Goal: Transaction & Acquisition: Purchase product/service

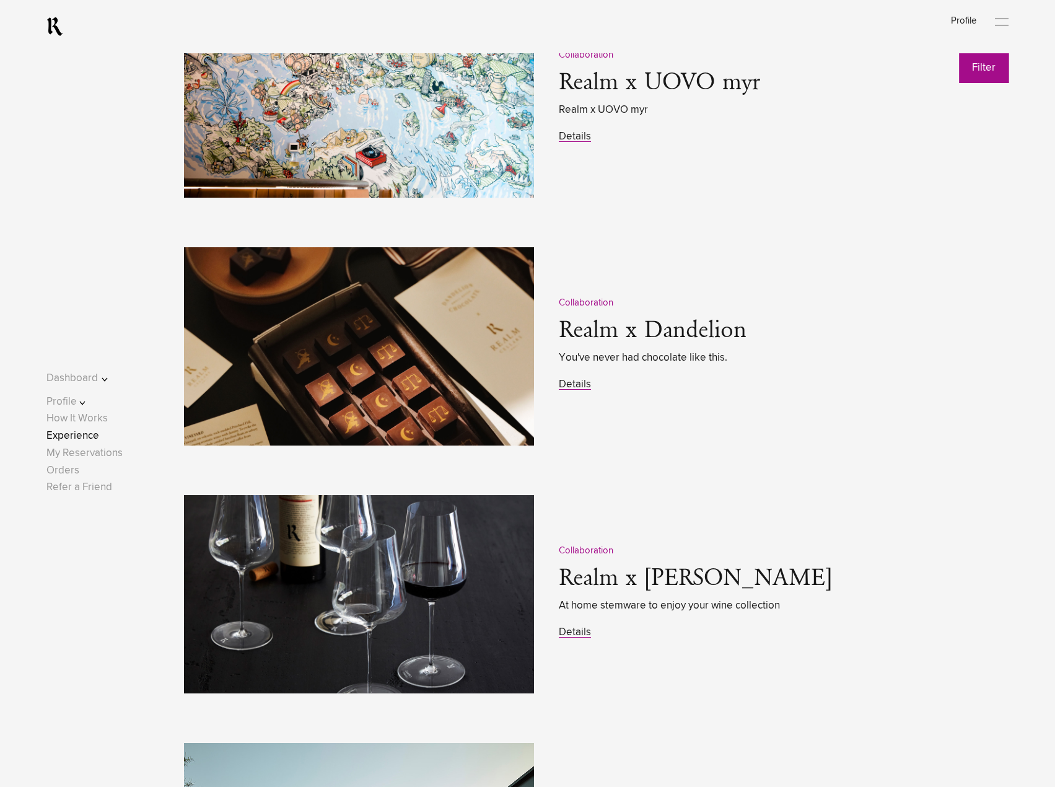
scroll to position [1859, 0]
click at [584, 384] on link "Details" at bounding box center [575, 384] width 32 height 11
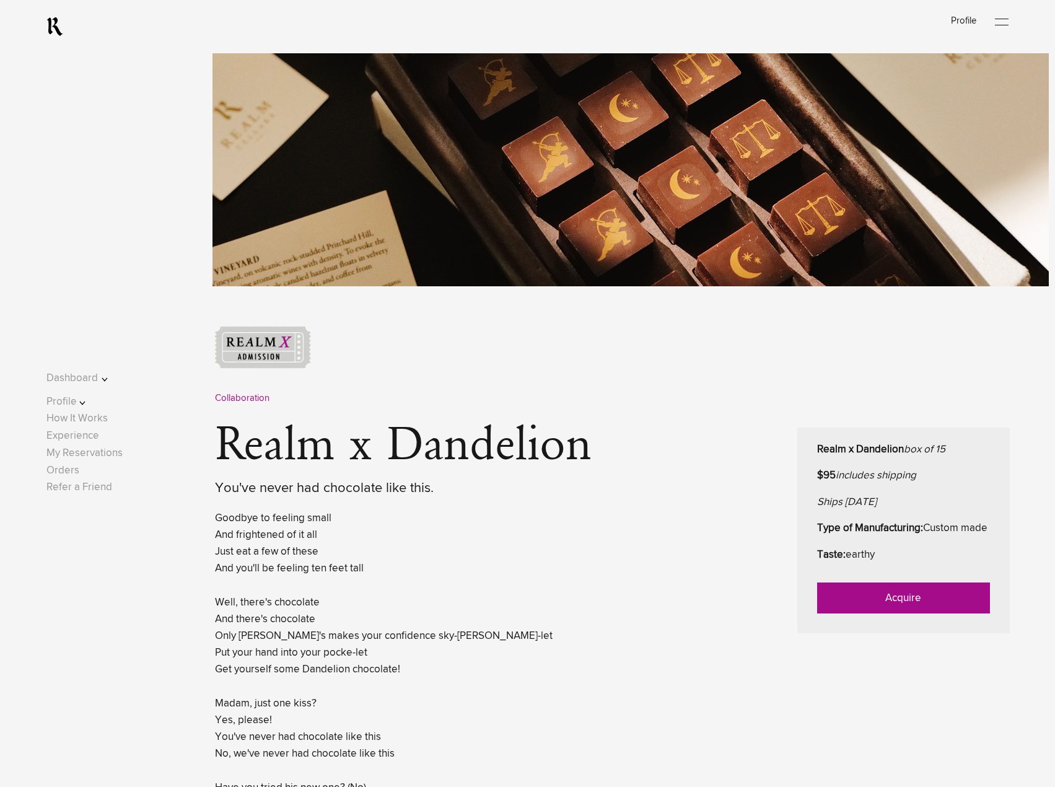
scroll to position [247, 0]
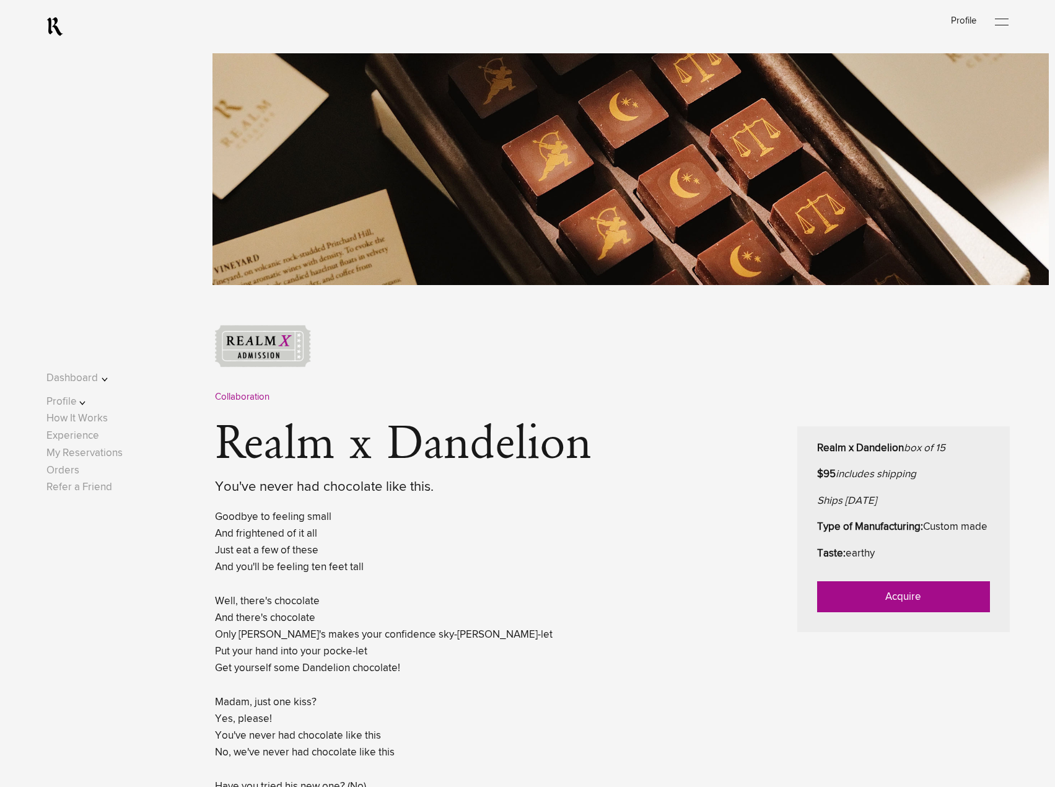
click at [854, 609] on link "Acquire" at bounding box center [903, 596] width 173 height 31
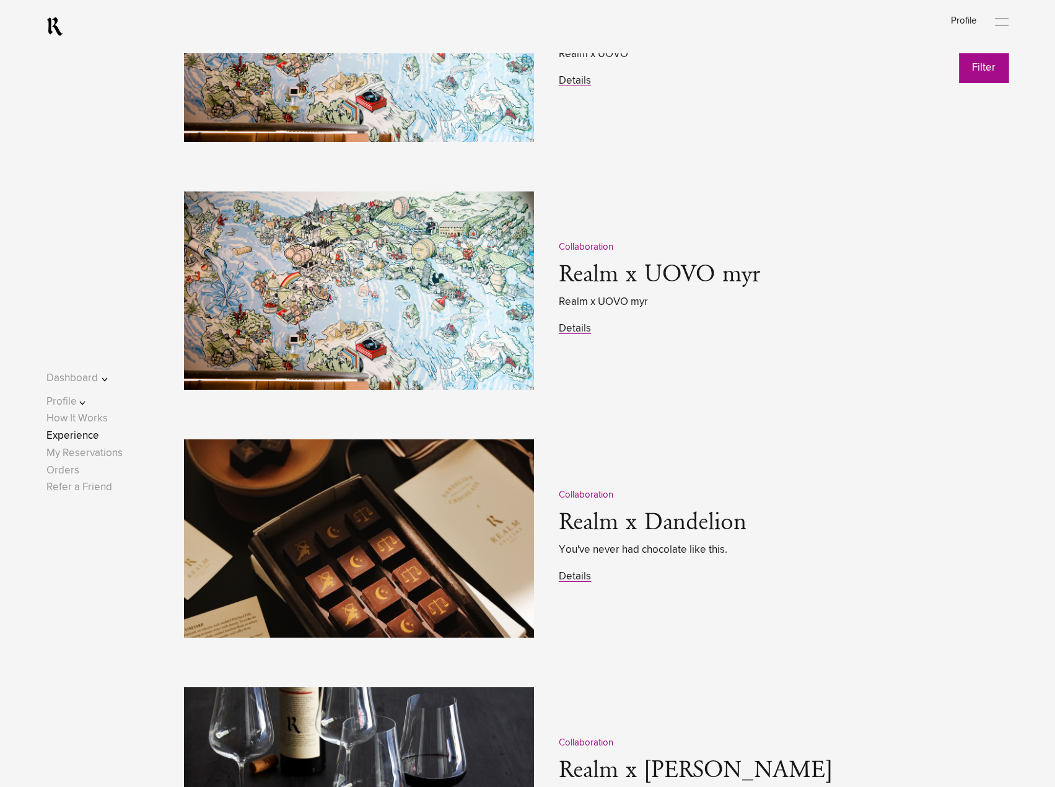
scroll to position [1673, 0]
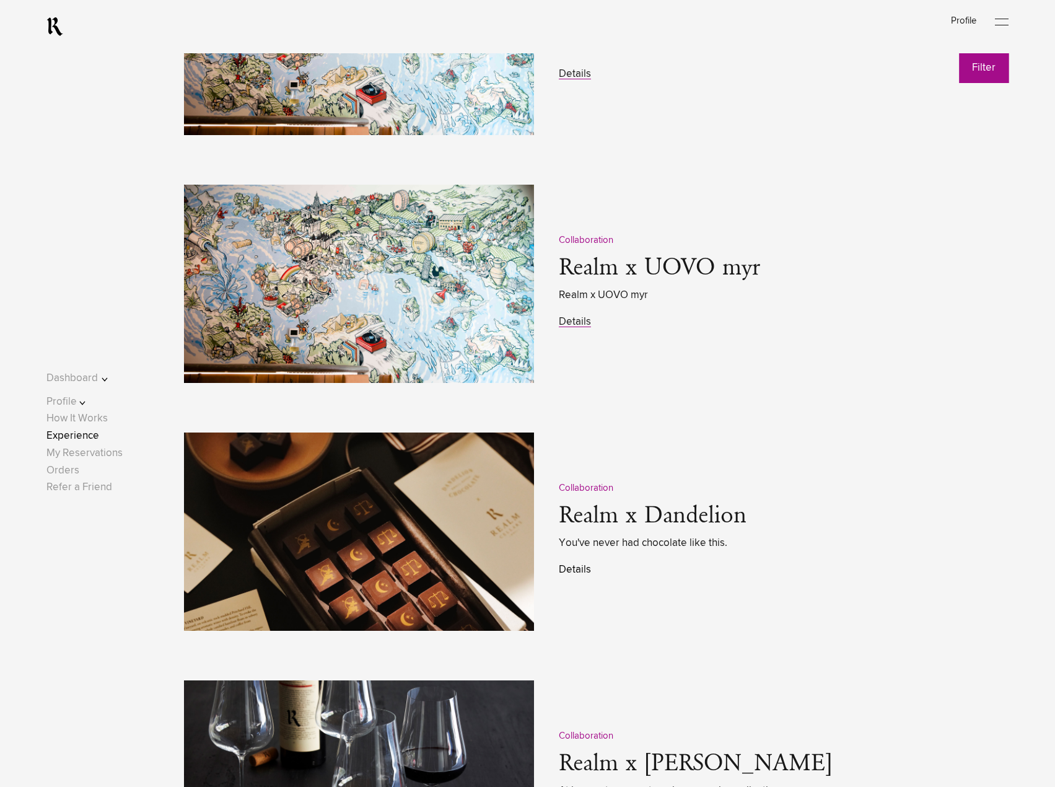
click at [569, 575] on link "Details" at bounding box center [575, 570] width 32 height 11
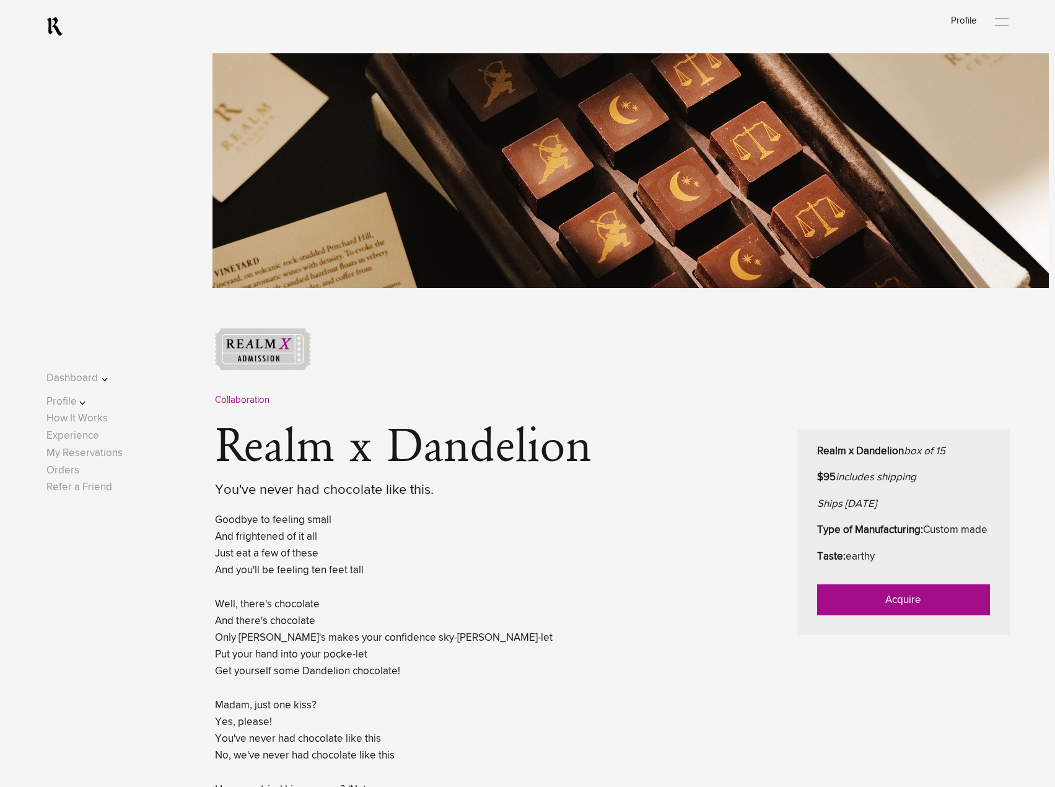
scroll to position [245, 0]
click at [858, 615] on link "Acquire" at bounding box center [903, 599] width 173 height 31
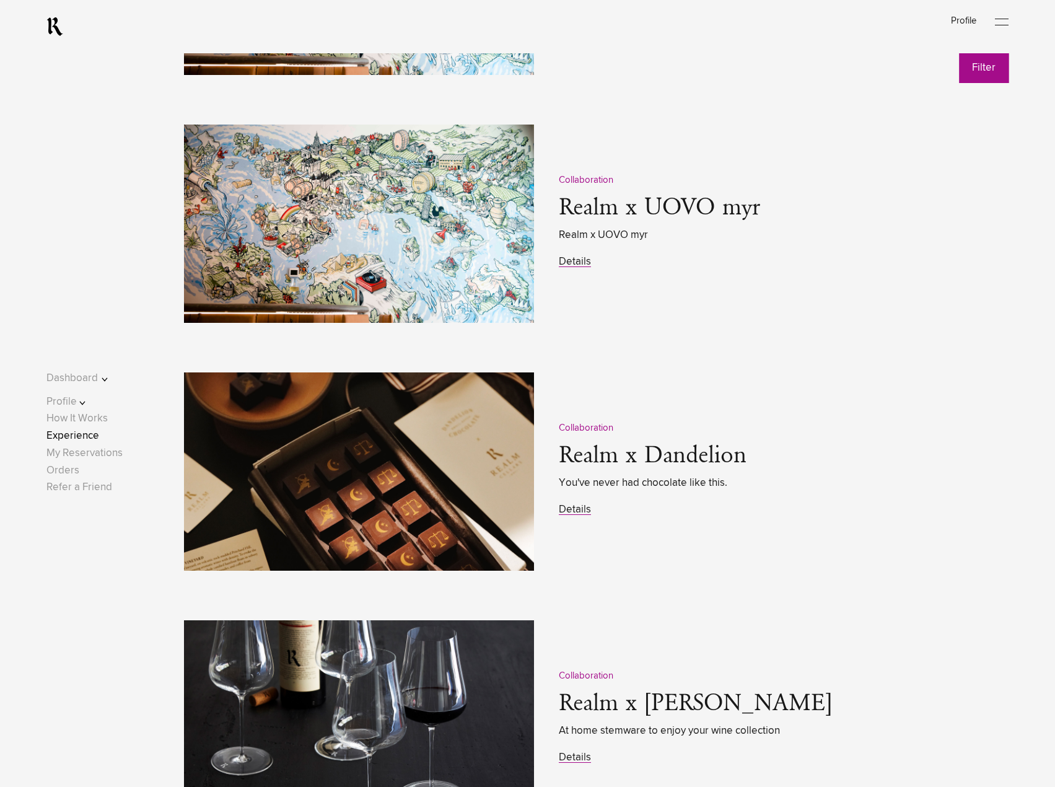
scroll to position [1734, 0]
click at [581, 514] on link "Details" at bounding box center [575, 509] width 32 height 11
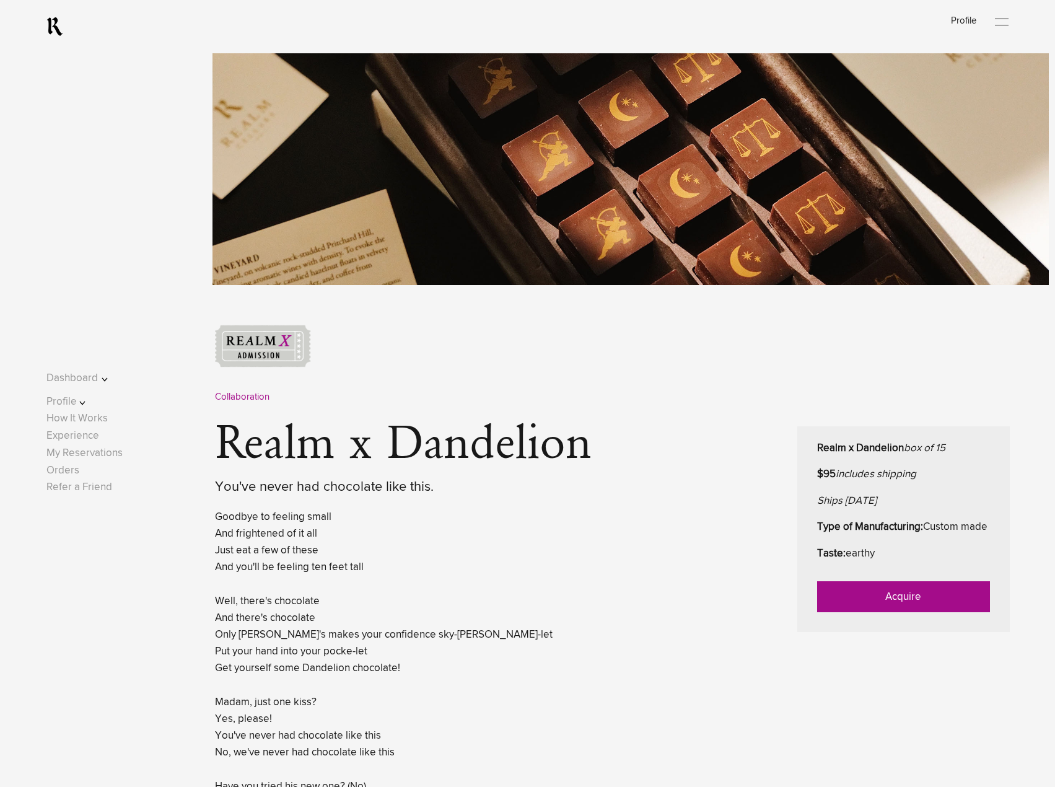
scroll to position [248, 0]
click at [863, 612] on link "Acquire" at bounding box center [903, 596] width 173 height 31
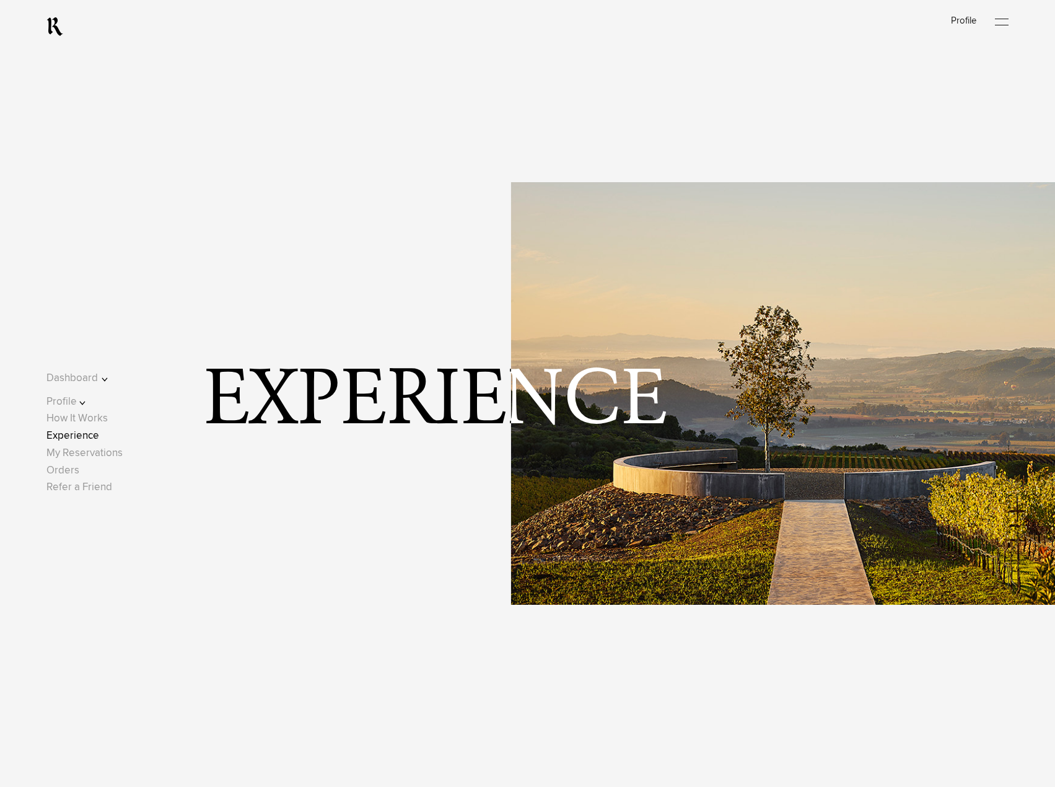
click at [1002, 24] on div at bounding box center [1002, 22] width 14 height 19
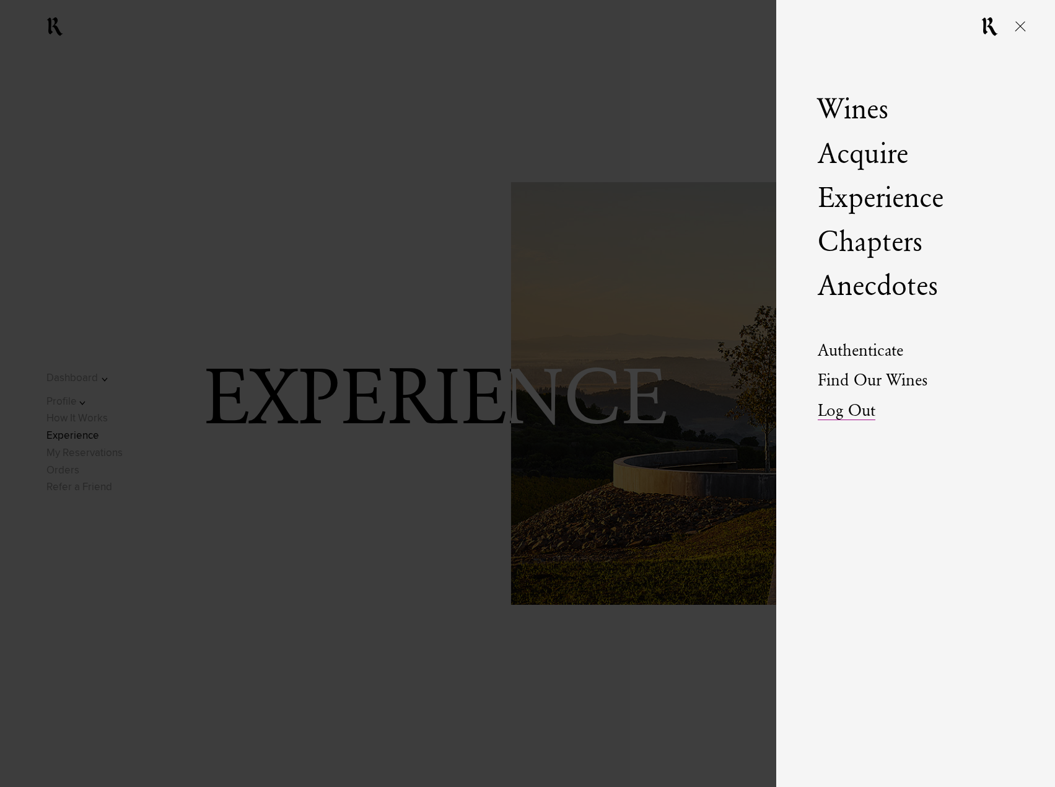
click at [852, 415] on link "Log Out" at bounding box center [847, 411] width 58 height 17
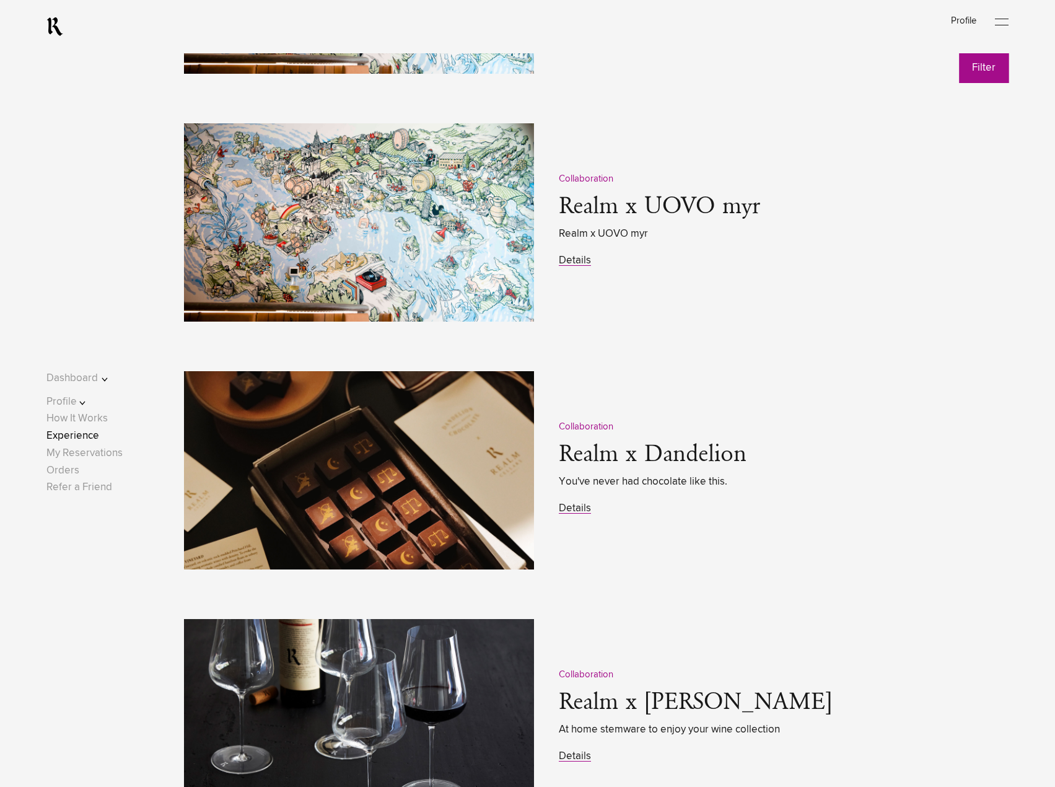
scroll to position [1735, 0]
click at [565, 513] on link "Details" at bounding box center [575, 508] width 32 height 11
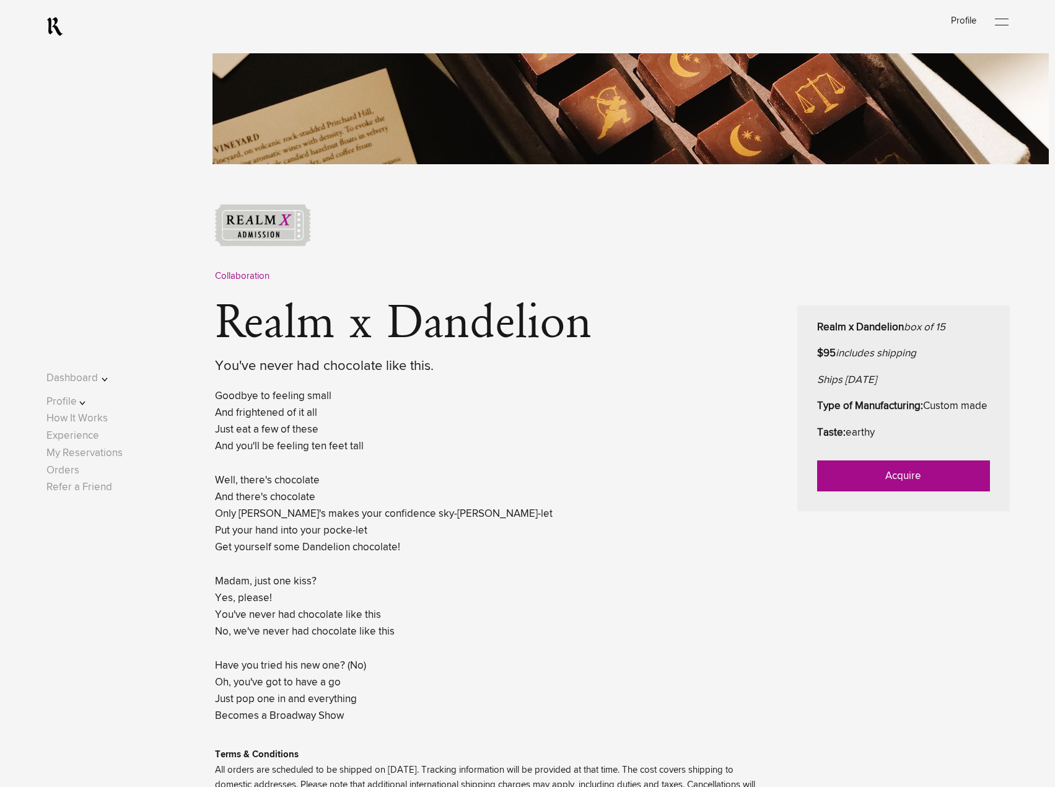
scroll to position [372, 0]
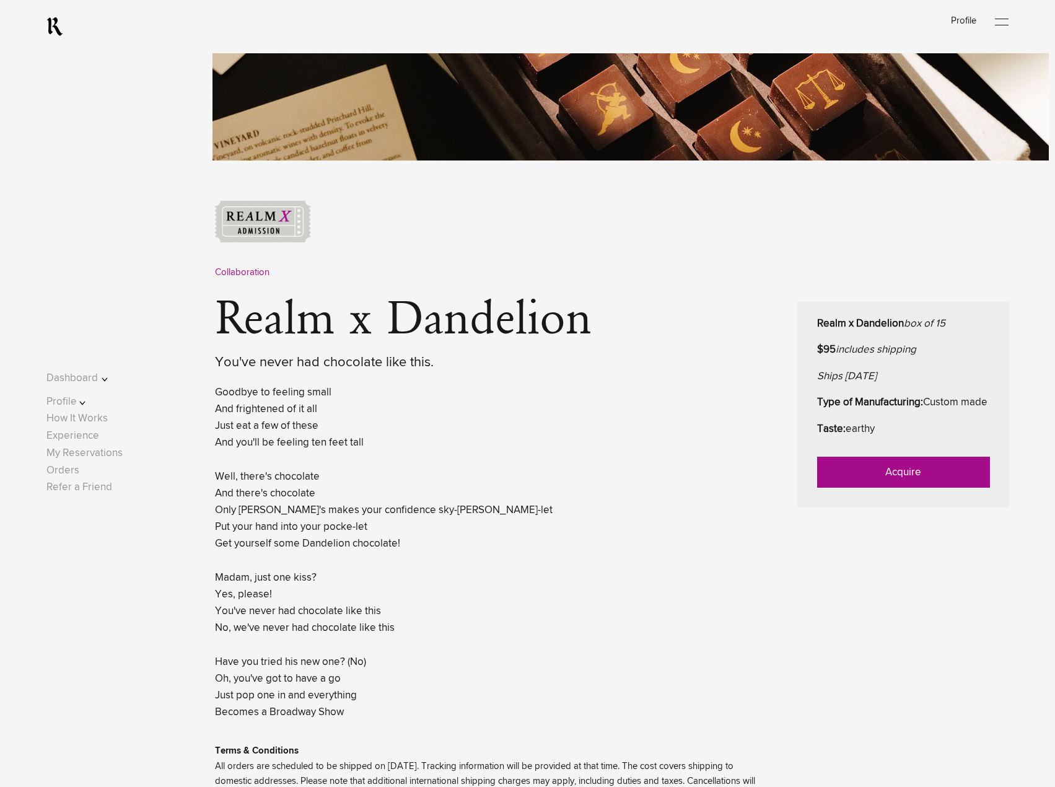
click at [854, 488] on link "Acquire" at bounding box center [903, 472] width 173 height 31
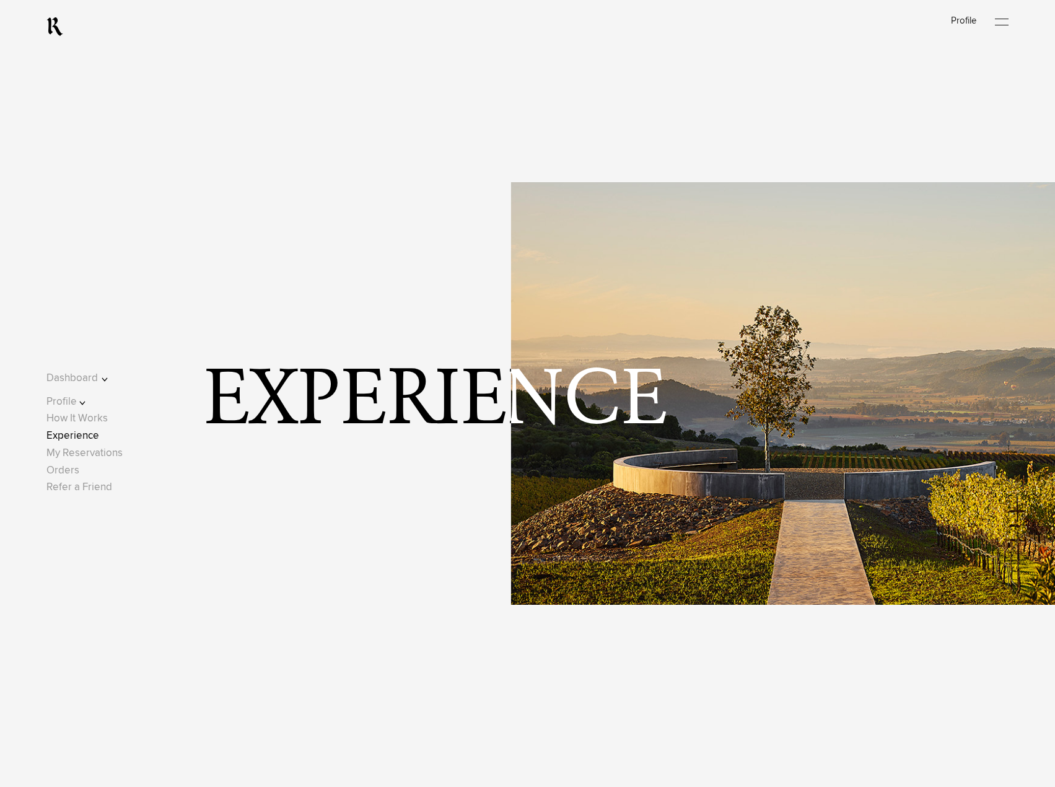
click at [88, 406] on button "Profile" at bounding box center [85, 401] width 79 height 17
click at [90, 372] on link "Contact" at bounding box center [75, 372] width 35 height 11
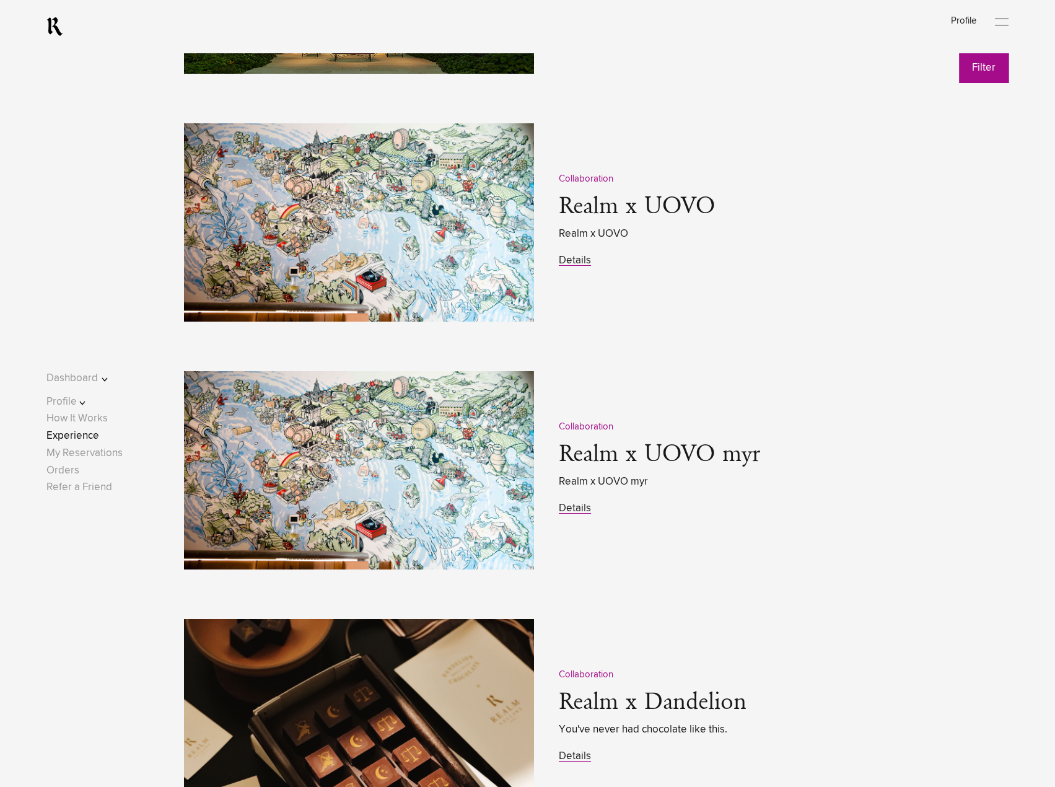
scroll to position [1487, 0]
click at [565, 757] on link "Details" at bounding box center [575, 755] width 32 height 11
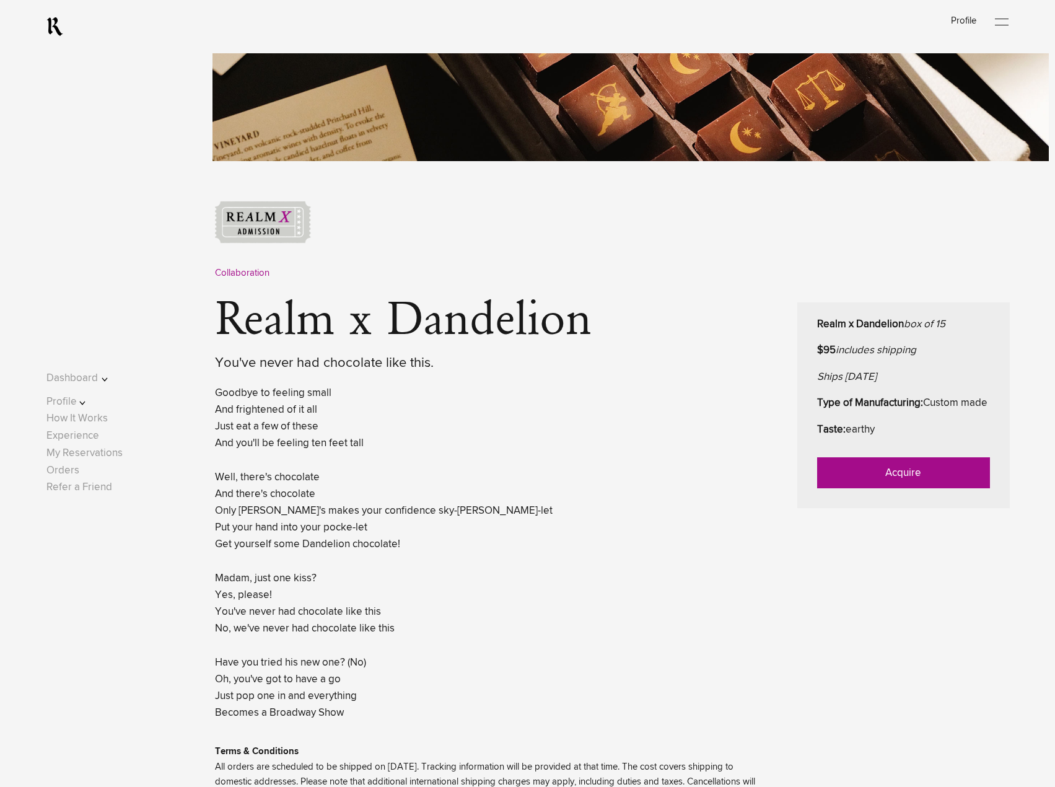
scroll to position [372, 0]
click at [919, 488] on link "Acquire" at bounding box center [903, 472] width 173 height 31
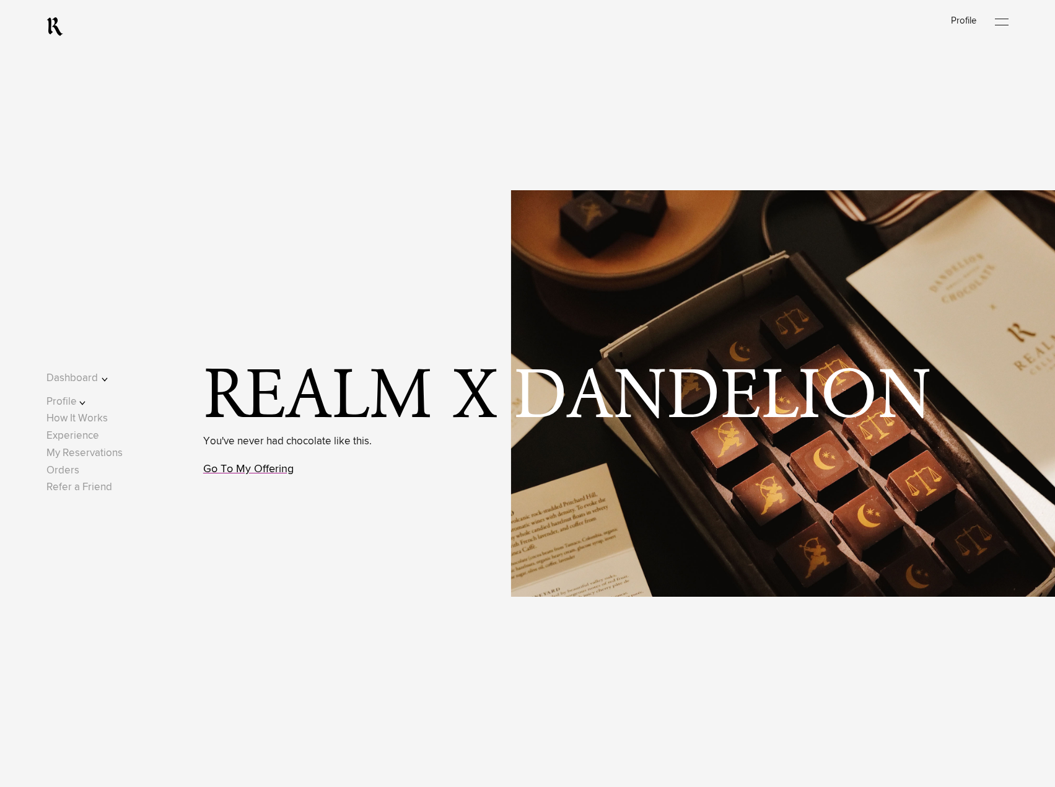
click at [281, 470] on link "Go To My Offering" at bounding box center [248, 469] width 90 height 11
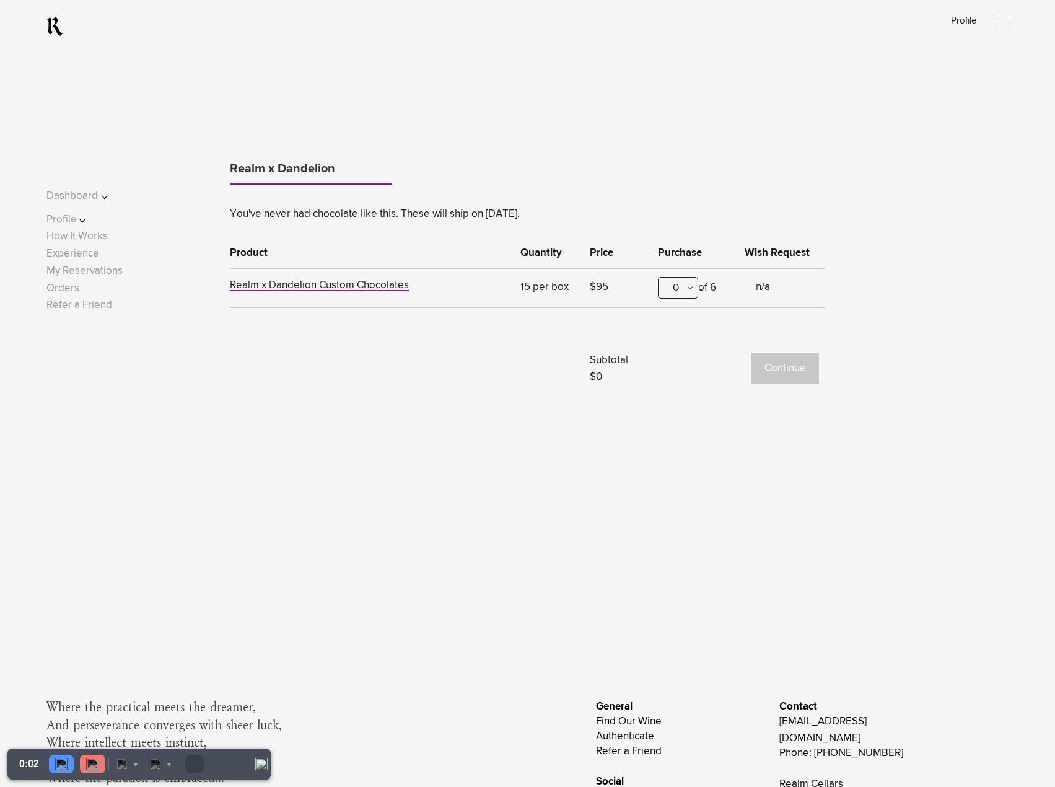
scroll to position [1019, 0]
click at [687, 292] on div "0" at bounding box center [678, 289] width 40 height 22
click at [685, 351] on div "1" at bounding box center [678, 349] width 39 height 31
click at [768, 368] on button "Continue" at bounding box center [786, 369] width 68 height 31
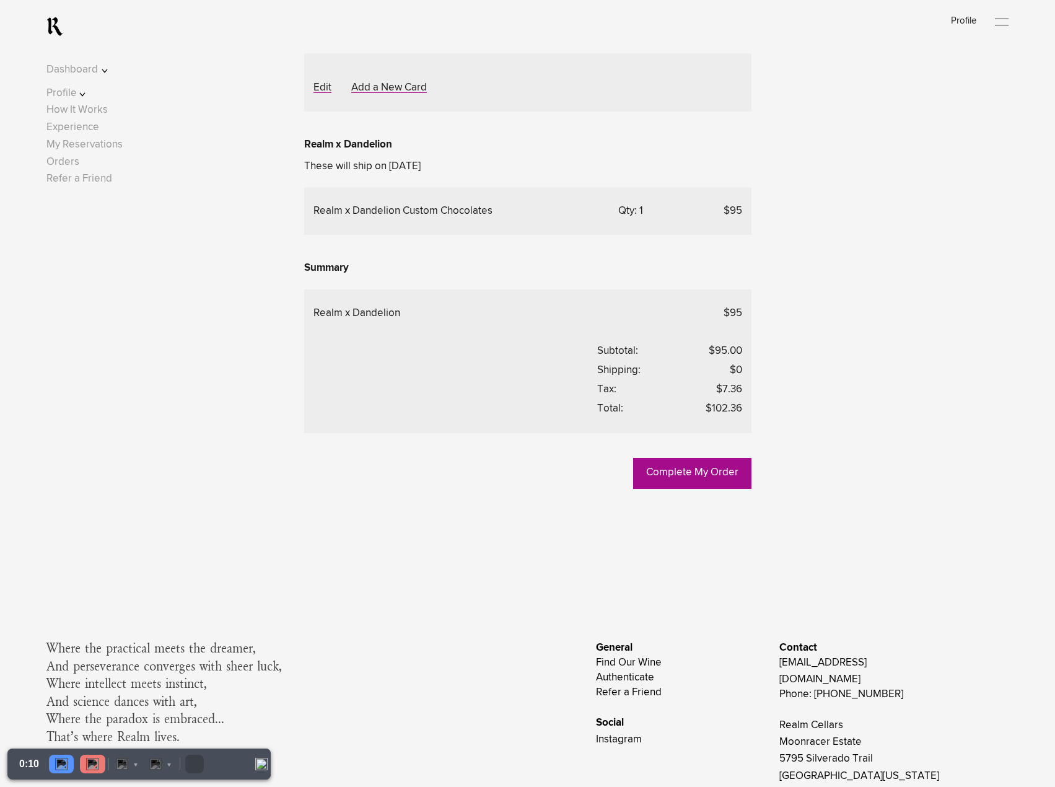
scroll to position [371, 0]
drag, startPoint x: 721, startPoint y: 596, endPoint x: 745, endPoint y: 598, distance: 24.9
click at [745, 431] on div "Realm x Dandelion $95 Subtotal: $95.00 Shipping: $0 Tax: $7.36 Total: $102.36" at bounding box center [527, 360] width 447 height 144
click at [736, 393] on lightning-formatted-number "$7.36" at bounding box center [729, 387] width 26 height 11
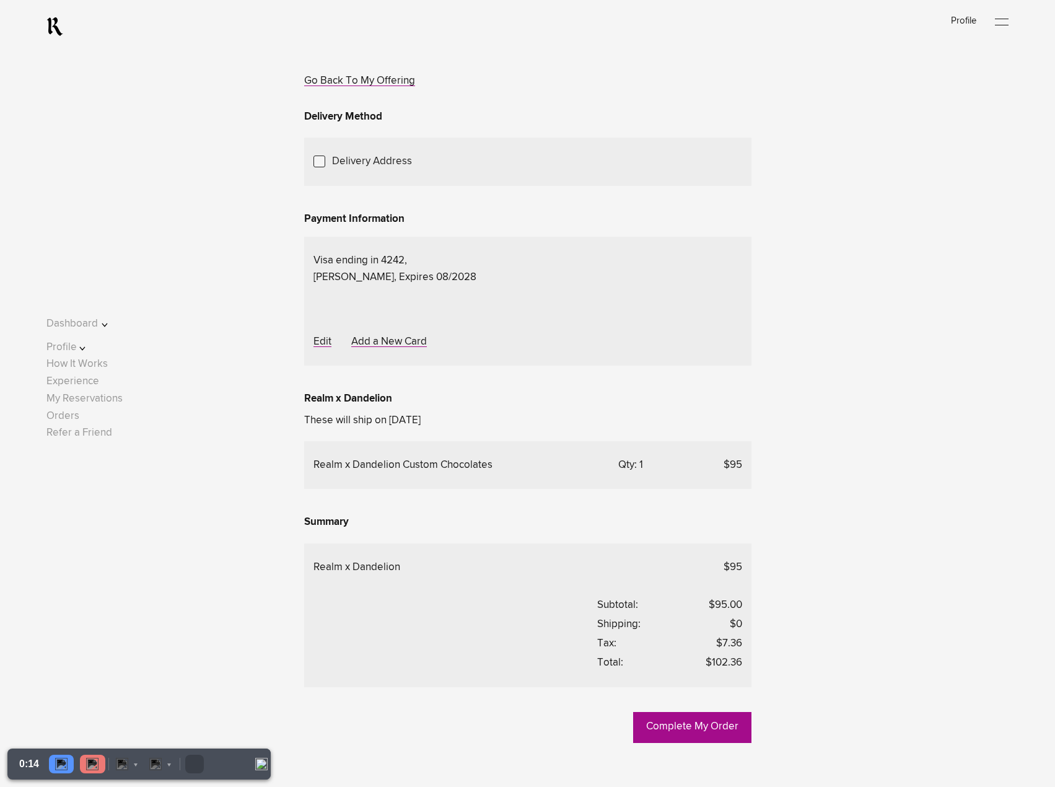
scroll to position [0, 0]
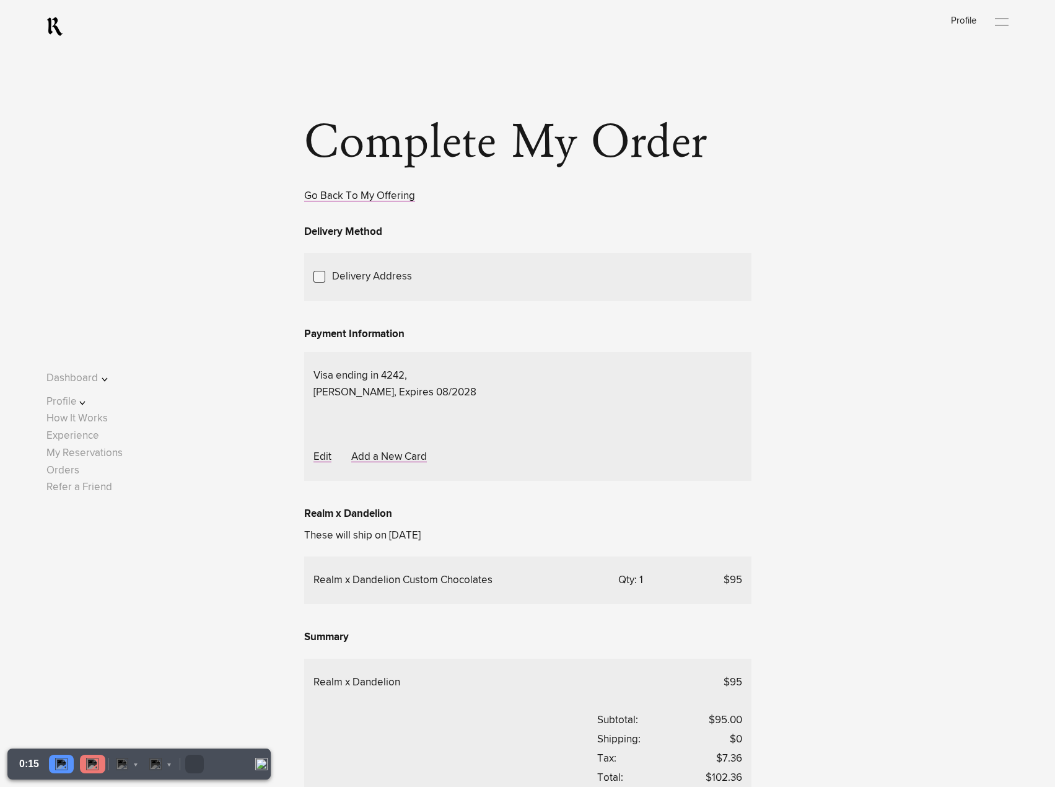
click at [0, 0] on link "Add a New Address" at bounding box center [0, 0] width 0 height 0
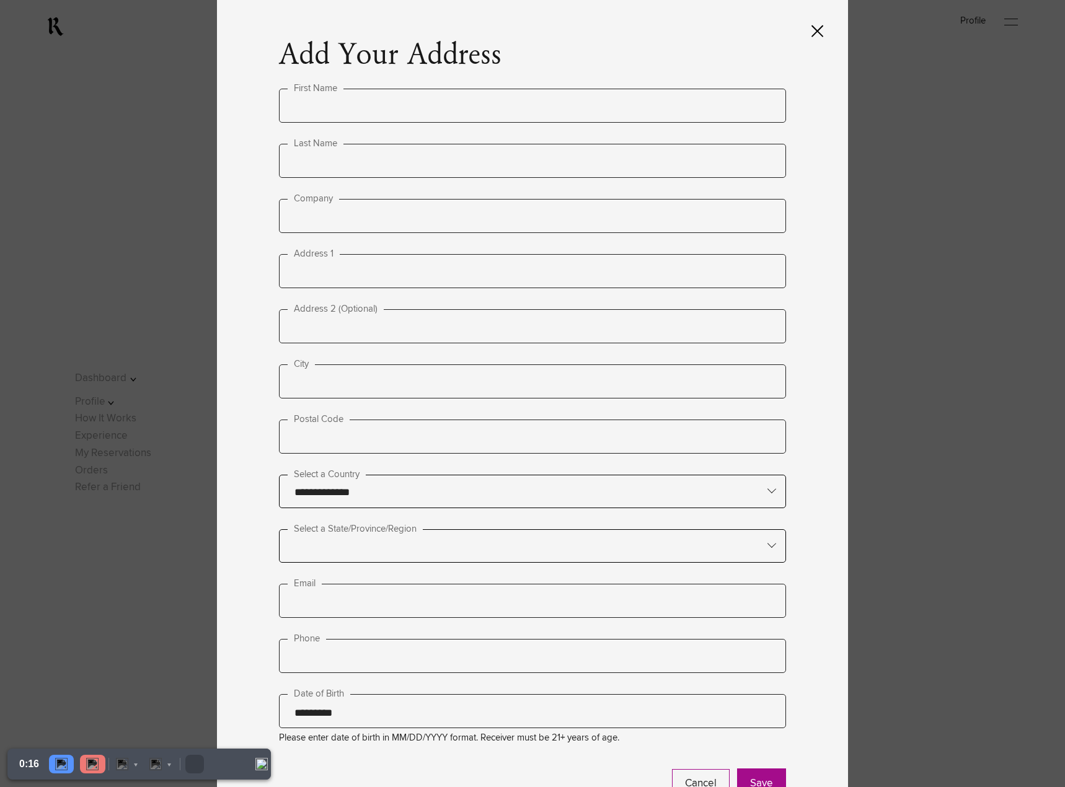
type input "**********"
click at [330, 110] on input "text" at bounding box center [532, 106] width 507 height 34
type input "*****"
type input "*******"
type input "**********"
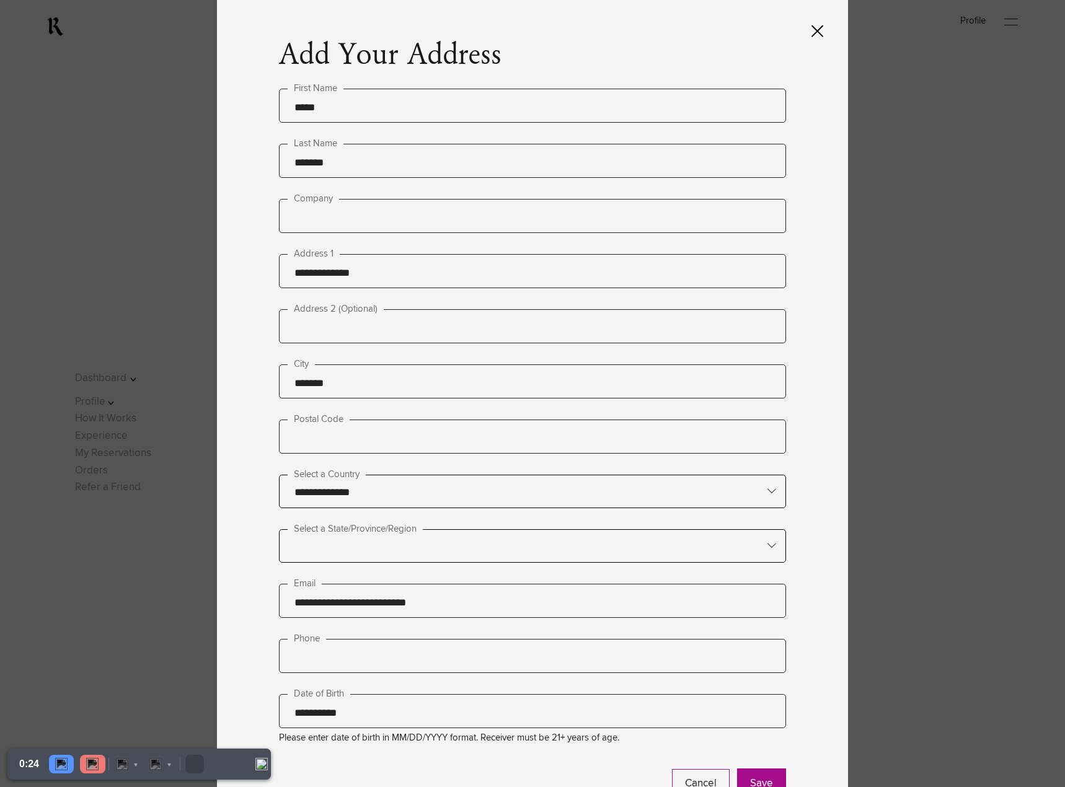
type input "********"
type input "*****"
click at [517, 547] on input "text" at bounding box center [532, 545] width 506 height 31
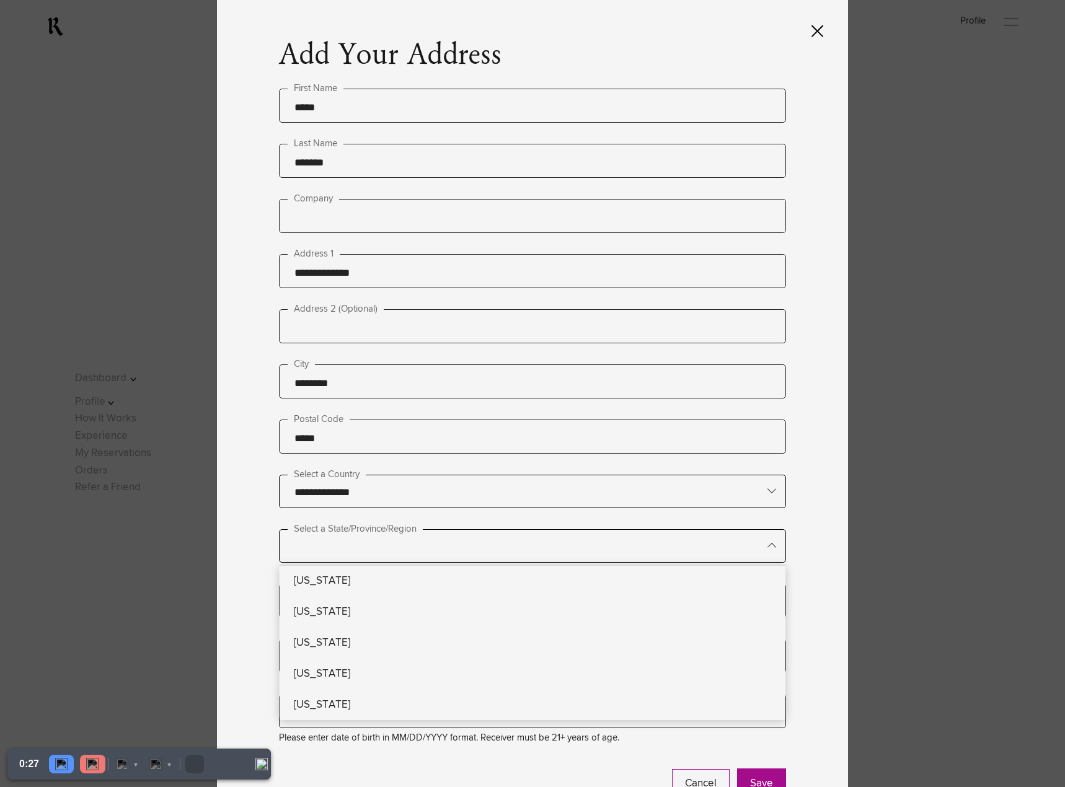
type lightning-primitive-input-simple "n"
type input "*"
type lightning-primitive-input-simple "ne"
type input "**"
type lightning-primitive-input-simple "new"
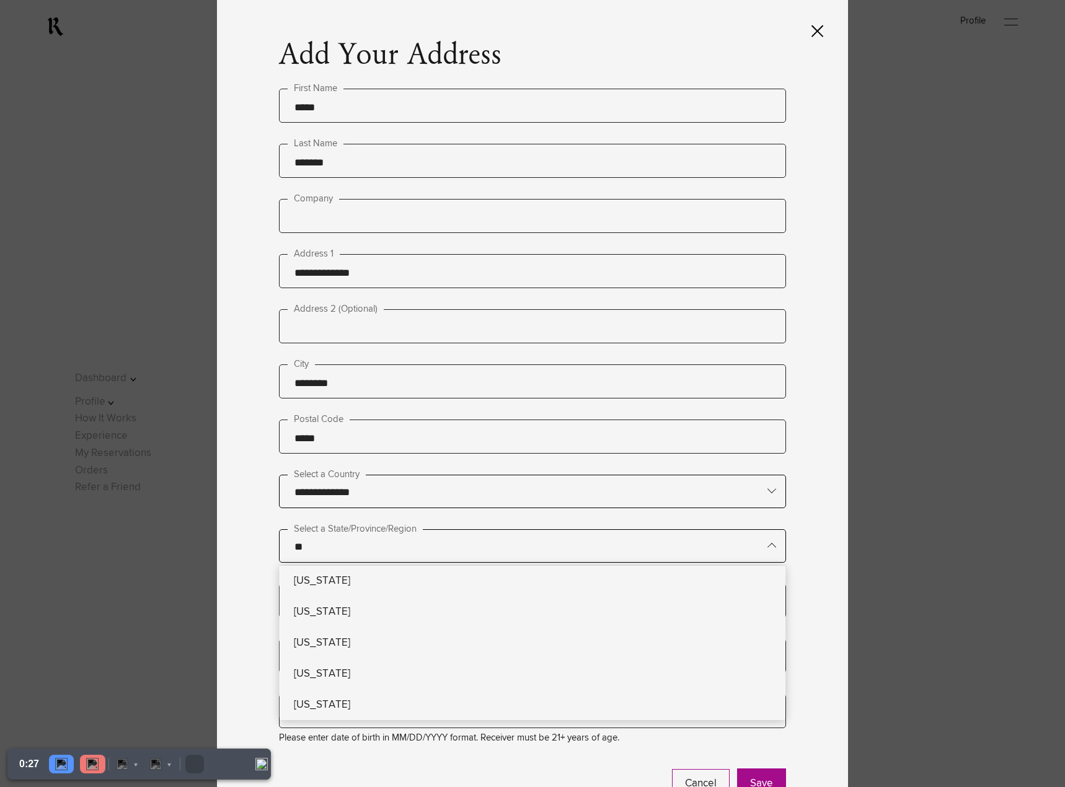
type input "***"
type lightning-primitive-input-simple "new"
type input "***"
type lightning-primitive-input-simple "new y"
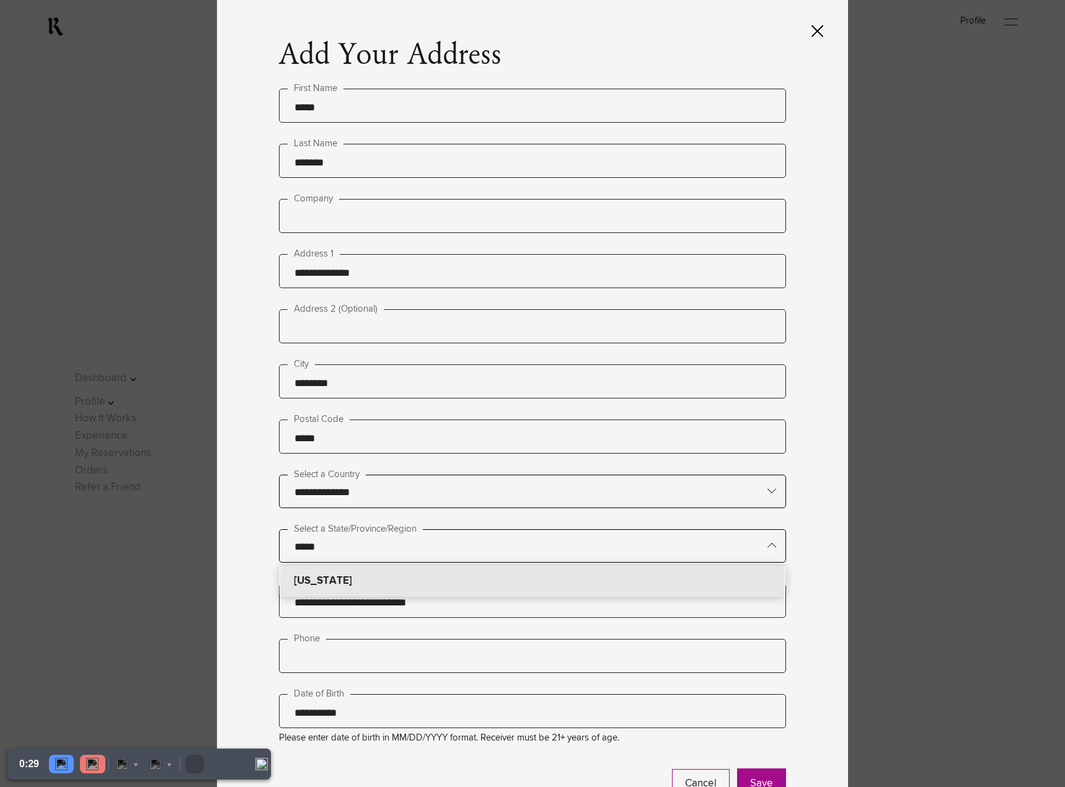
type input "********"
click at [472, 657] on input "text" at bounding box center [532, 656] width 507 height 34
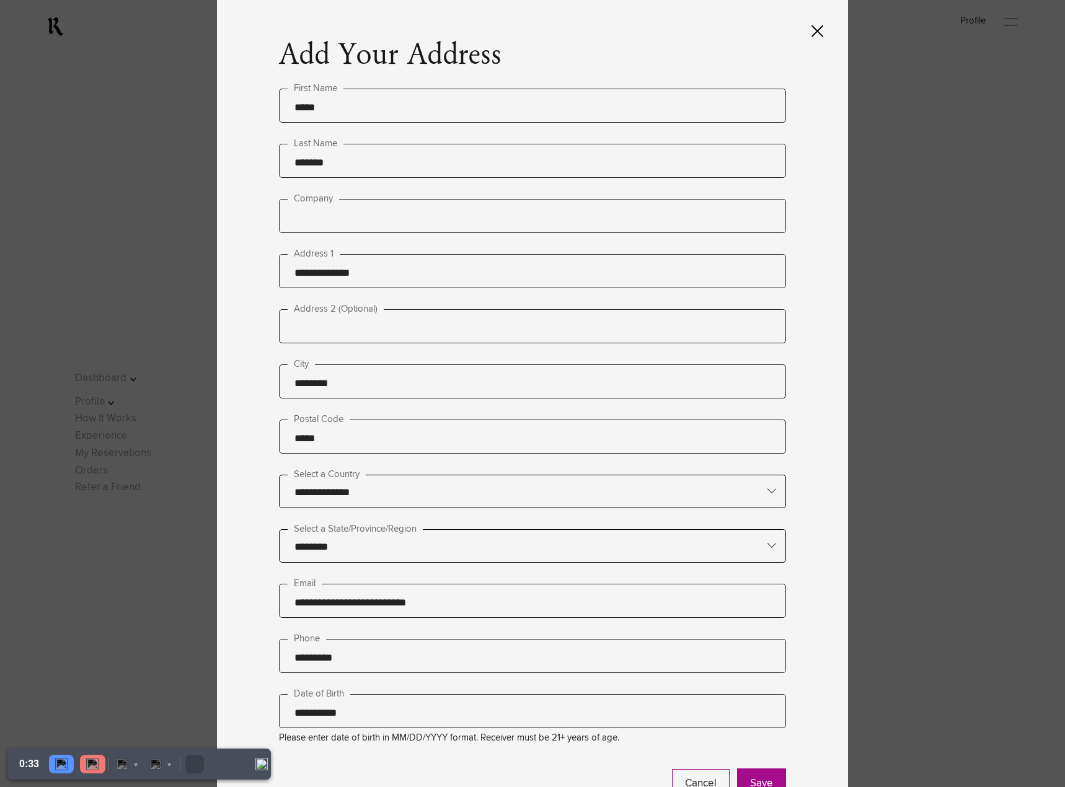
type input "**********"
click at [768, 781] on button "Save" at bounding box center [761, 783] width 49 height 31
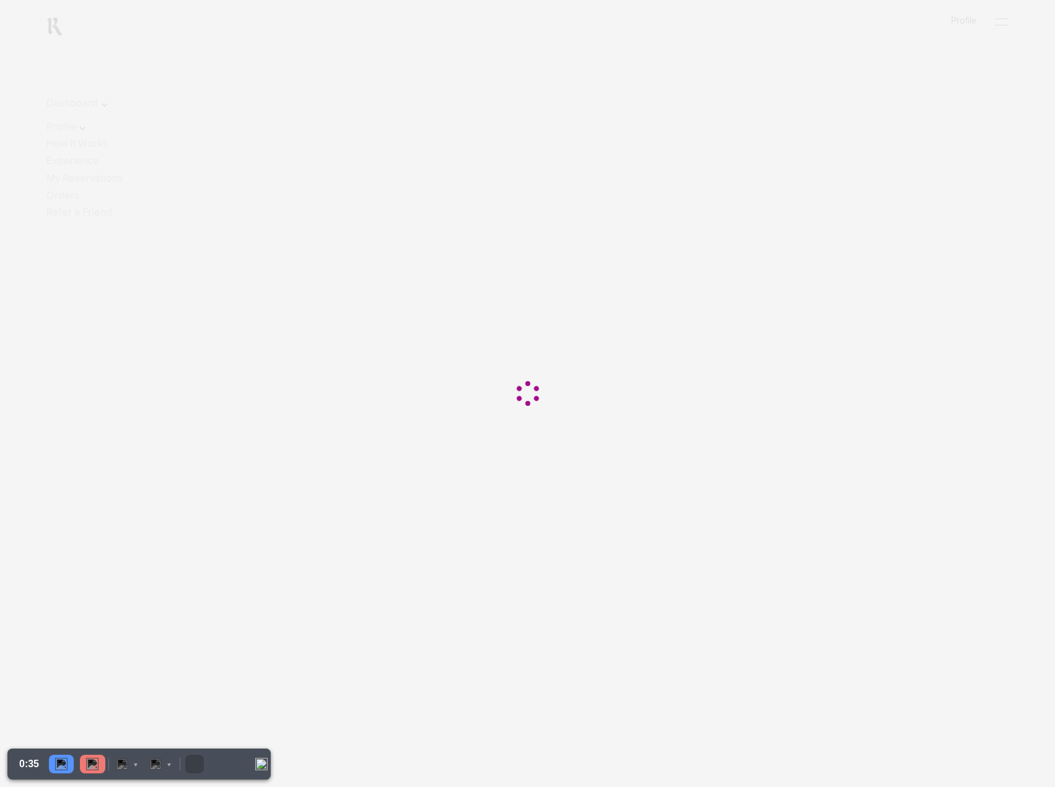
scroll to position [259, 0]
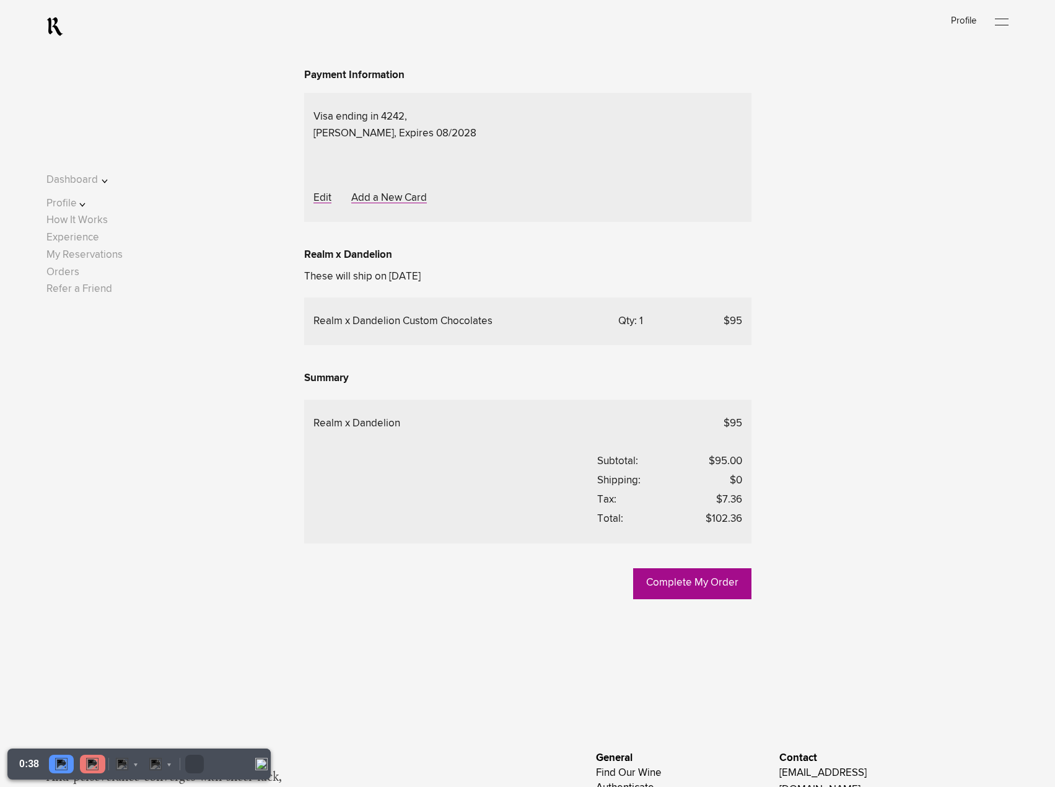
click at [793, 414] on div "Complete My Order Go Back To My Offering Delivery Method Delivery Address Selec…" at bounding box center [527, 232] width 962 height 734
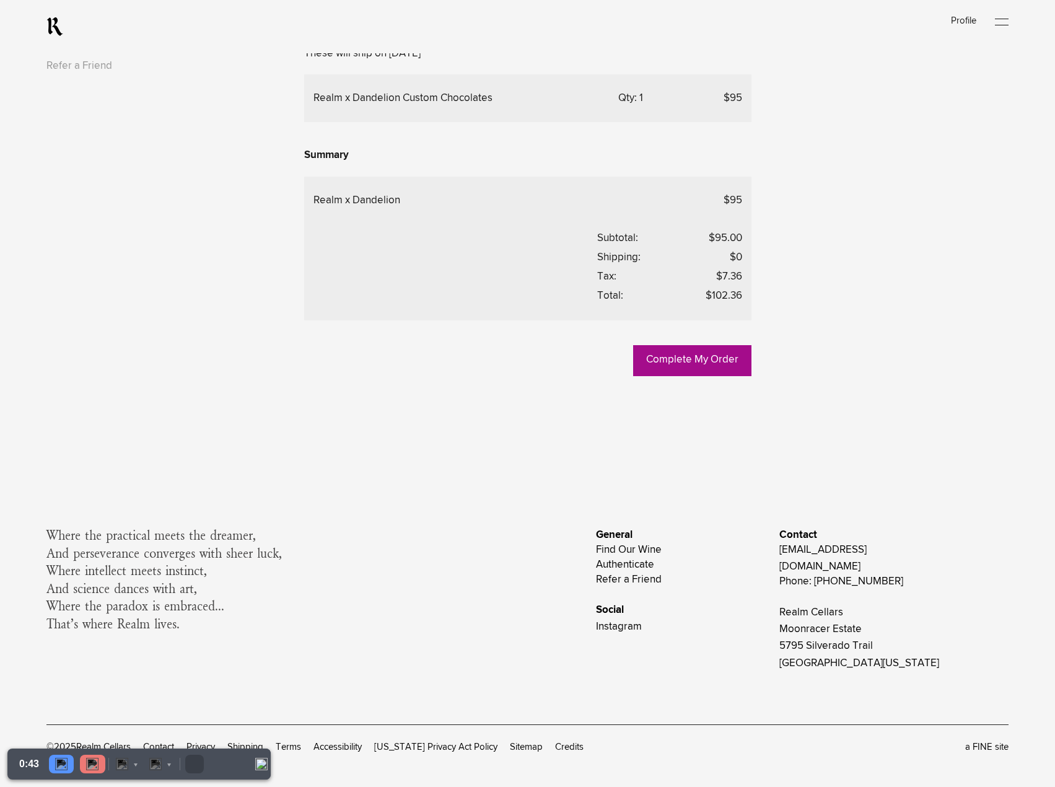
scroll to position [506, 0]
drag, startPoint x: 718, startPoint y: 480, endPoint x: 746, endPoint y: 482, distance: 27.9
click at [746, 320] on div "Realm x Dandelion $95 Subtotal: $95.00 Shipping: $0 Tax: $7.36 Total: $102.36" at bounding box center [527, 249] width 447 height 144
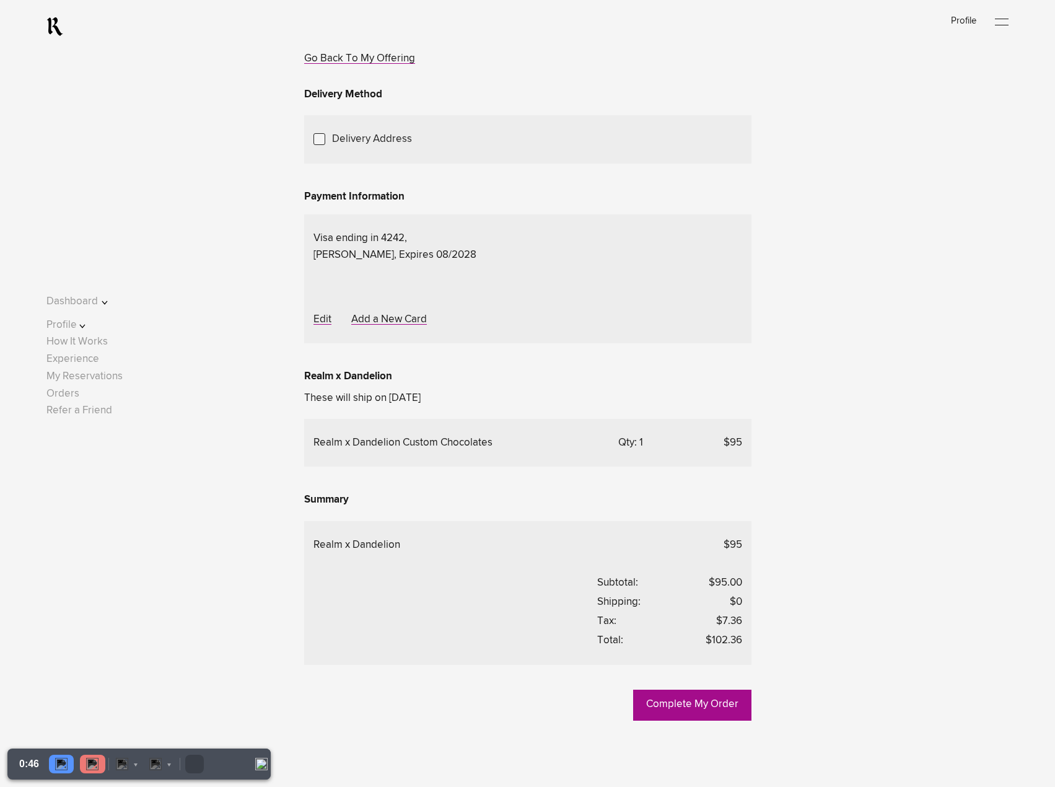
scroll to position [135, 0]
click at [0, 0] on div "Choose Another Saved Shipping Address" at bounding box center [0, 0] width 0 height 0
click at [0, 0] on div "Bryan Sturmer - Napa, California, 94558" at bounding box center [0, 0] width 0 height 0
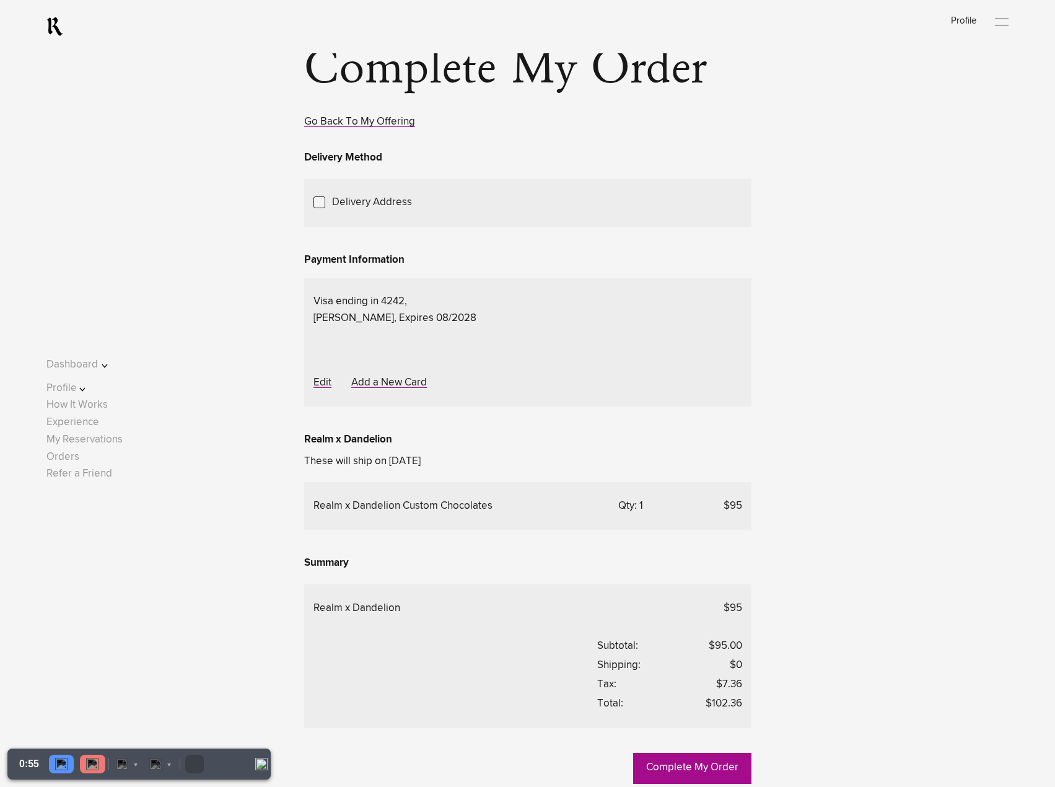
scroll to position [73, 0]
click at [292, 368] on div "Complete My Order Go Back To My Offering Delivery Method Delivery Address Selec…" at bounding box center [527, 418] width 962 height 734
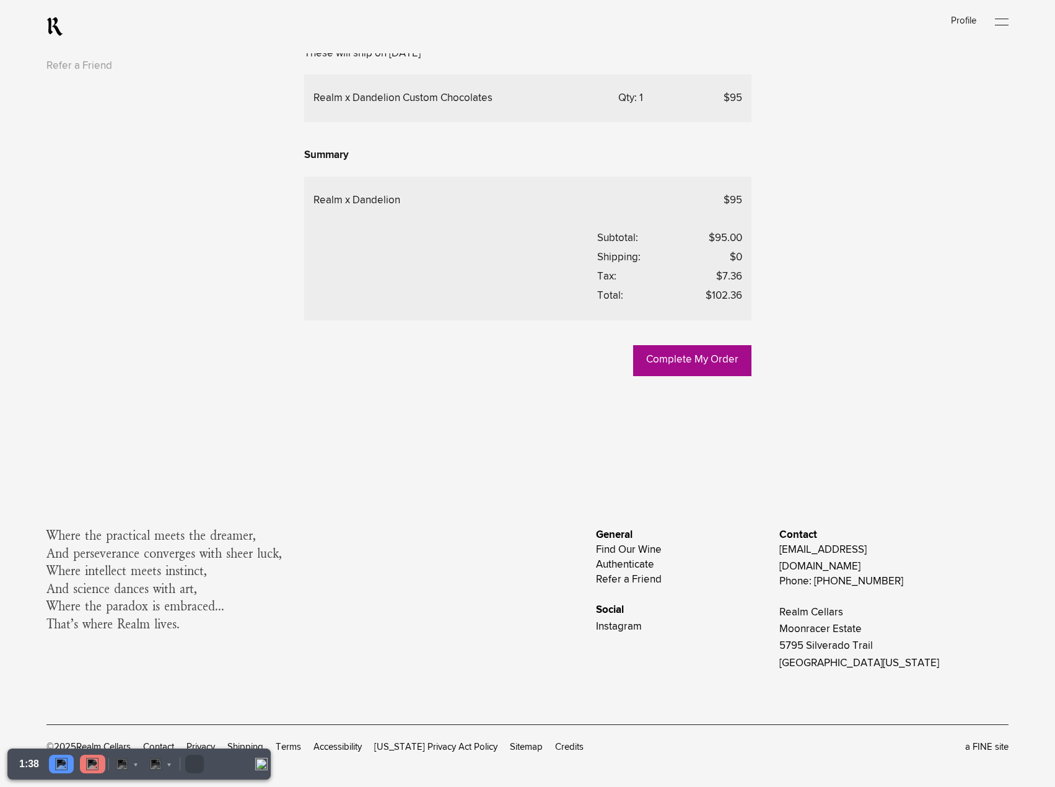
scroll to position [568, 0]
click at [717, 282] on lightning-formatted-number "$7.36" at bounding box center [729, 276] width 26 height 11
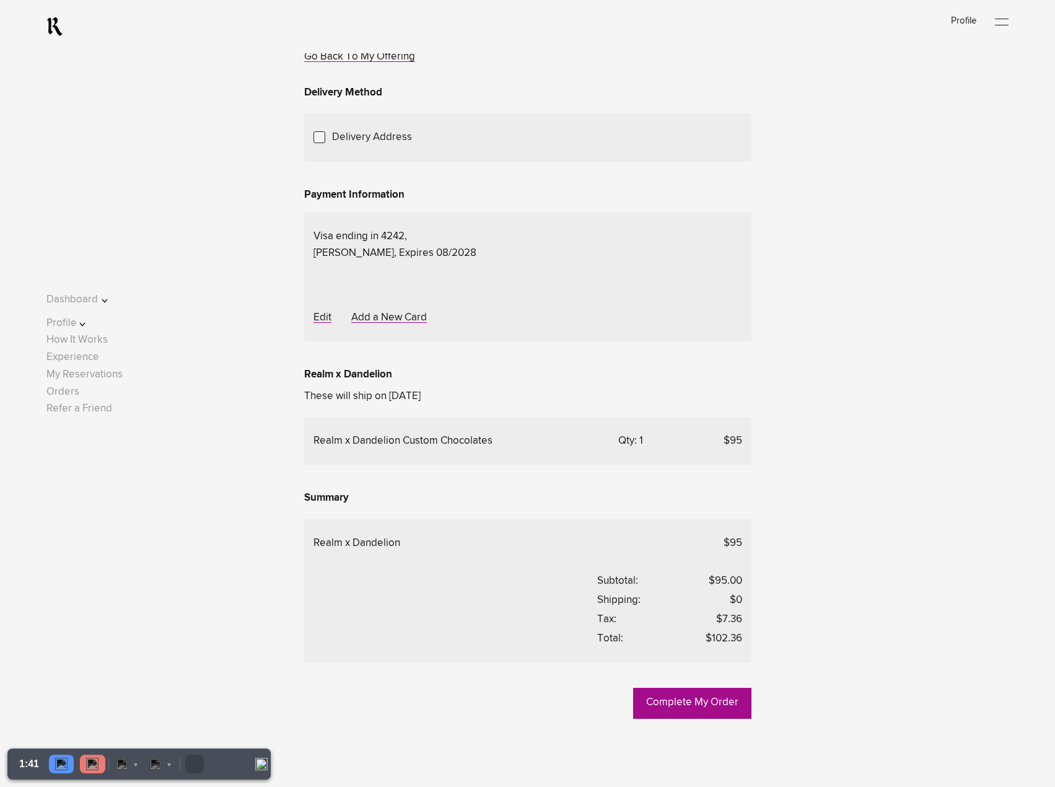
scroll to position [135, 0]
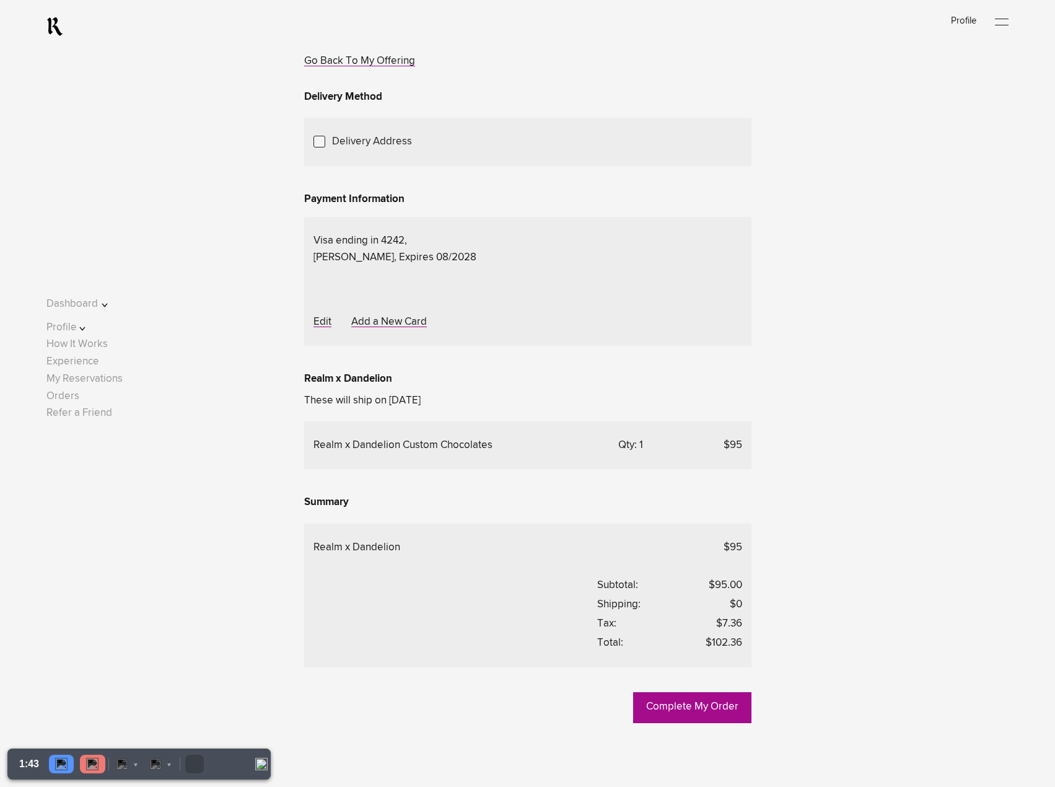
click at [0, 0] on div "Choose Another Saved Shipping Address" at bounding box center [0, 0] width 0 height 0
click at [0, 0] on div at bounding box center [0, 0] width 0 height 0
click at [0, 0] on link "Add a New Address" at bounding box center [0, 0] width 0 height 0
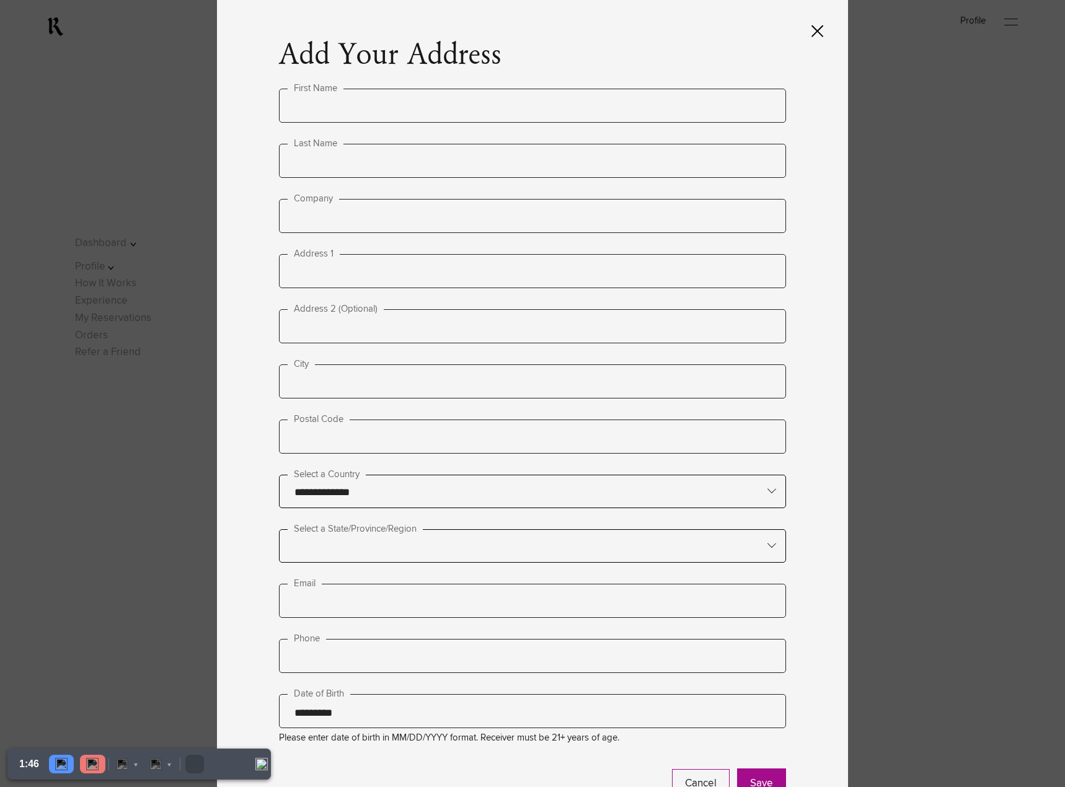
type input "**********"
click at [387, 113] on input "text" at bounding box center [532, 106] width 507 height 34
type input "****"
type input "*******"
type input "**********"
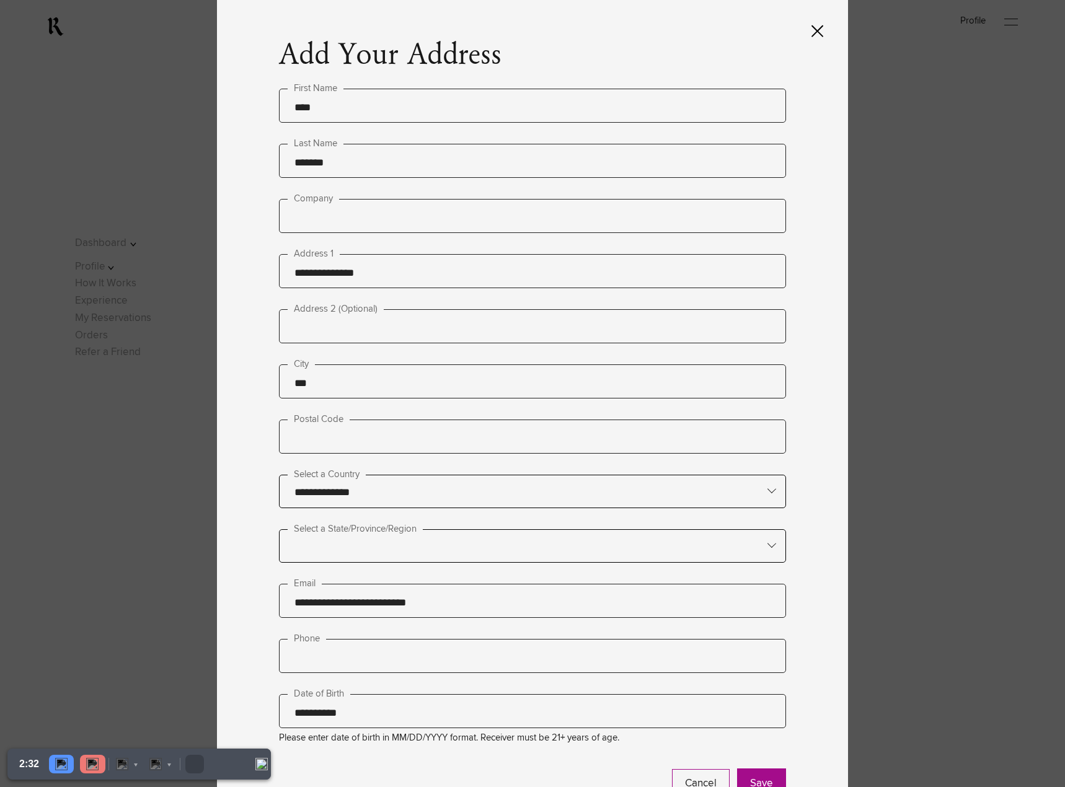
type input "****"
click at [329, 437] on input "text" at bounding box center [532, 437] width 507 height 34
type input "*****"
click at [346, 558] on div "search" at bounding box center [532, 546] width 506 height 32
click at [344, 553] on input "text" at bounding box center [532, 545] width 506 height 31
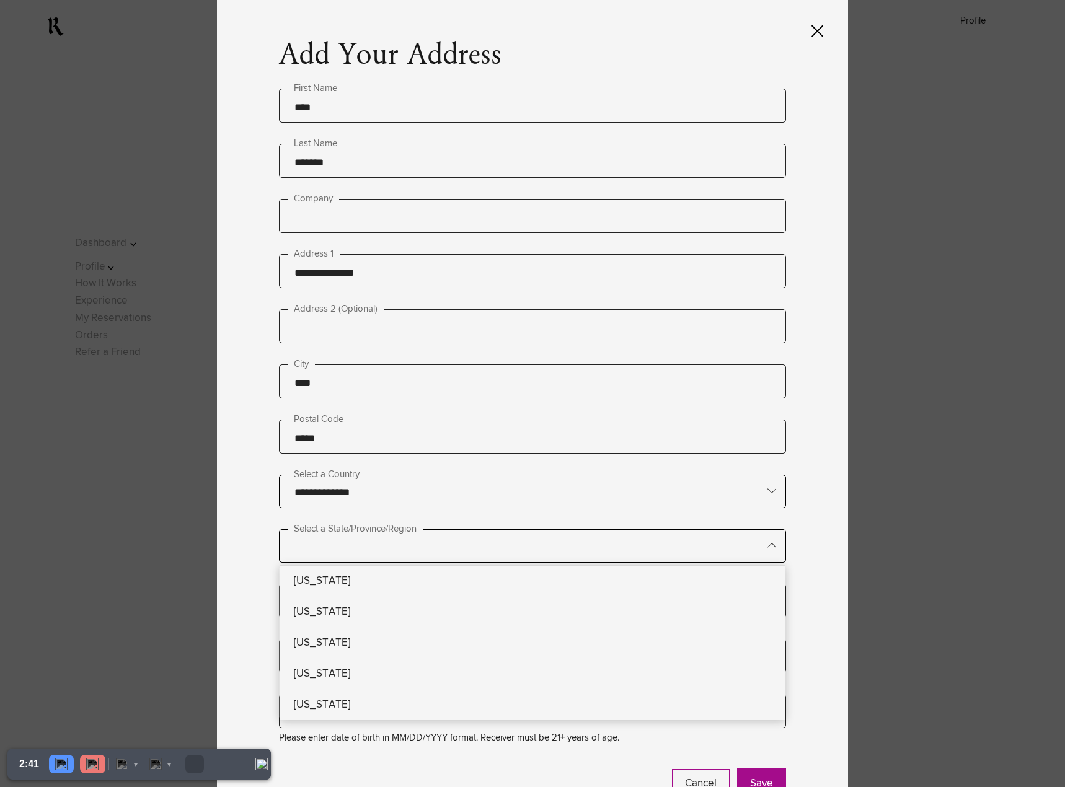
type lightning-primitive-input-simple "c"
type input "*"
type lightning-primitive-input-simple "co"
type input "**"
type lightning-primitive-input-simple "col"
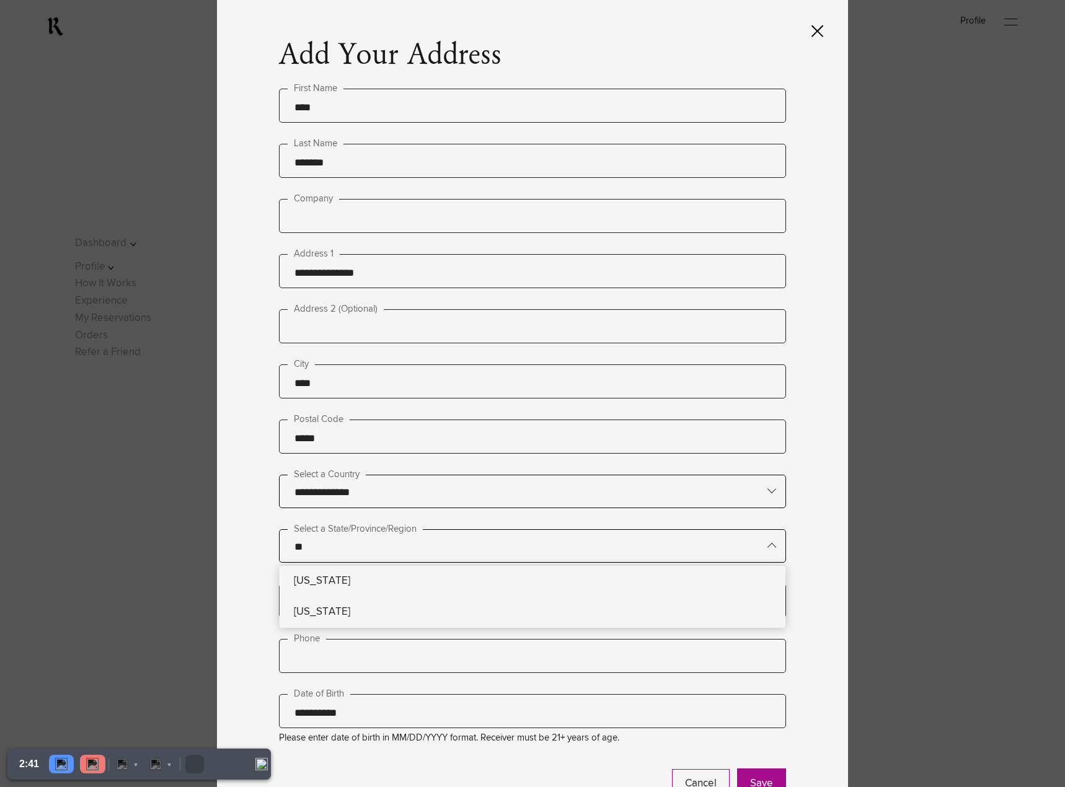
type input "***"
type lightning-primitive-input-simple "colo"
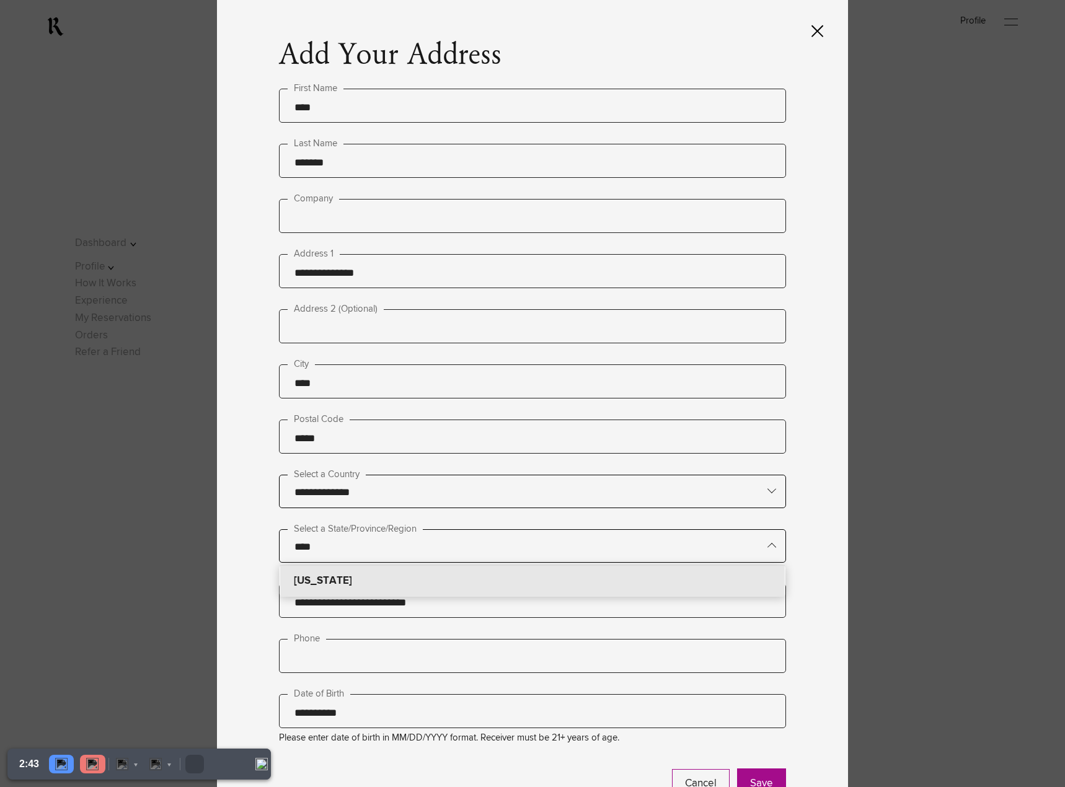
type input "********"
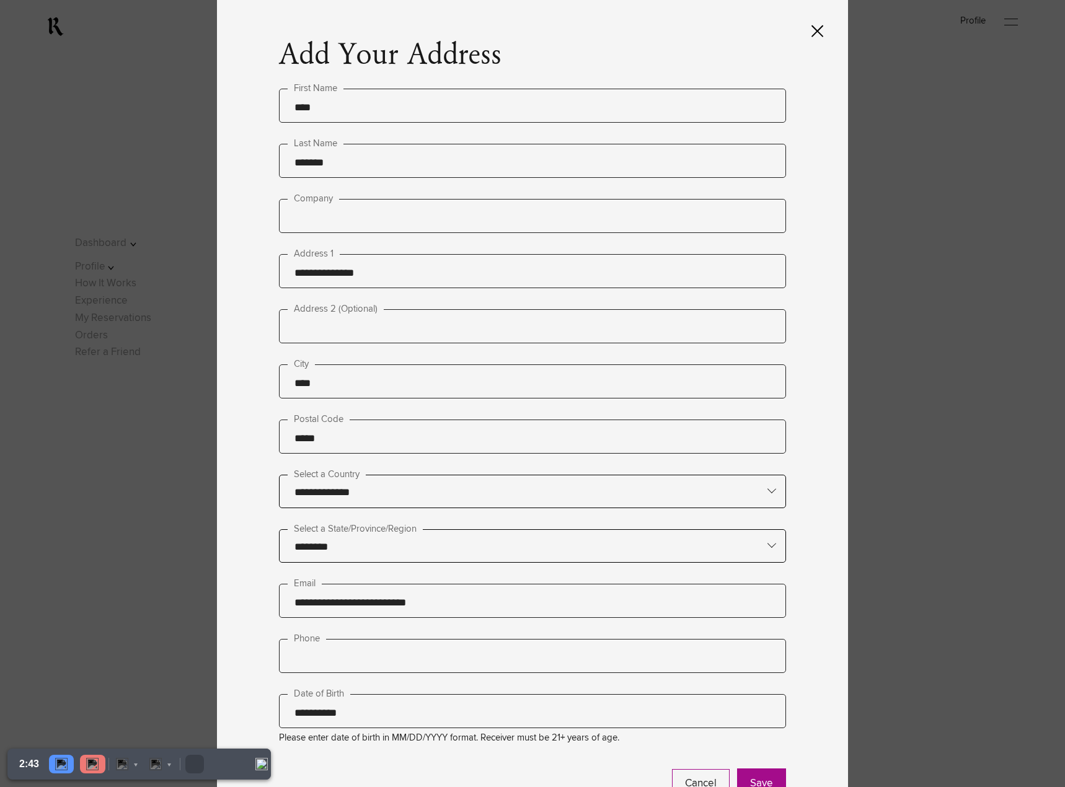
click at [331, 657] on input "text" at bounding box center [532, 656] width 507 height 34
type input "**********"
click at [757, 778] on button "Save" at bounding box center [761, 783] width 49 height 31
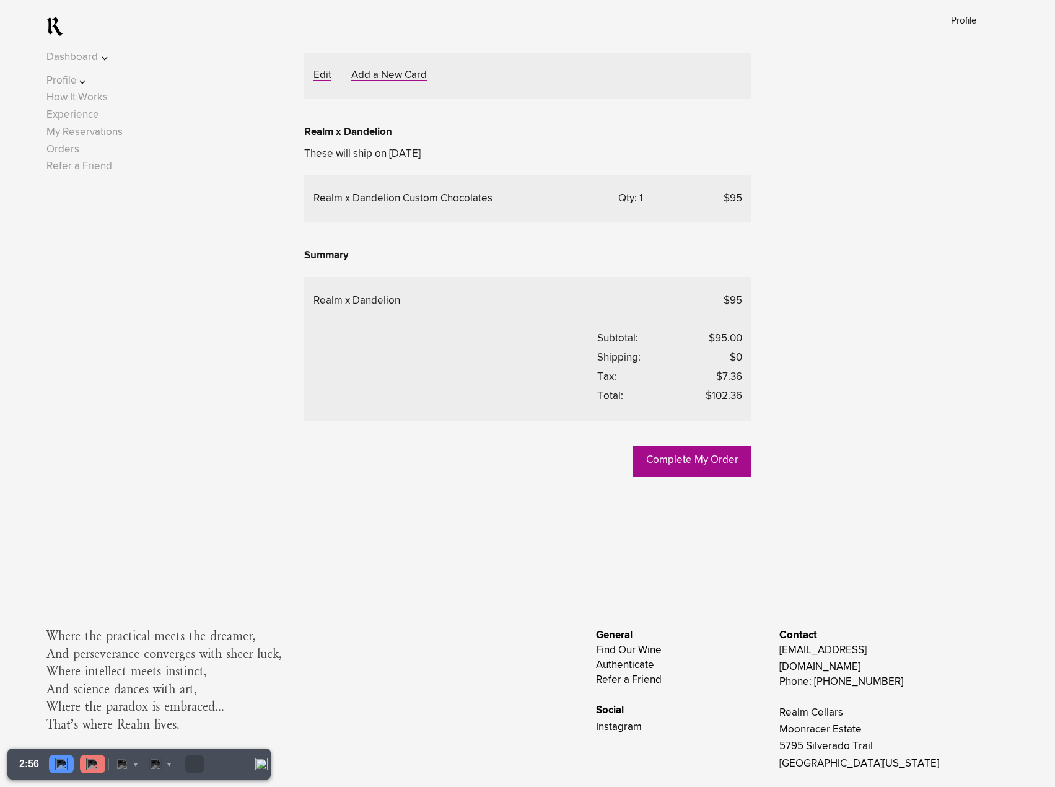
scroll to position [382, 0]
drag, startPoint x: 714, startPoint y: 602, endPoint x: 745, endPoint y: 604, distance: 31.0
click at [745, 420] on div "Realm x Dandelion $95 Subtotal: $95.00 Shipping: $0 Tax: $7.36 Total: $102.36" at bounding box center [527, 348] width 447 height 144
click at [741, 382] on lightning-formatted-number "$7.36" at bounding box center [729, 376] width 26 height 11
click at [736, 382] on lightning-formatted-number "$7.36" at bounding box center [729, 376] width 26 height 11
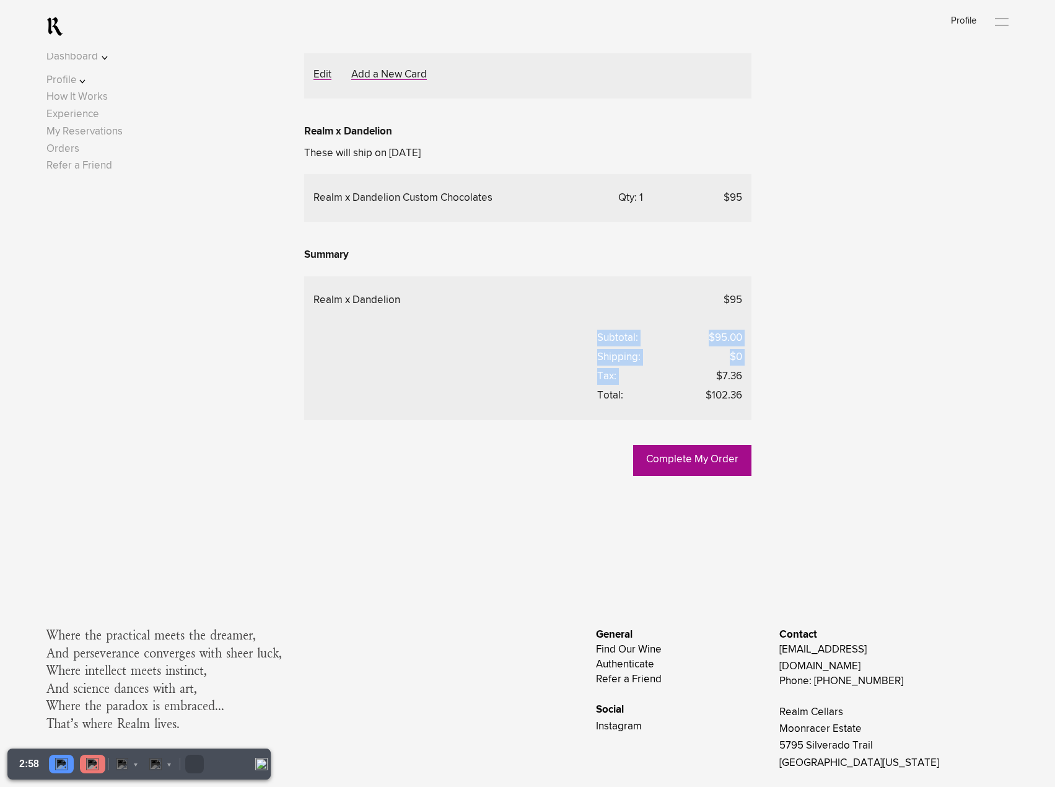
drag, startPoint x: 754, startPoint y: 604, endPoint x: 760, endPoint y: 602, distance: 6.3
click at [760, 476] on div "Complete My Order Go Back To My Offering Delivery Method Delivery Address Selec…" at bounding box center [527, 109] width 962 height 734
click at [731, 382] on lightning-formatted-number "$7.36" at bounding box center [729, 376] width 26 height 11
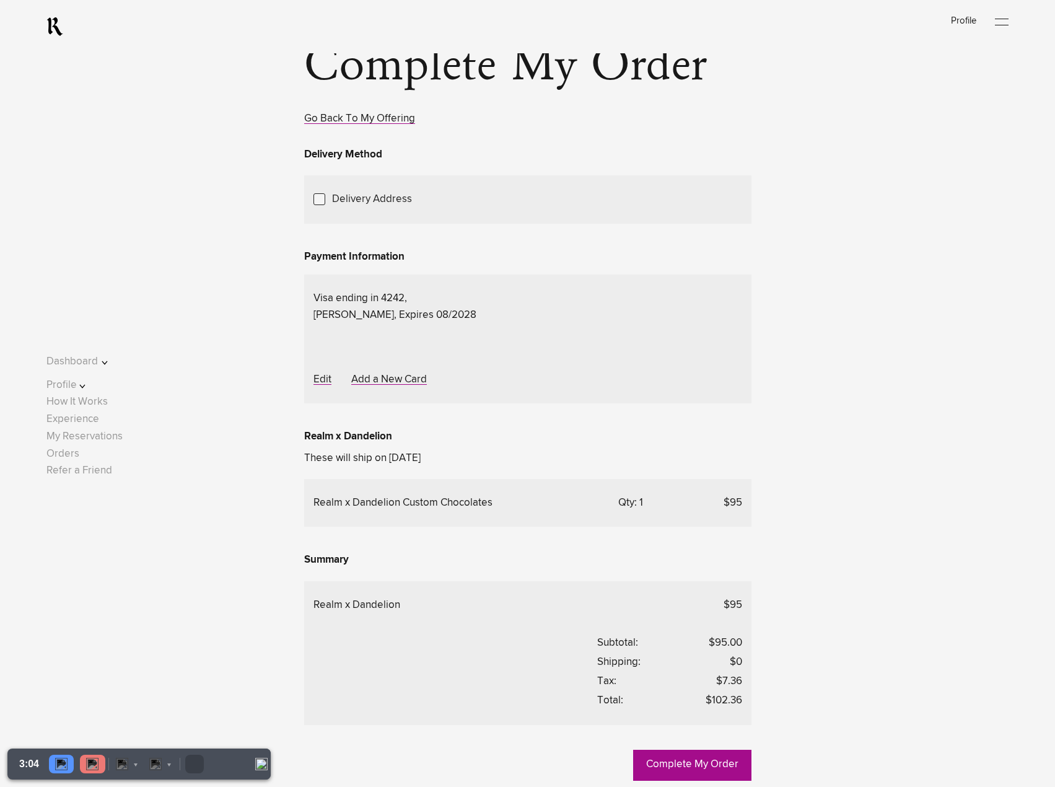
scroll to position [73, 0]
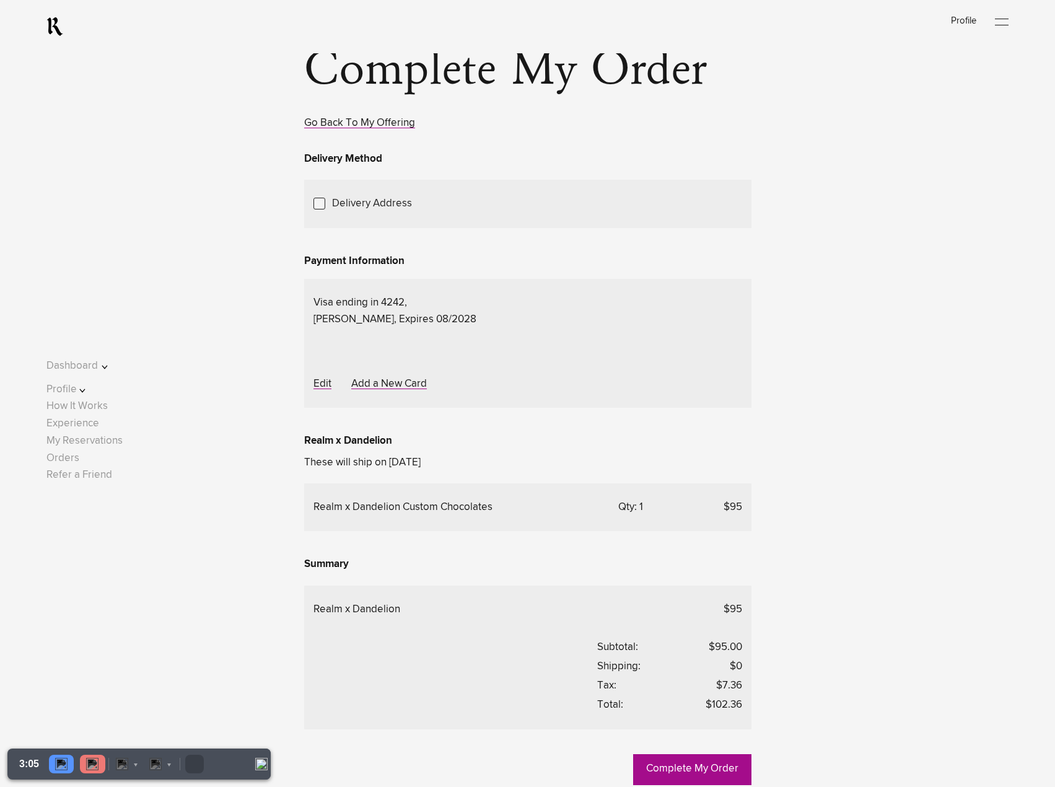
click at [0, 0] on span "Choose Another Saved Shipping Address" at bounding box center [0, 0] width 0 height 0
click at [0, 0] on div "Bryan Sturmer - Napa, California, 94558" at bounding box center [0, 0] width 0 height 0
click at [749, 227] on div "Delivery Address Selected Address Bryan Sturmer Realm Cellars 2930 Piedmont Ave…" at bounding box center [527, 204] width 447 height 48
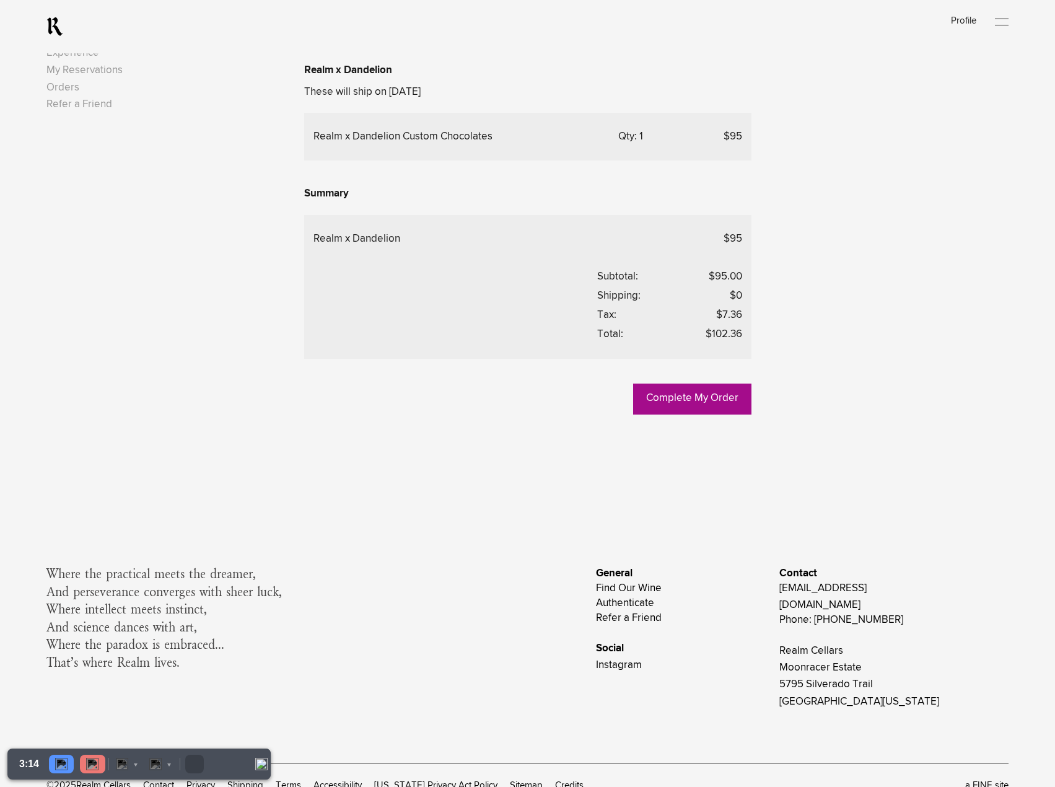
scroll to position [444, 0]
click at [714, 414] on link "Complete My Order" at bounding box center [692, 398] width 118 height 31
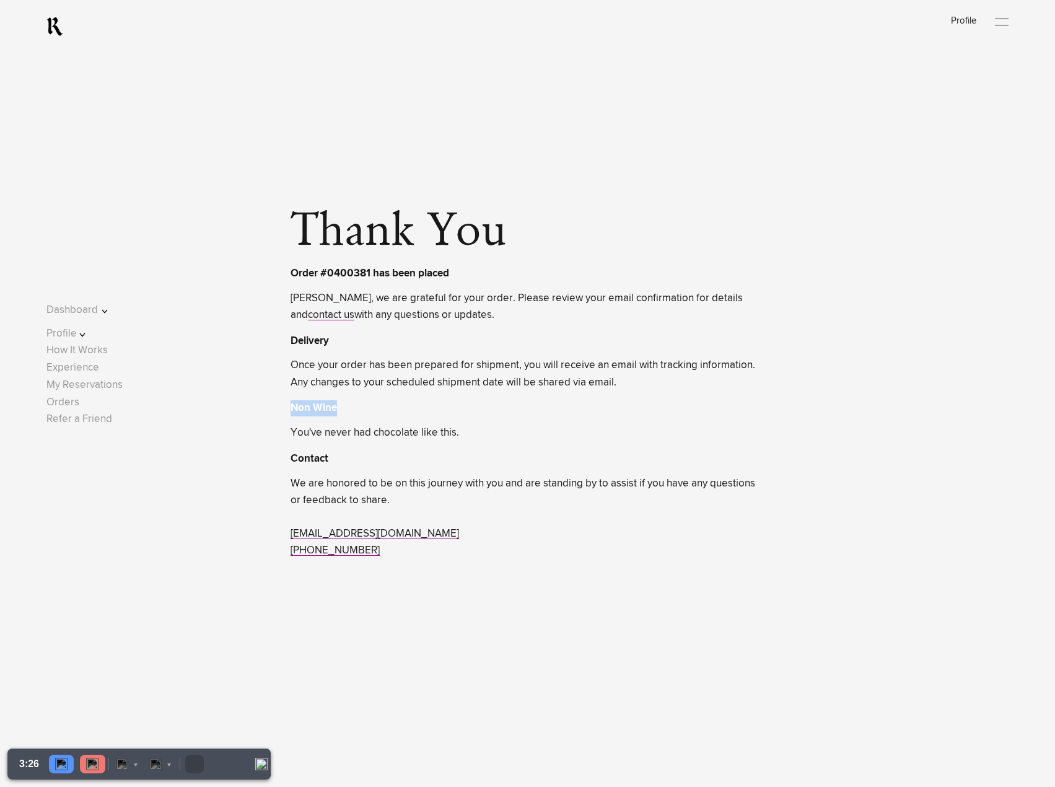
drag, startPoint x: 289, startPoint y: 409, endPoint x: 343, endPoint y: 408, distance: 53.9
click at [343, 408] on div "Non Wine You've never had chocolate like this." at bounding box center [527, 417] width 473 height 47
click at [83, 367] on link "Experience" at bounding box center [72, 367] width 53 height 11
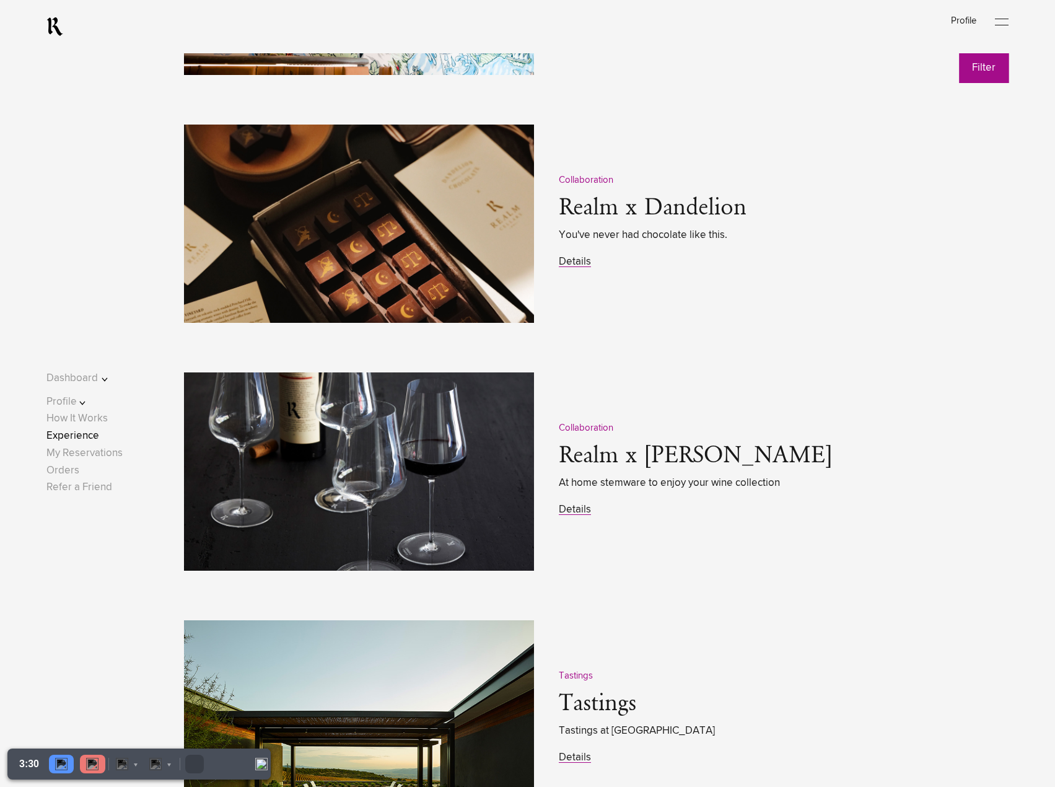
scroll to position [1982, 0]
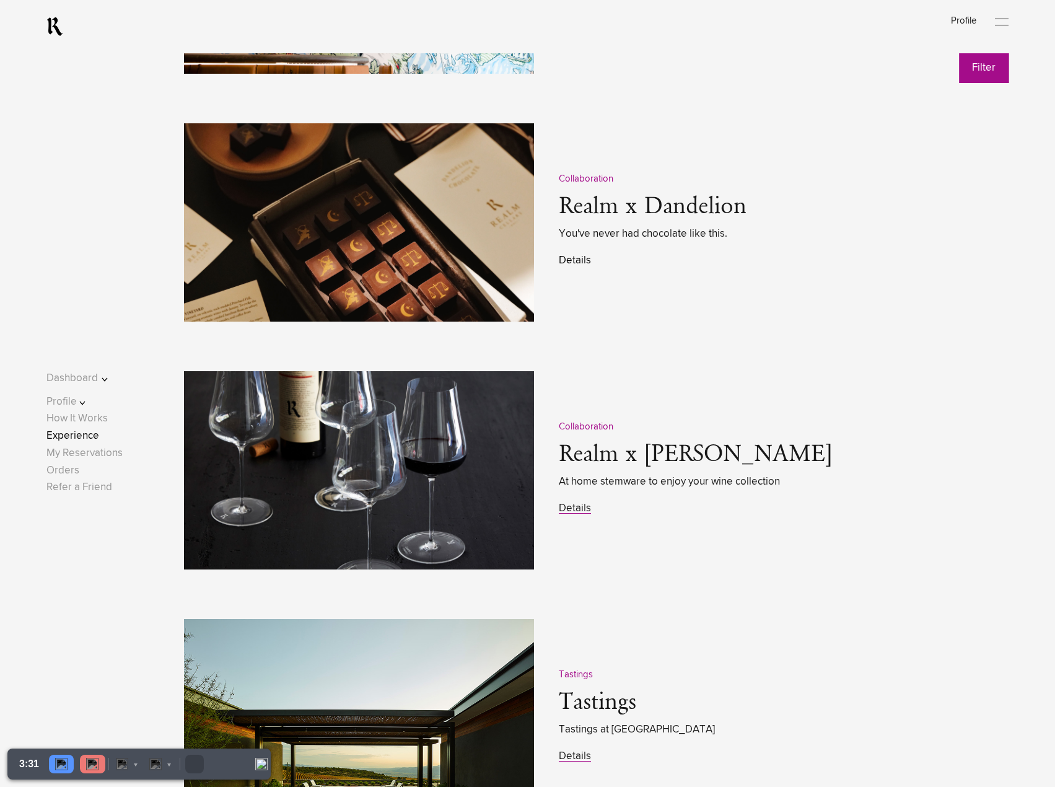
click at [567, 265] on link "Details" at bounding box center [575, 260] width 32 height 11
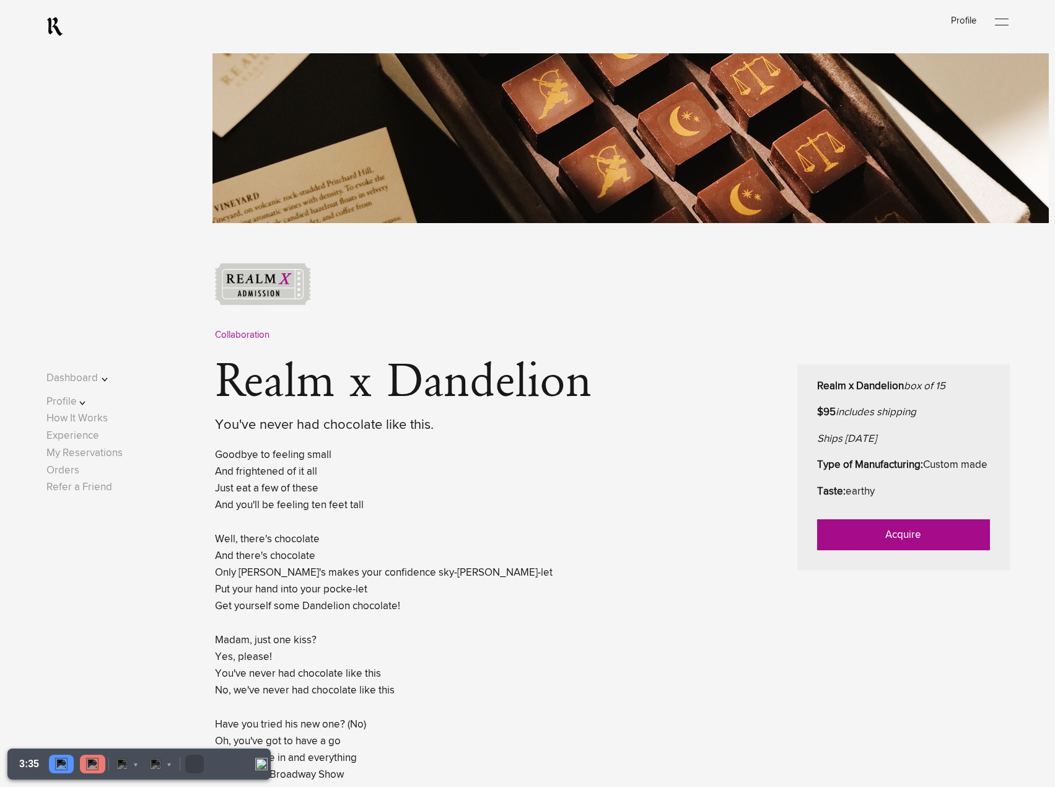
scroll to position [310, 0]
click at [867, 550] on link "Acquire" at bounding box center [903, 534] width 173 height 31
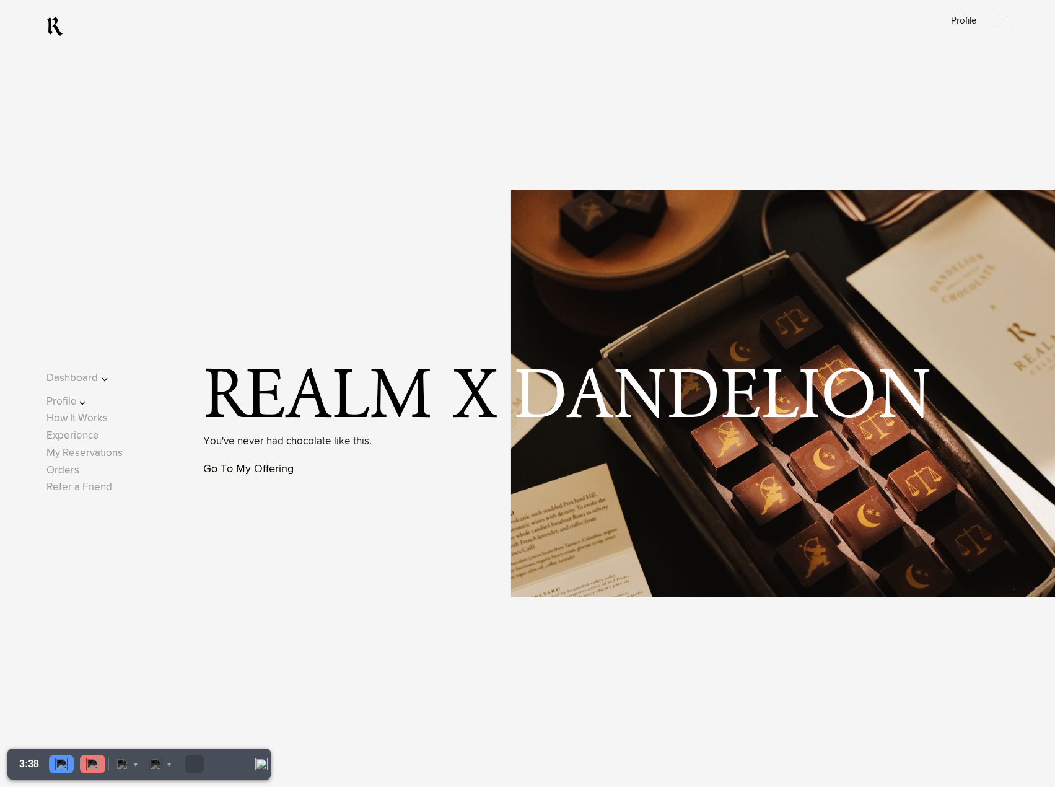
click at [268, 468] on link "Go To My Offering" at bounding box center [248, 469] width 90 height 11
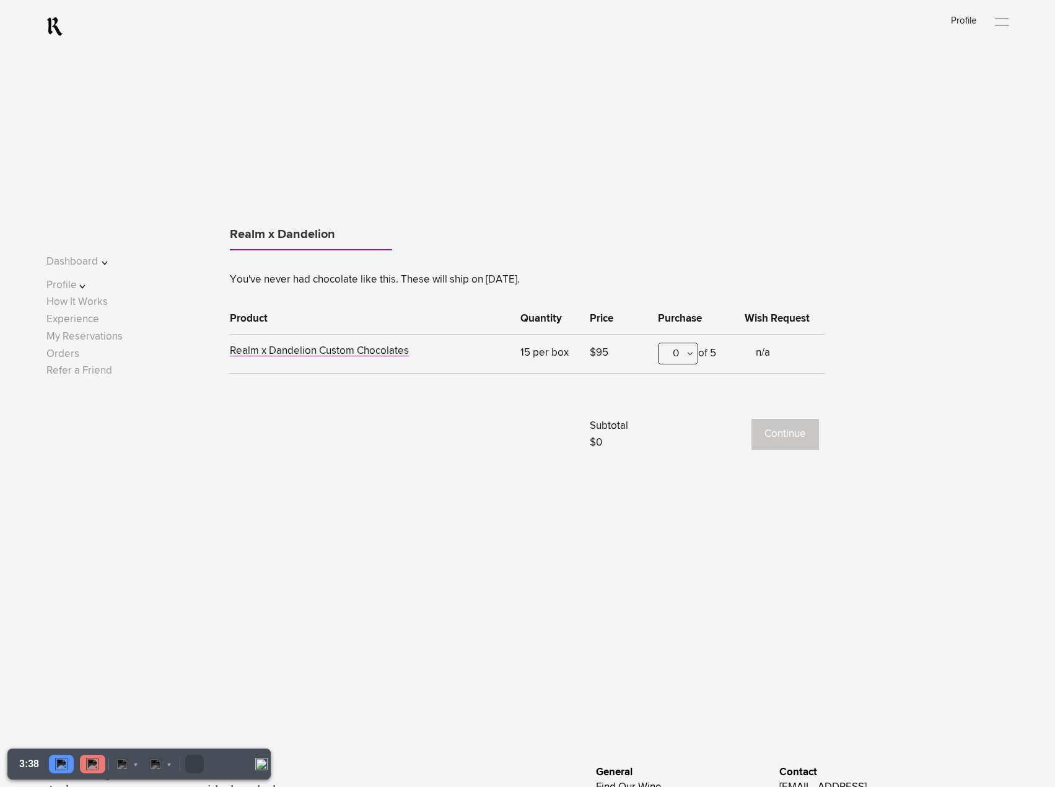
scroll to position [1080, 0]
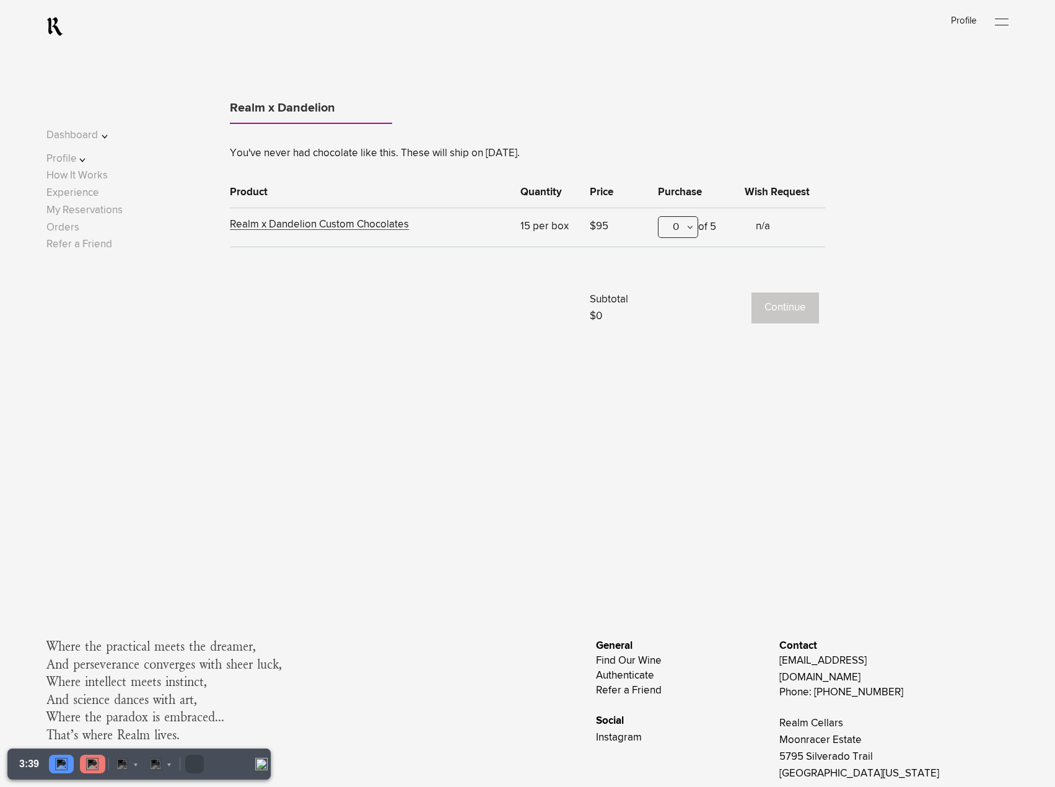
click at [688, 236] on div "0" at bounding box center [678, 227] width 40 height 22
drag, startPoint x: 672, startPoint y: 286, endPoint x: 686, endPoint y: 286, distance: 13.6
click at [673, 286] on div "1" at bounding box center [678, 288] width 39 height 31
click at [801, 304] on button "Continue" at bounding box center [786, 307] width 68 height 31
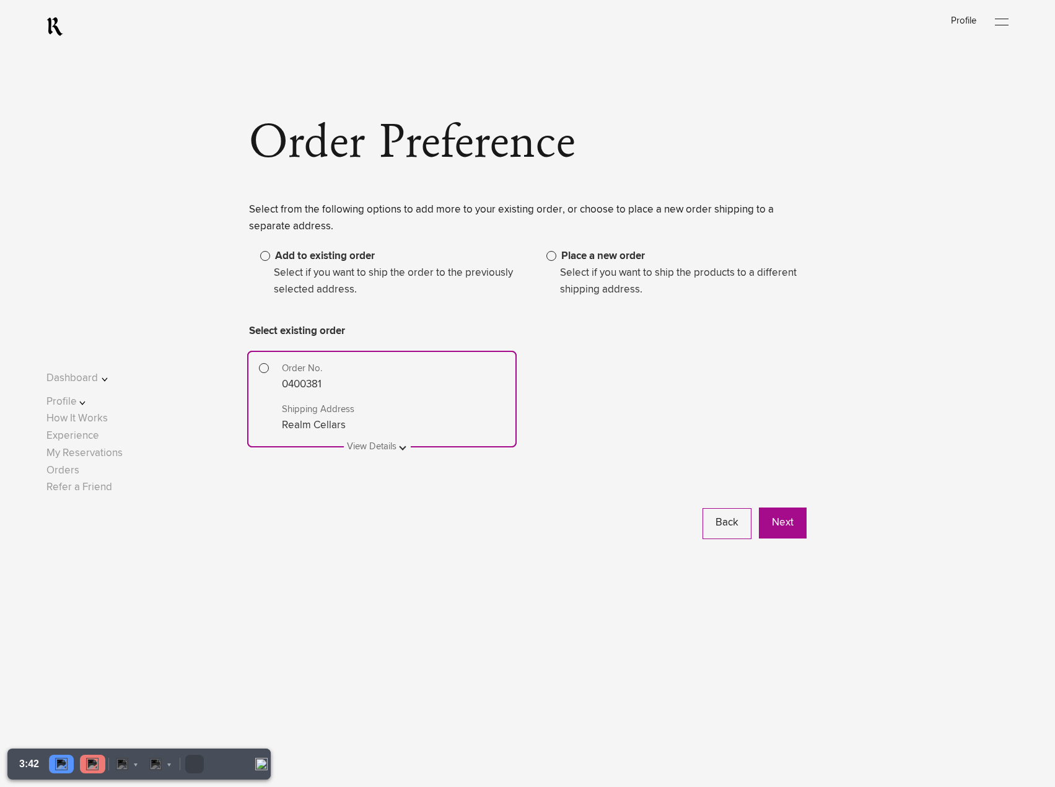
click at [393, 439] on button at bounding box center [382, 439] width 58 height 0
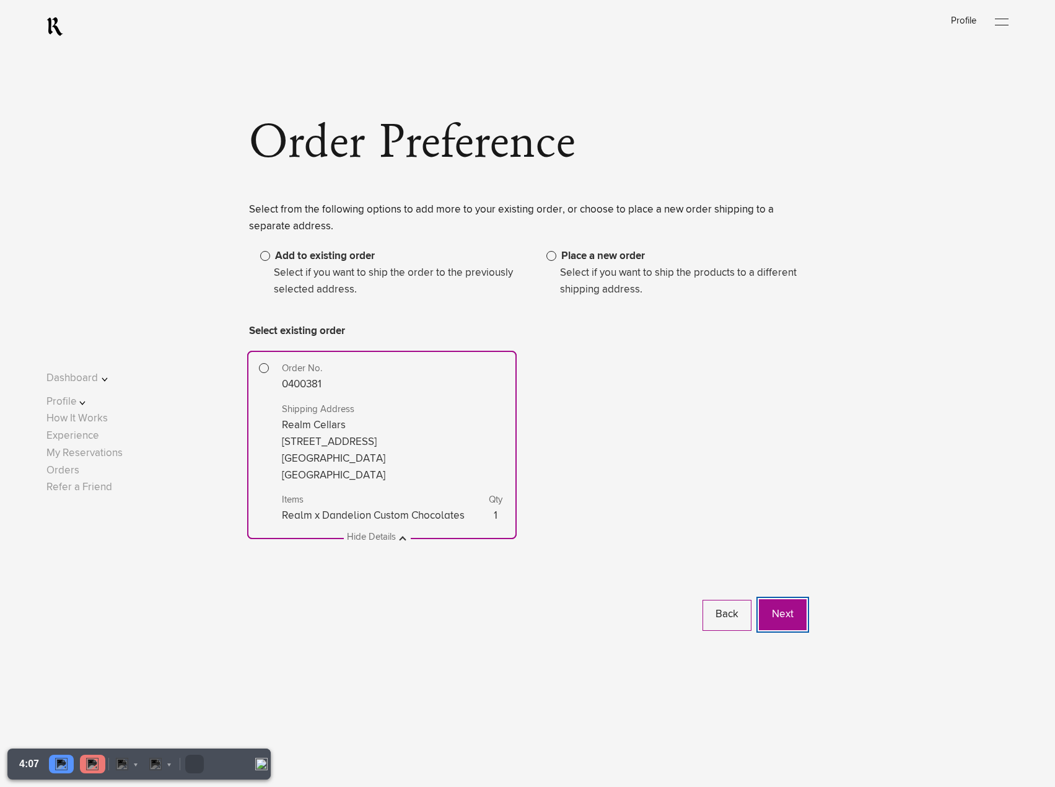
click at [767, 611] on button "Next" at bounding box center [783, 614] width 48 height 31
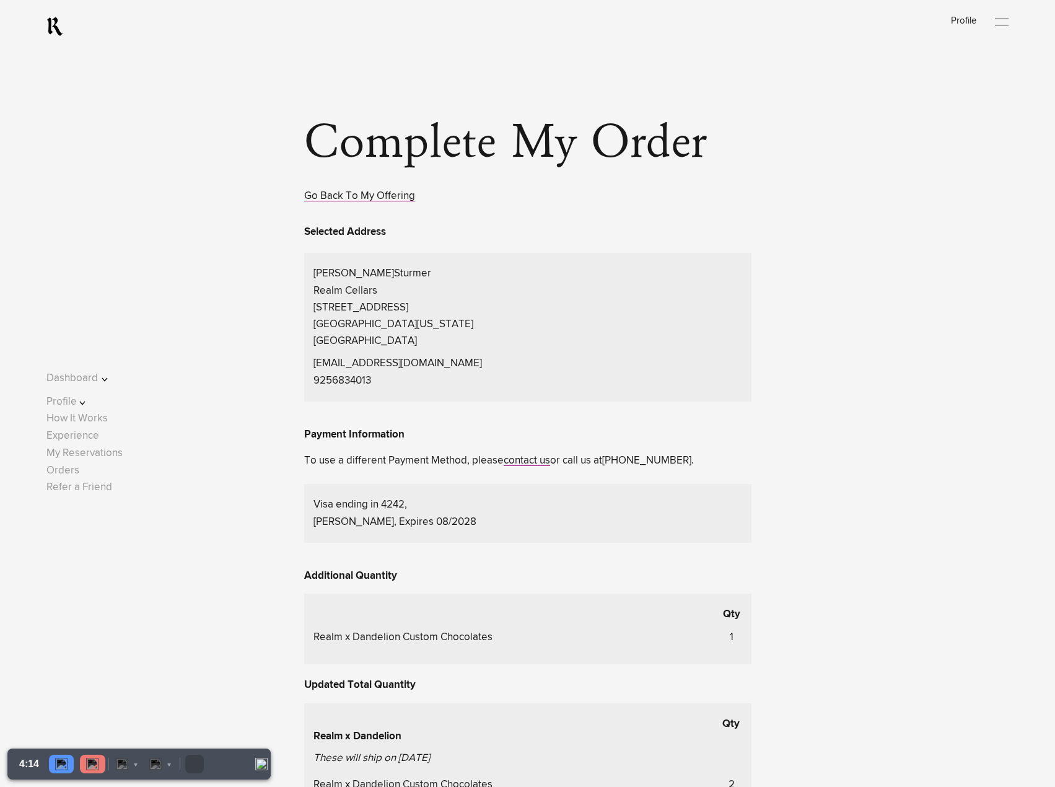
click at [760, 483] on div "Complete My Order Go Back To My Offering Selected Address Bryan Sturmer Realm C…" at bounding box center [527, 622] width 962 height 996
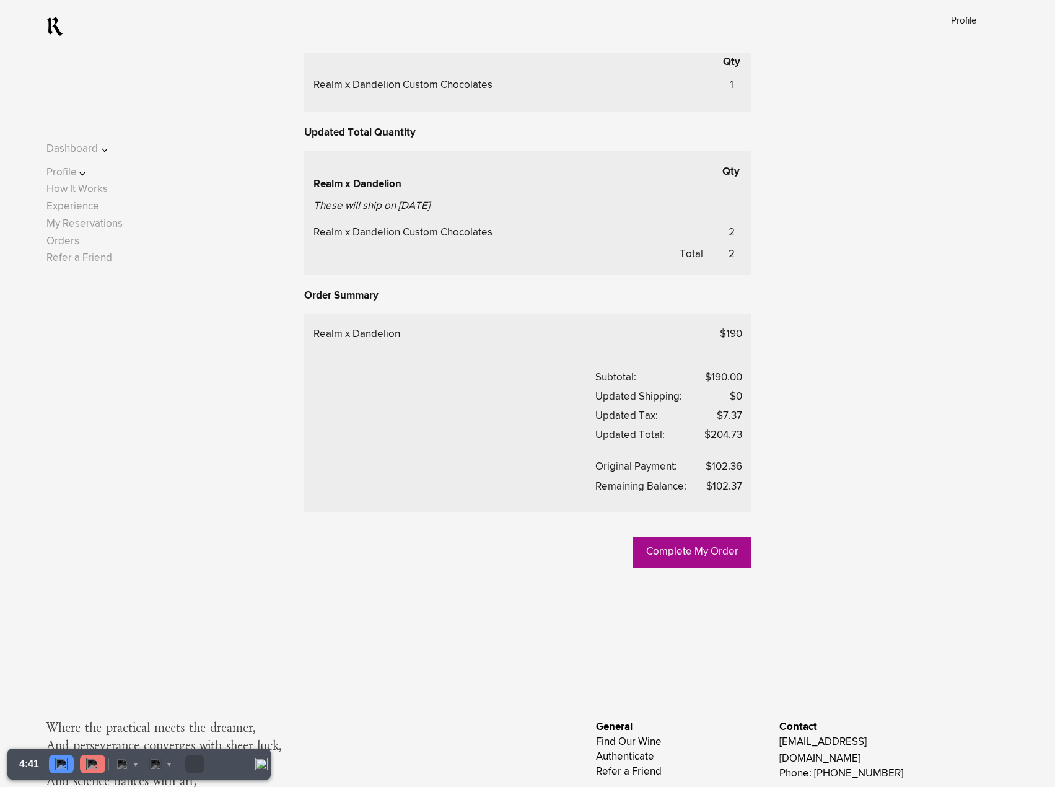
scroll to position [558, 0]
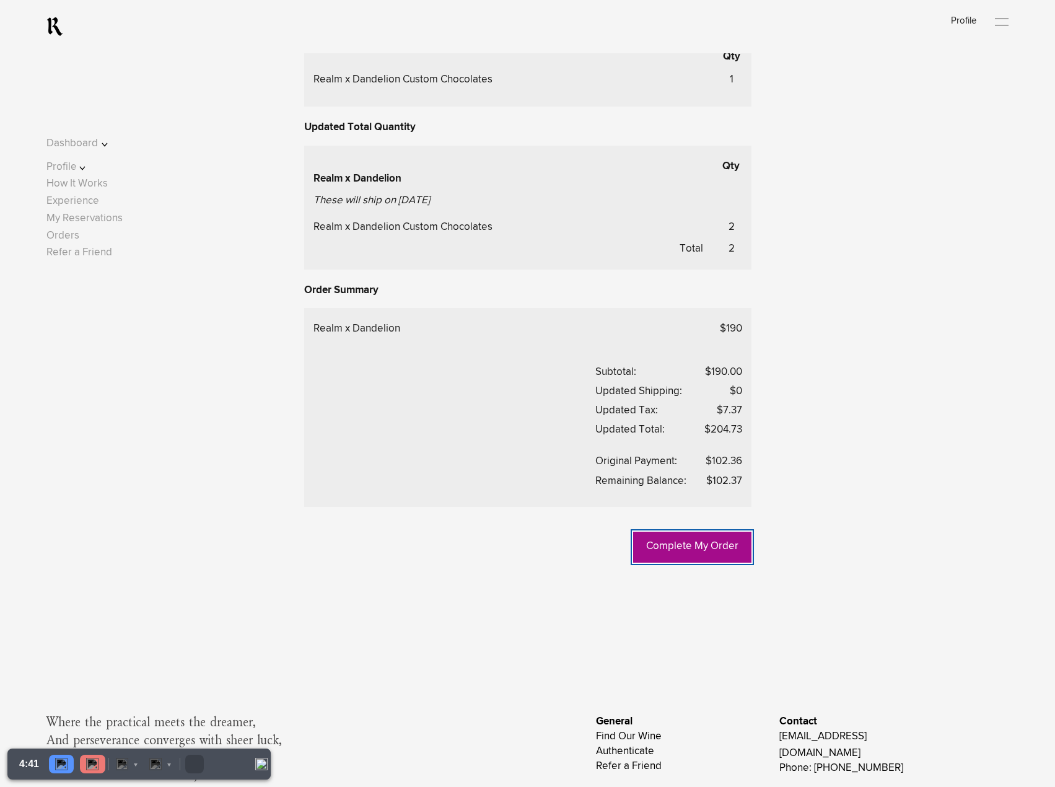
click at [734, 549] on link "Complete My Order" at bounding box center [692, 547] width 118 height 31
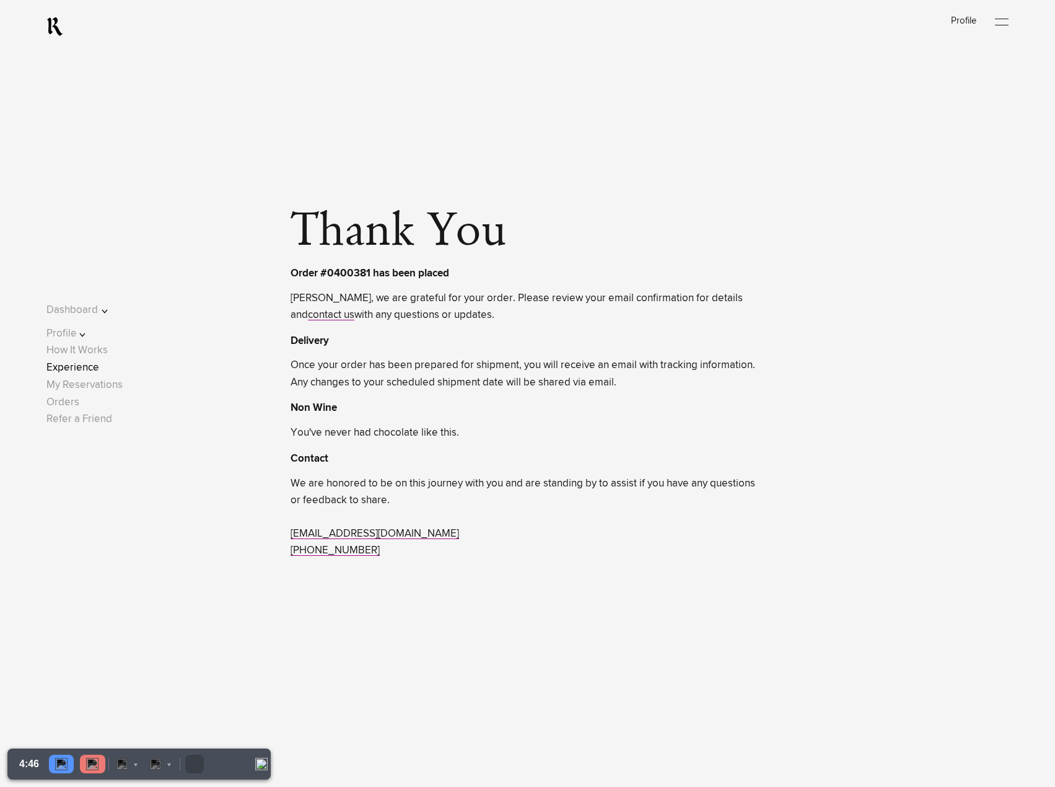
click at [99, 366] on link "Experience" at bounding box center [72, 367] width 53 height 11
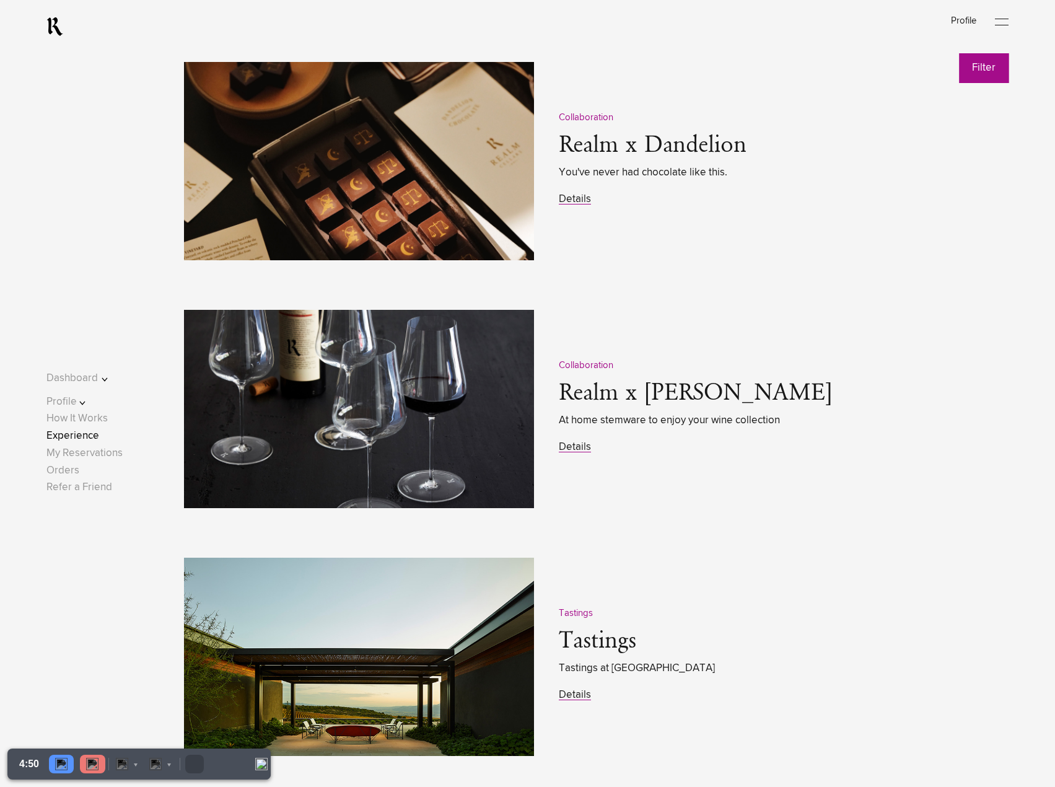
scroll to position [2044, 0]
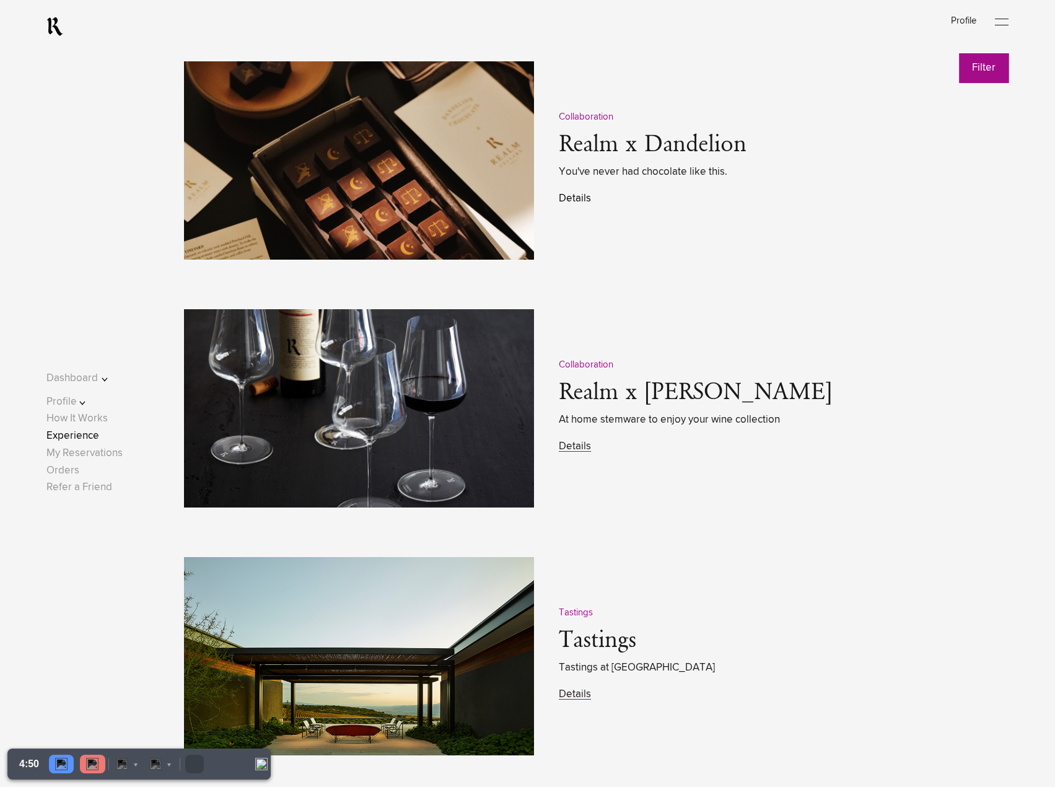
click at [564, 204] on link "Details" at bounding box center [575, 198] width 32 height 11
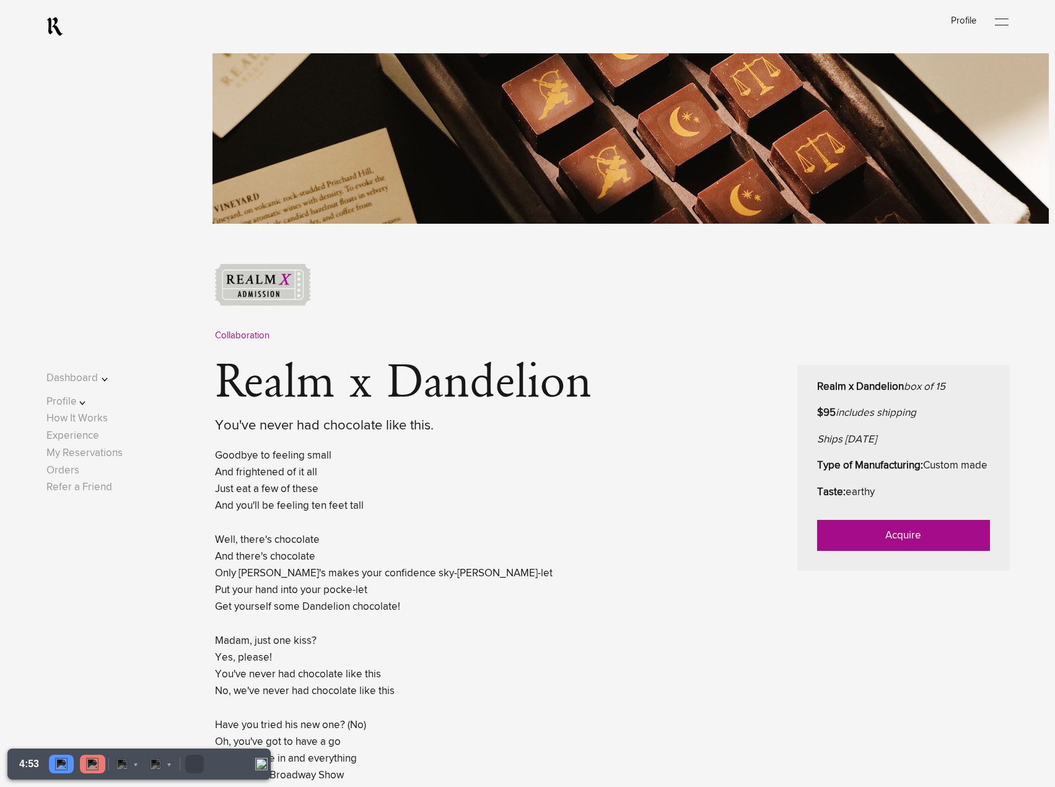
scroll to position [310, 0]
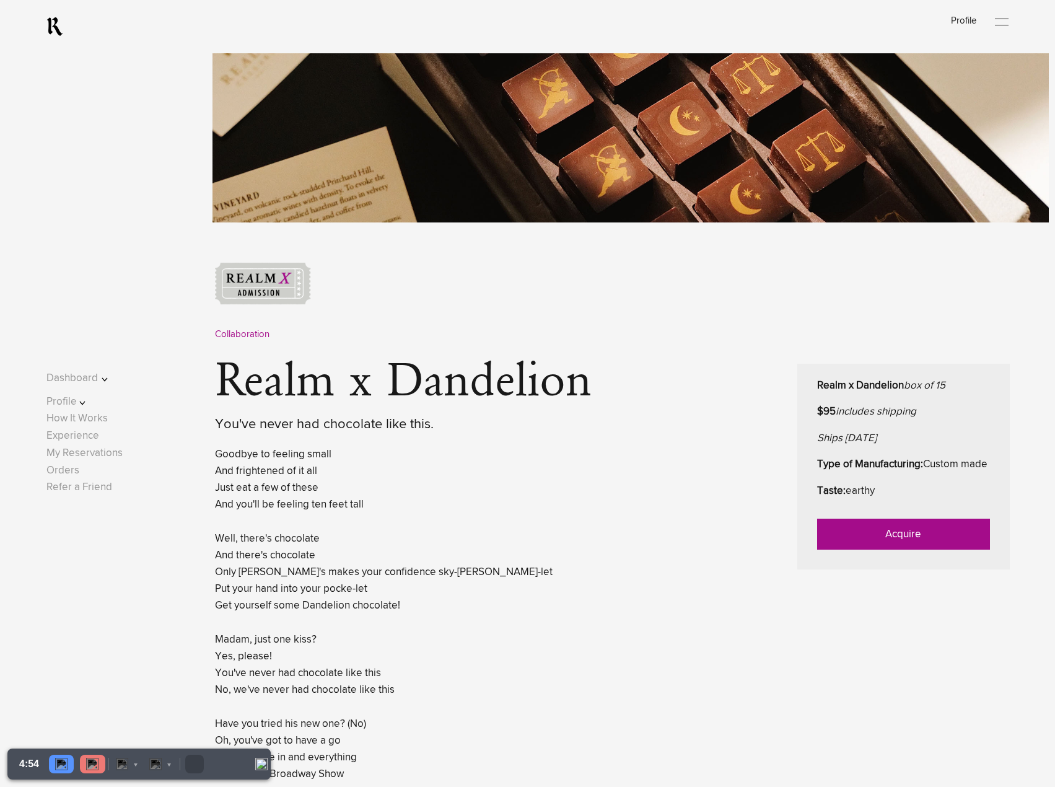
click at [892, 550] on link "Acquire" at bounding box center [903, 534] width 173 height 31
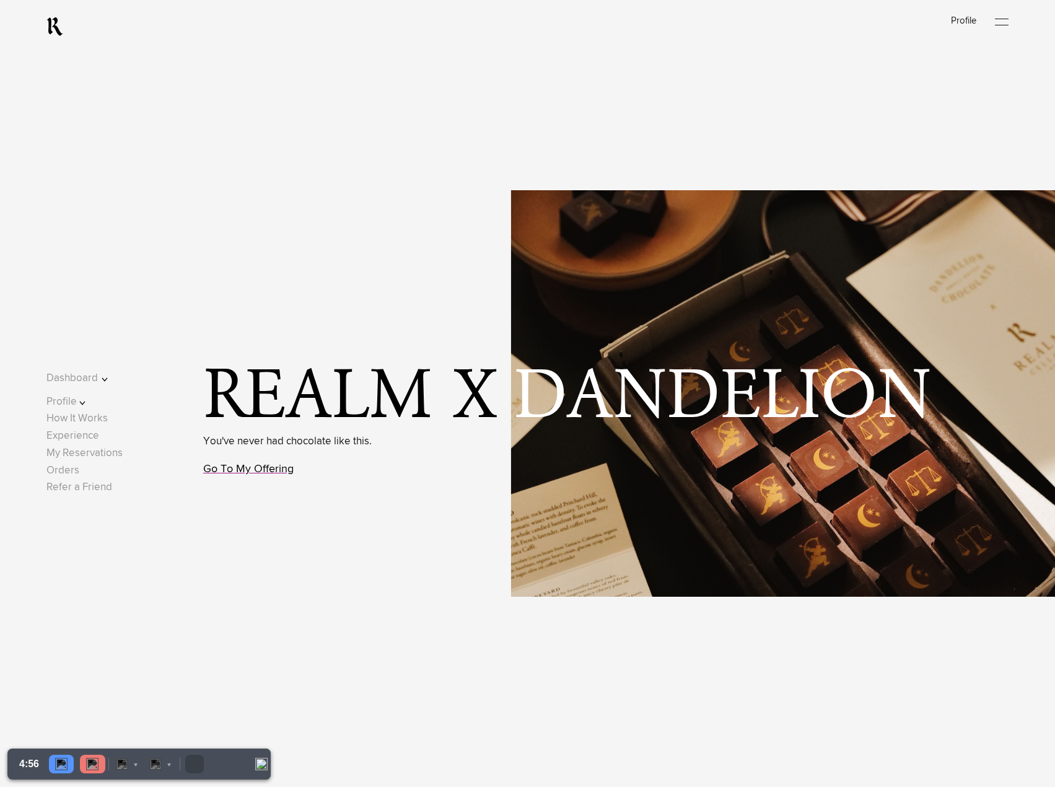
click at [275, 473] on link "Go To My Offering" at bounding box center [248, 469] width 90 height 11
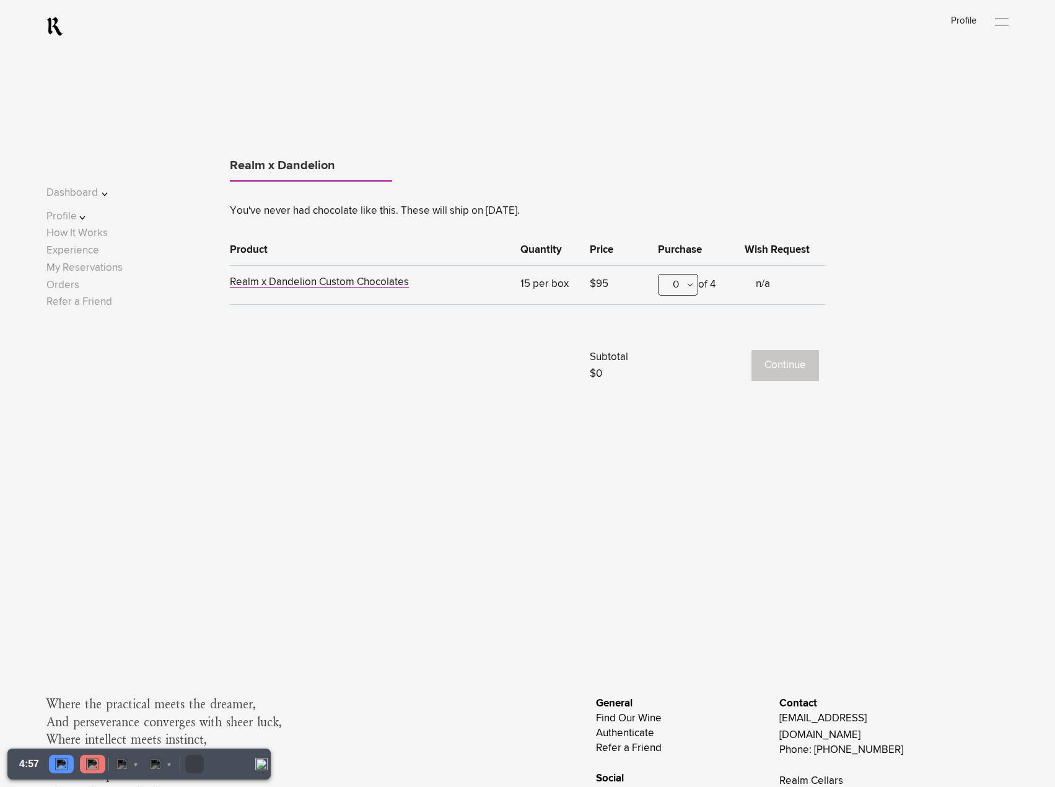
scroll to position [1080, 0]
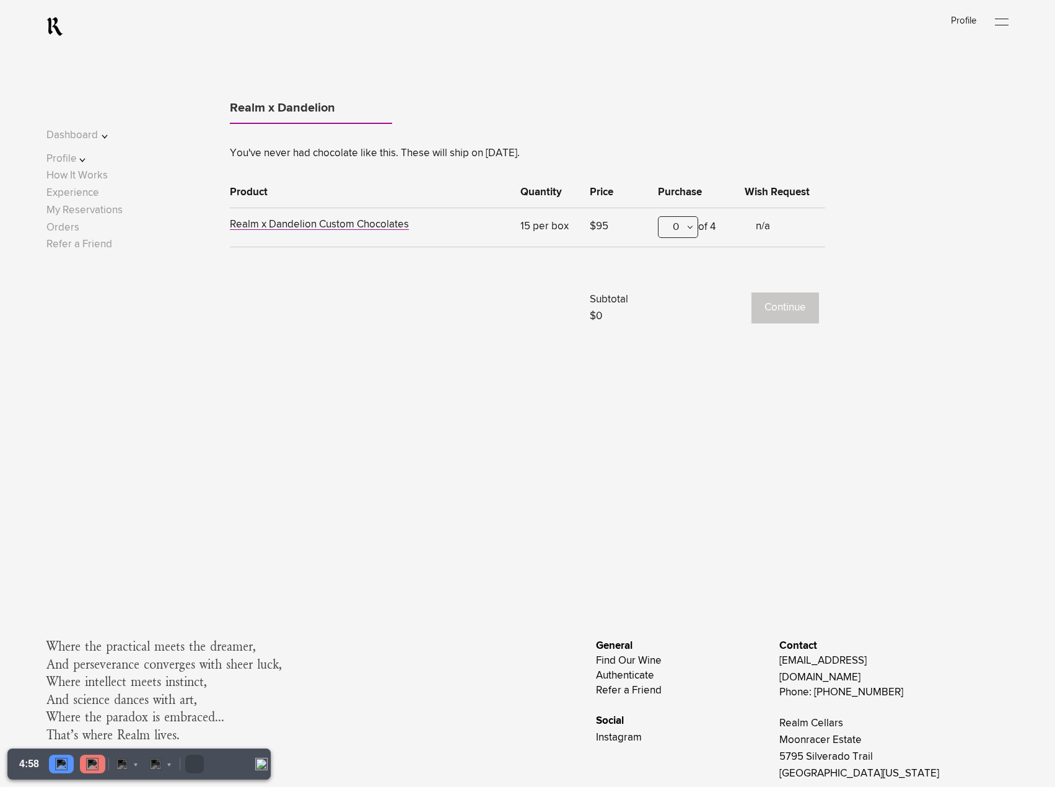
click at [676, 224] on div "0" at bounding box center [678, 227] width 40 height 22
click at [675, 283] on div "1" at bounding box center [678, 288] width 39 height 31
click at [780, 304] on button "Continue" at bounding box center [786, 307] width 68 height 31
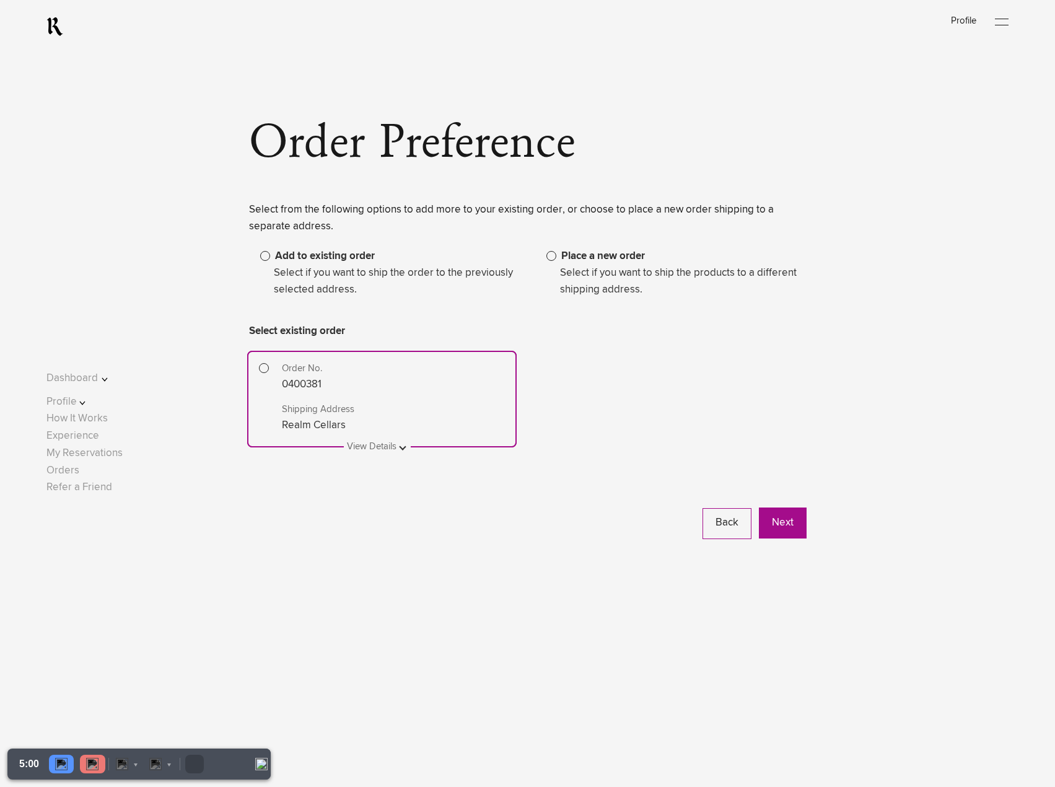
click at [554, 258] on span at bounding box center [552, 256] width 10 height 10
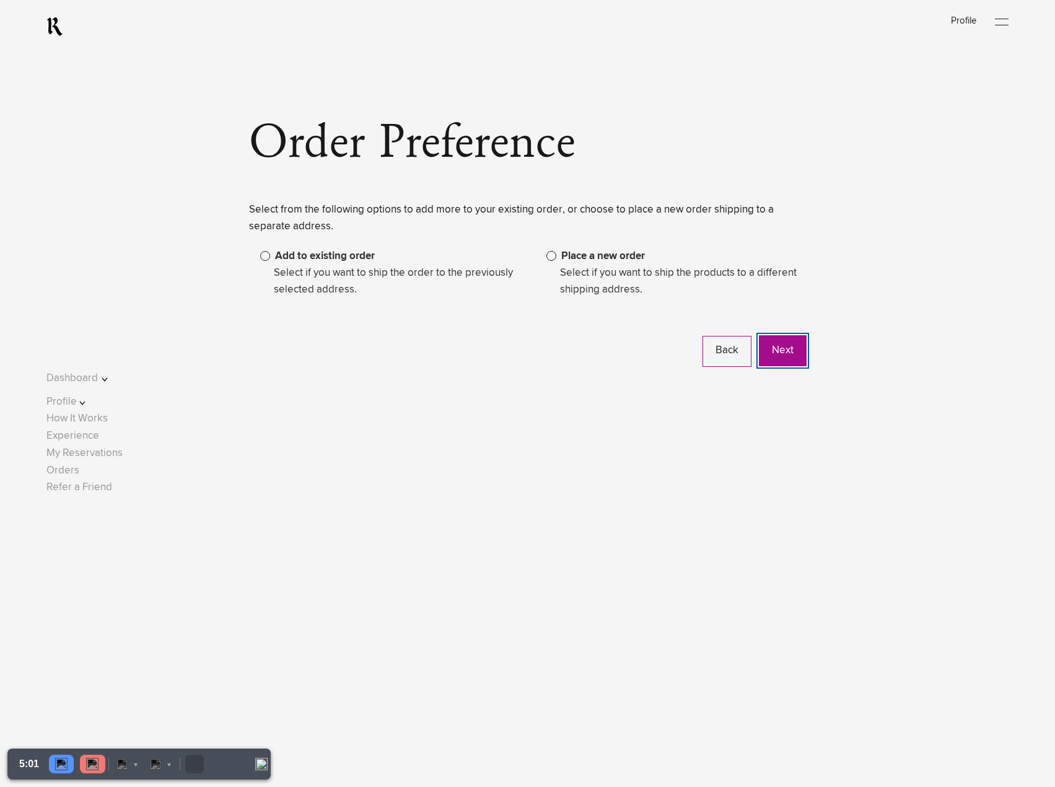
click at [775, 356] on button "Next" at bounding box center [783, 350] width 48 height 31
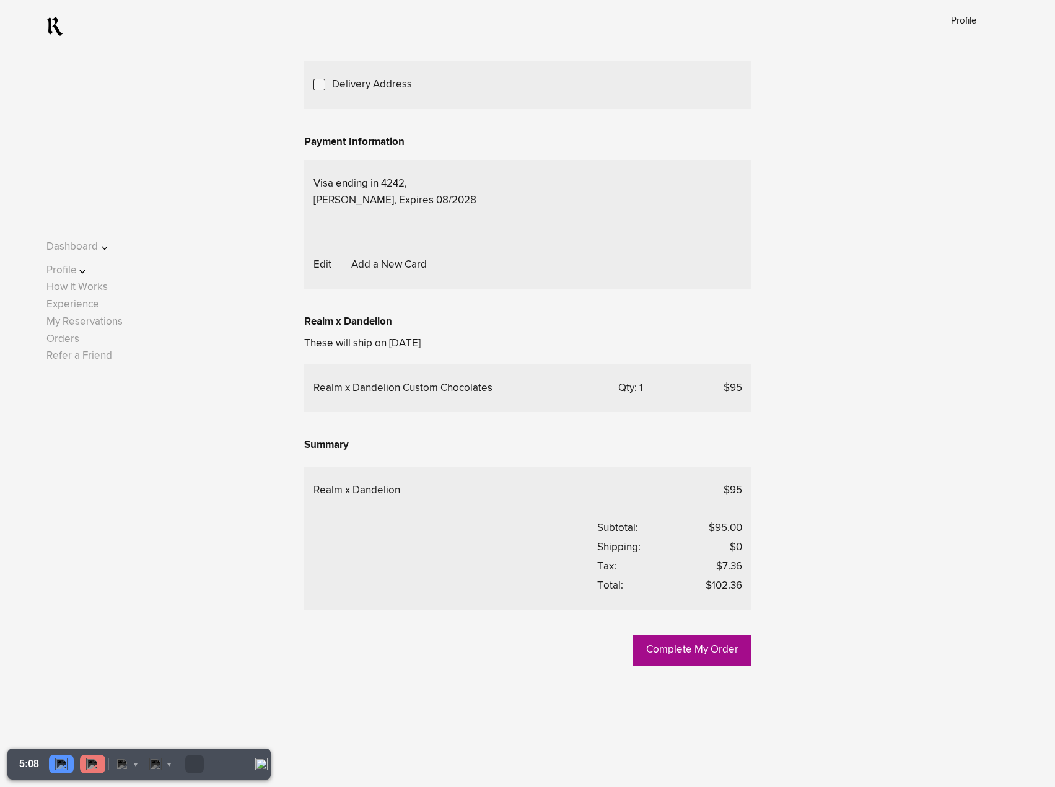
scroll to position [187, 0]
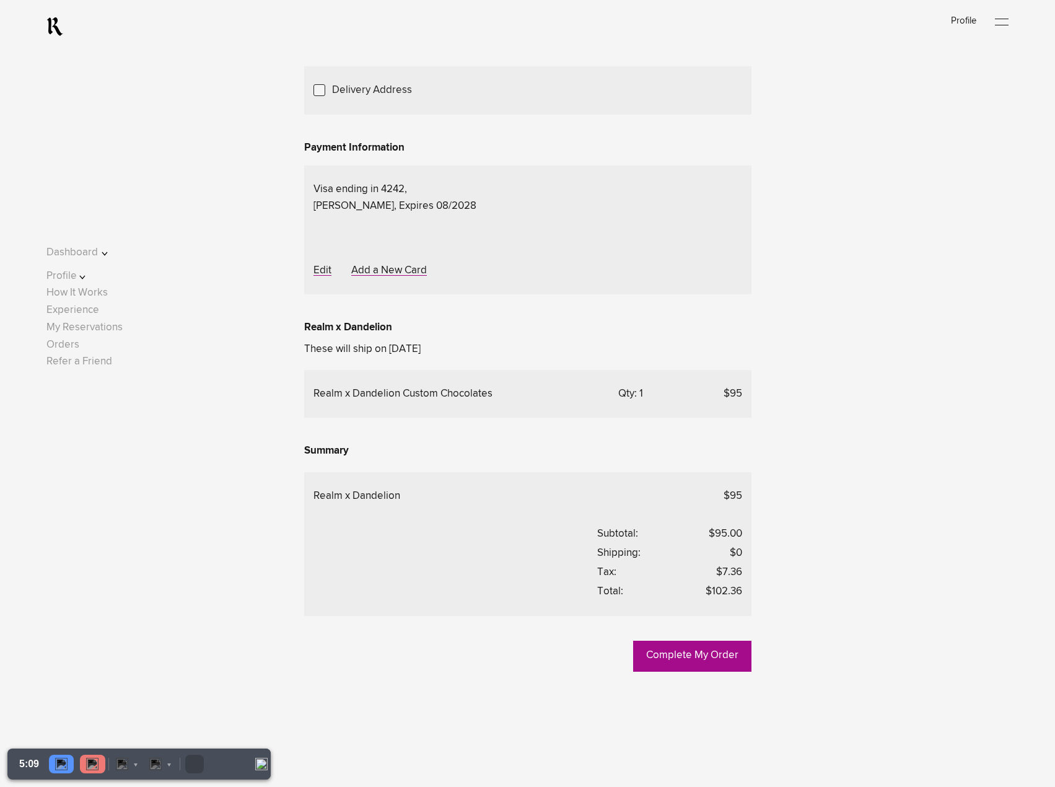
click at [0, 0] on div "Choose Another Saved Shipping Address" at bounding box center [0, 0] width 0 height 0
click at [0, 0] on div "Bryan Sturmer - New York, New York, 10001" at bounding box center [0, 0] width 0 height 0
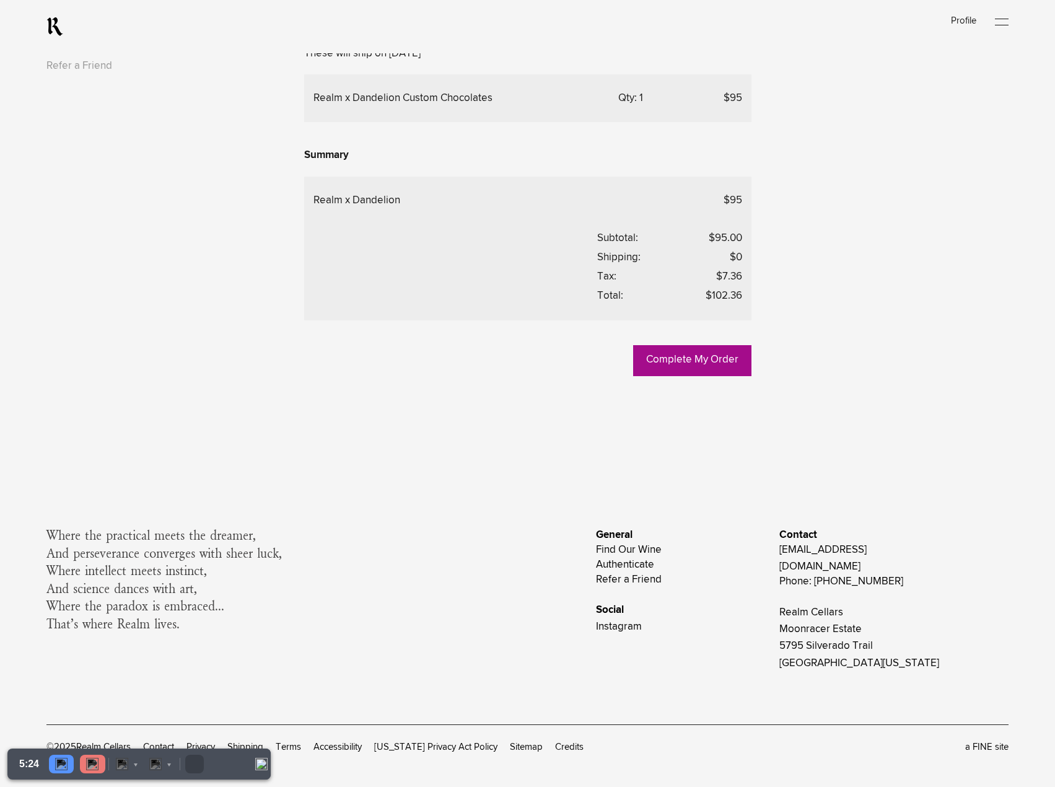
scroll to position [496, 0]
click at [709, 376] on link "Complete My Order" at bounding box center [692, 360] width 118 height 31
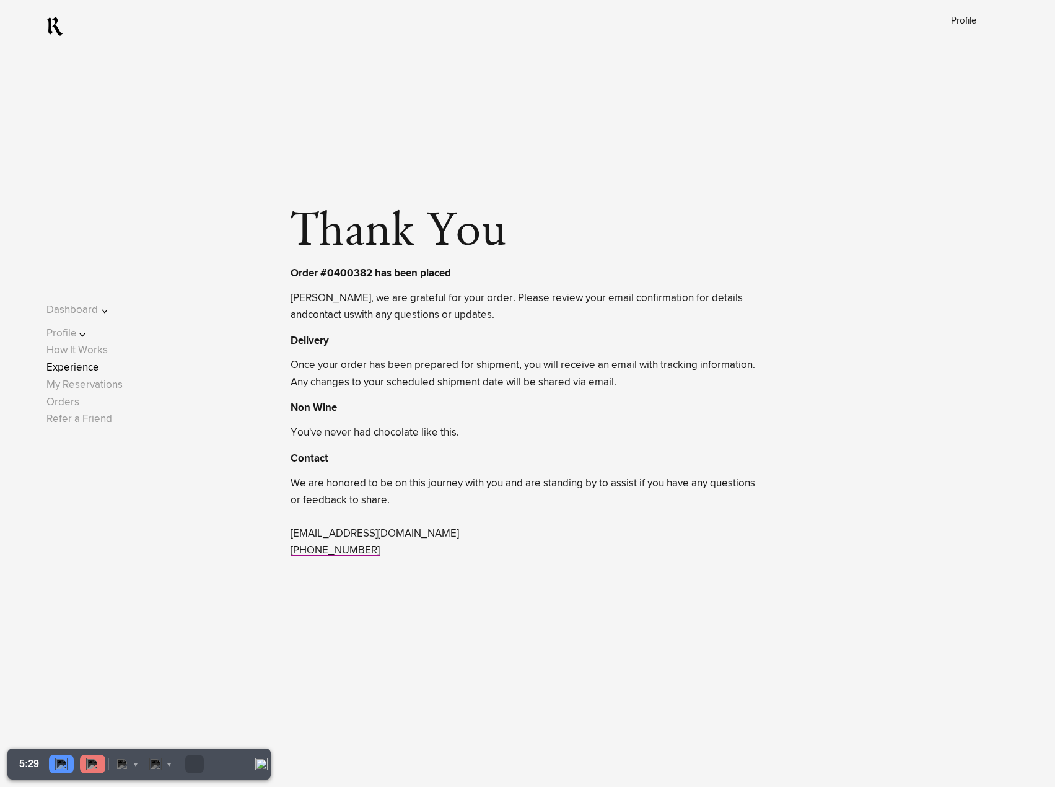
click at [99, 371] on link "Experience" at bounding box center [72, 367] width 53 height 11
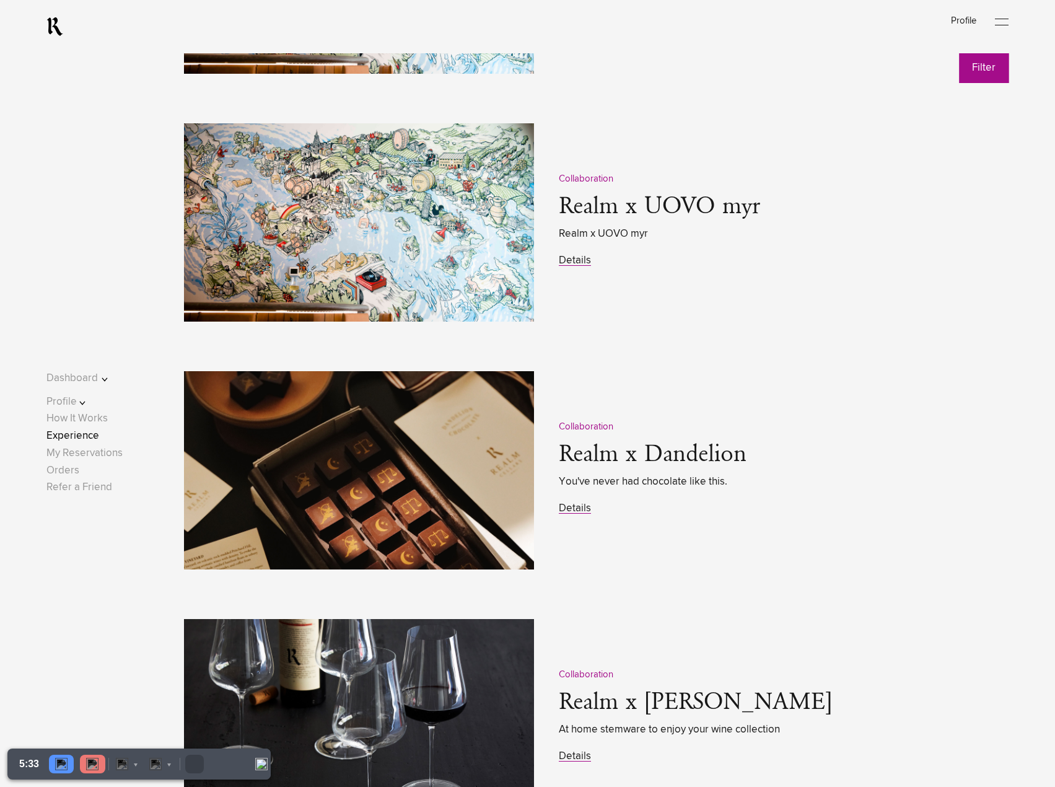
scroll to position [1735, 0]
click at [571, 513] on link "Details" at bounding box center [575, 508] width 32 height 11
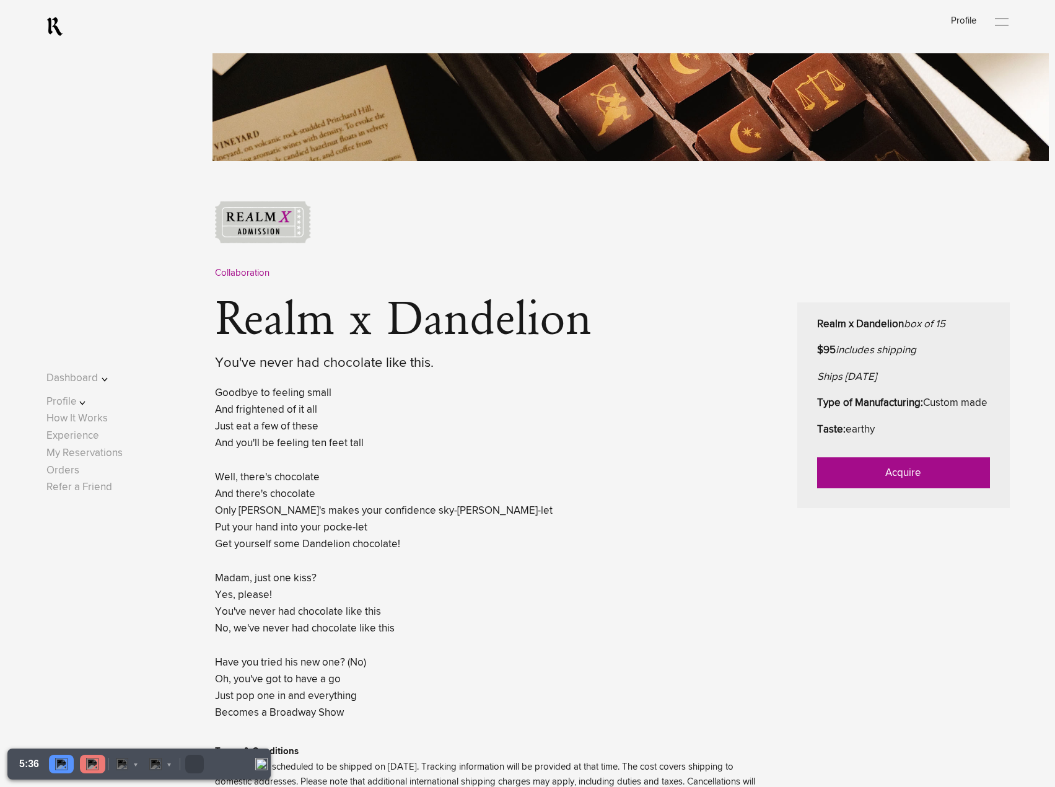
scroll to position [372, 0]
click at [879, 488] on link "Acquire" at bounding box center [903, 472] width 173 height 31
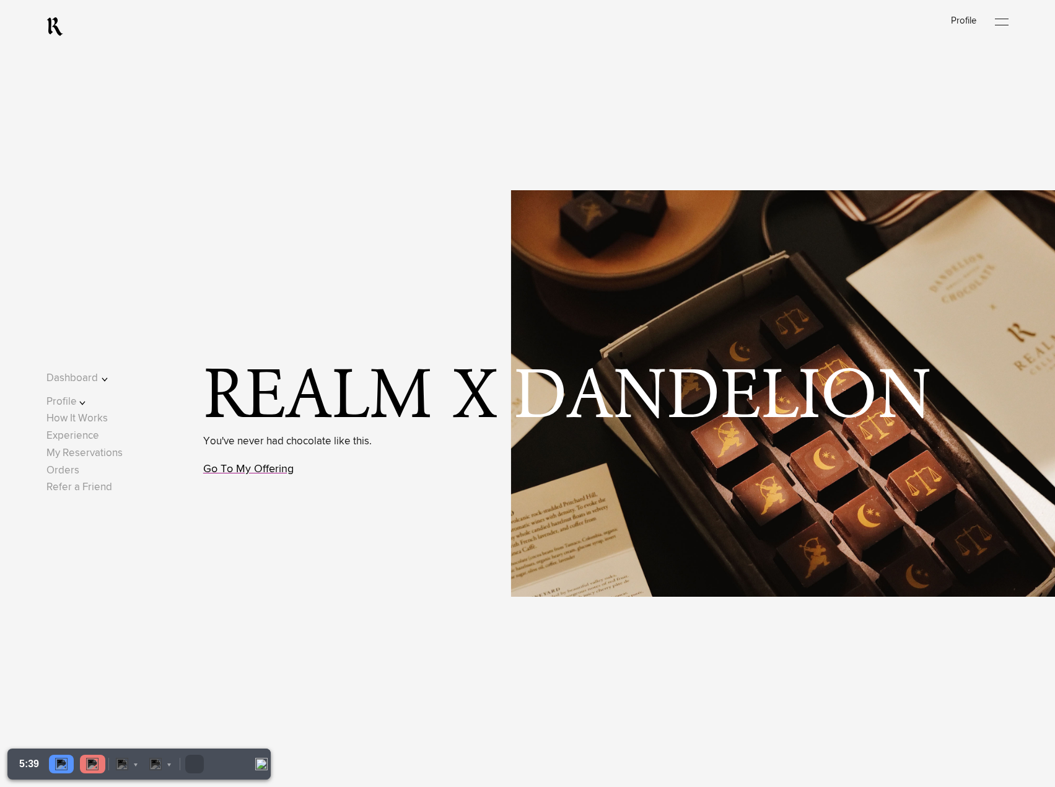
click at [280, 468] on link "Go To My Offering" at bounding box center [248, 469] width 90 height 11
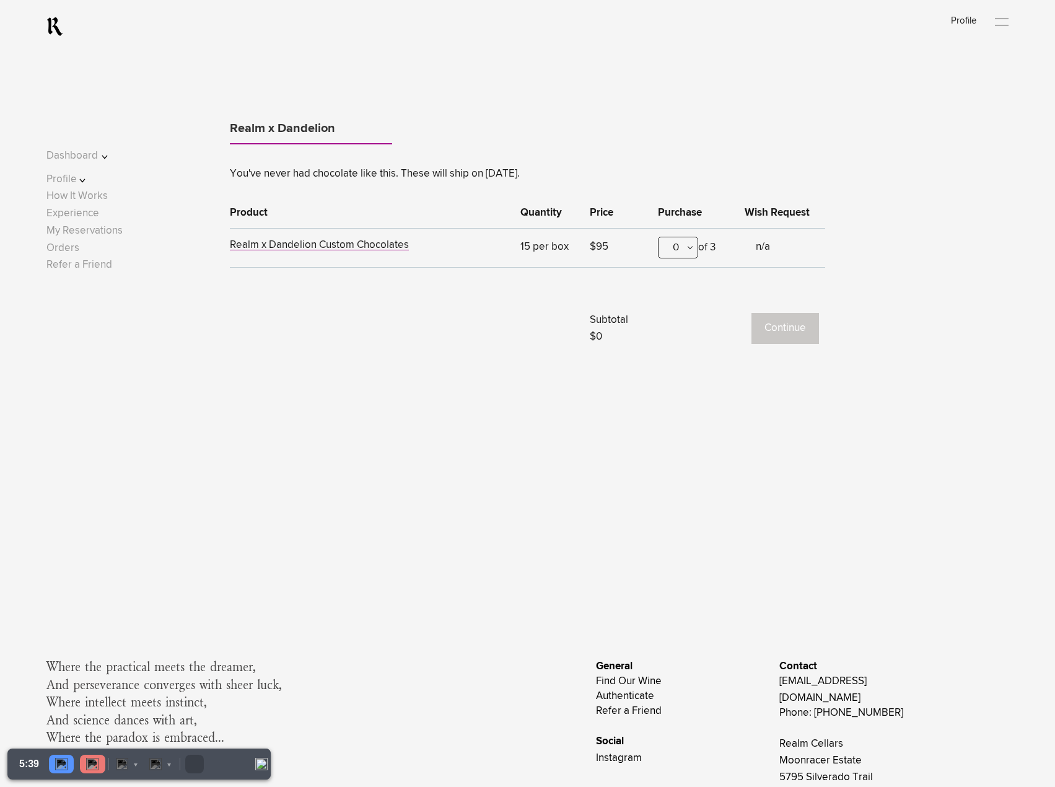
scroll to position [1080, 0]
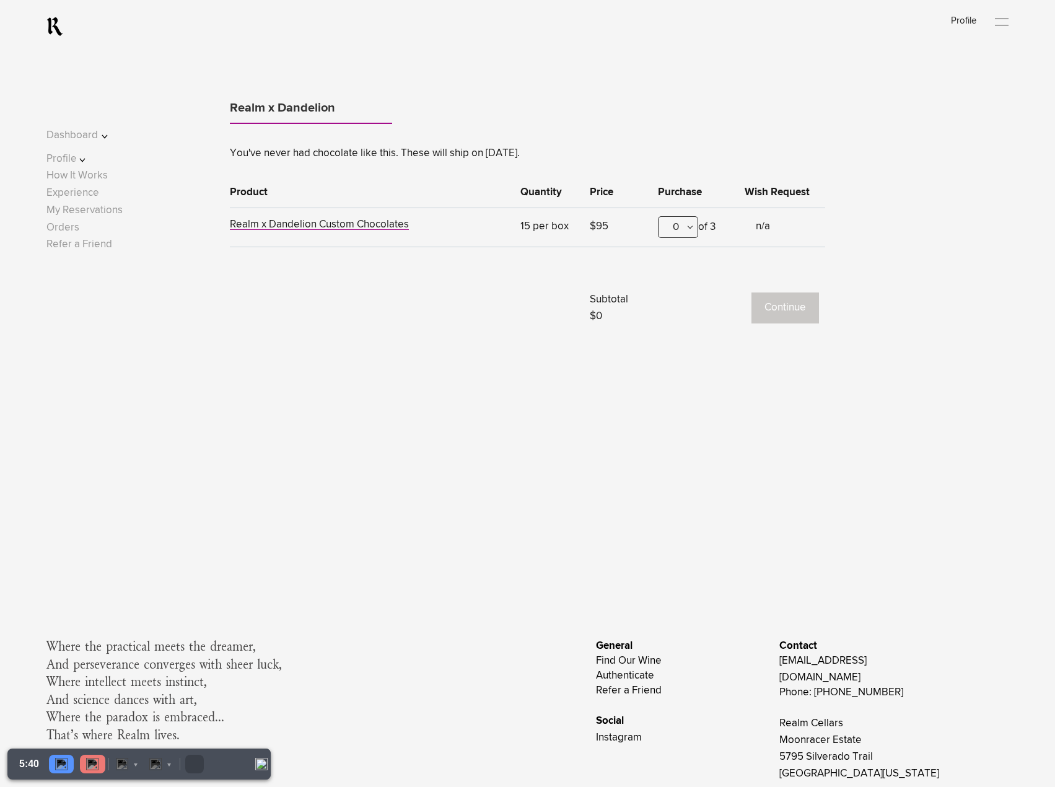
click at [693, 232] on div "0" at bounding box center [678, 227] width 40 height 22
click at [676, 284] on div "1" at bounding box center [678, 288] width 39 height 31
click at [781, 309] on button "Continue" at bounding box center [786, 307] width 68 height 31
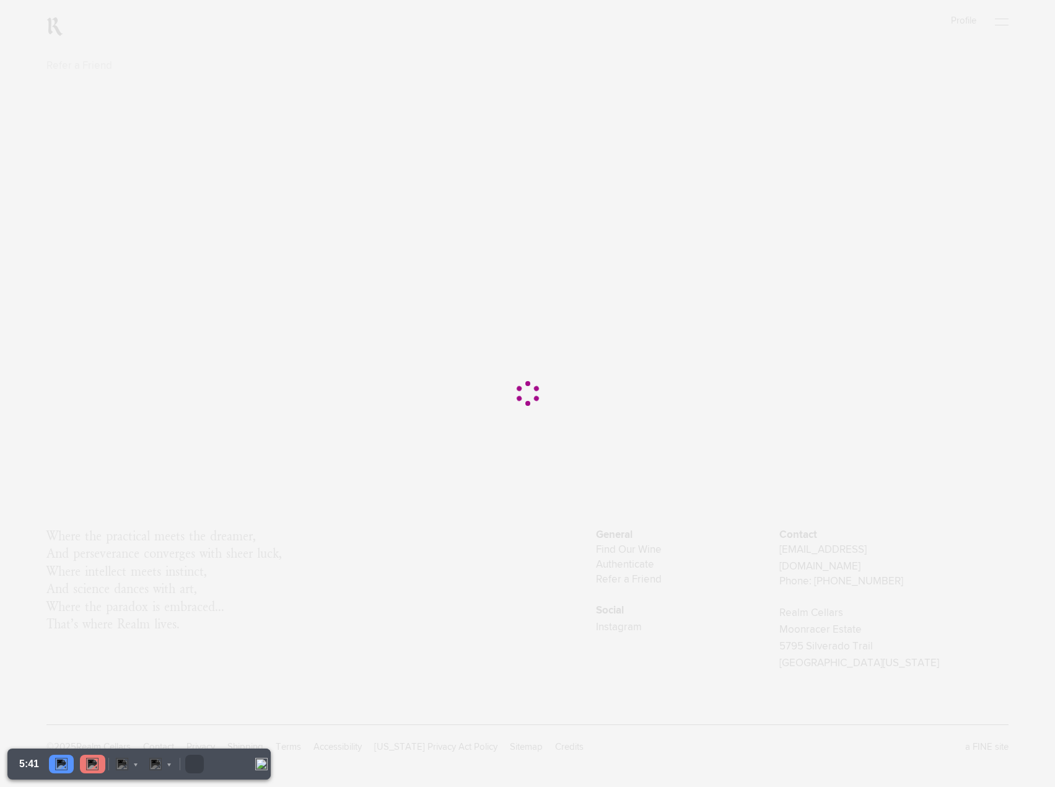
scroll to position [0, 0]
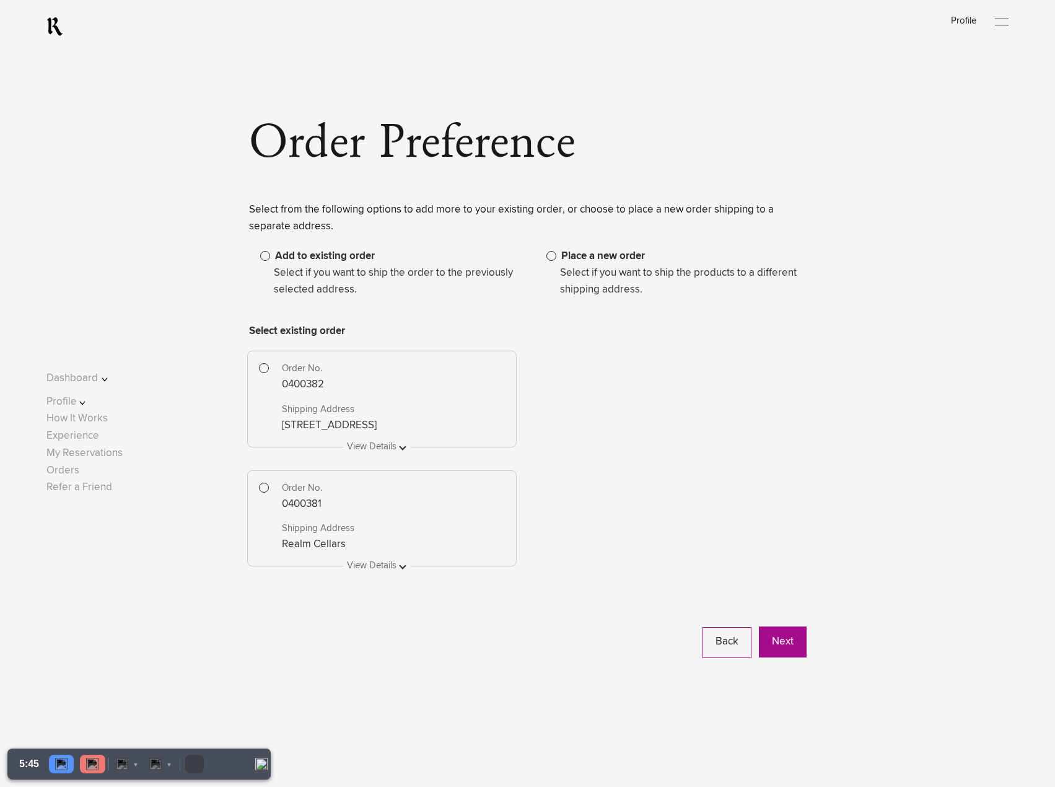
click at [263, 371] on span at bounding box center [264, 368] width 10 height 10
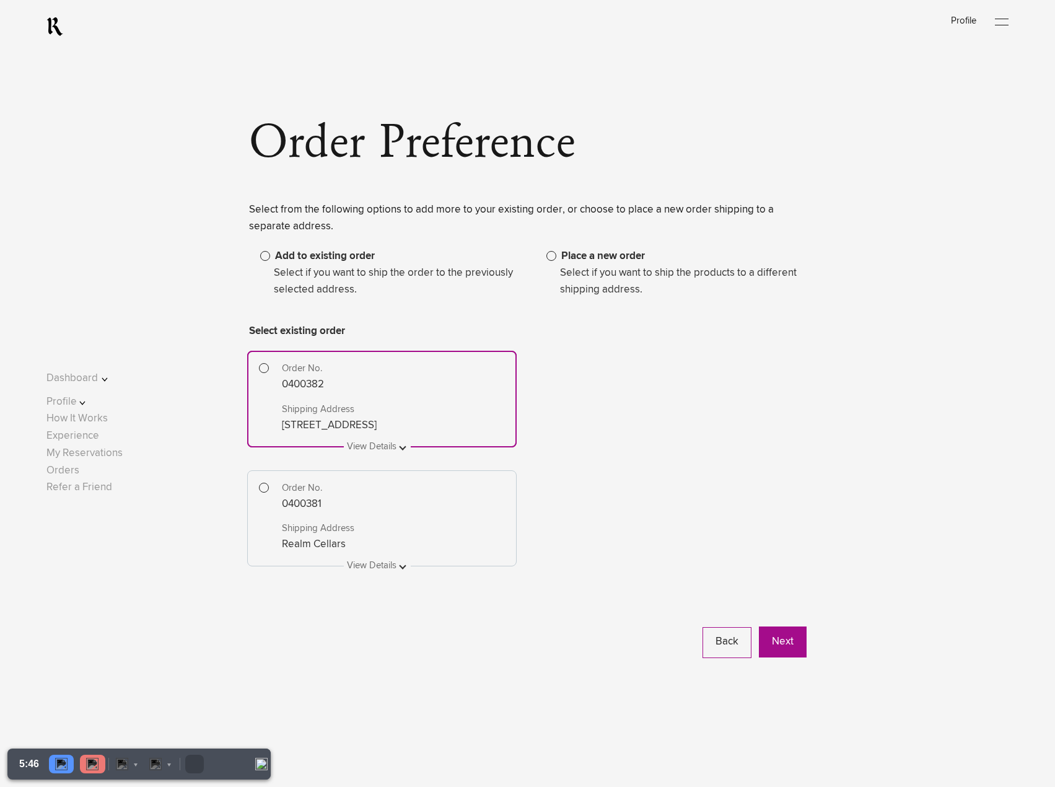
click at [361, 439] on button at bounding box center [382, 439] width 58 height 0
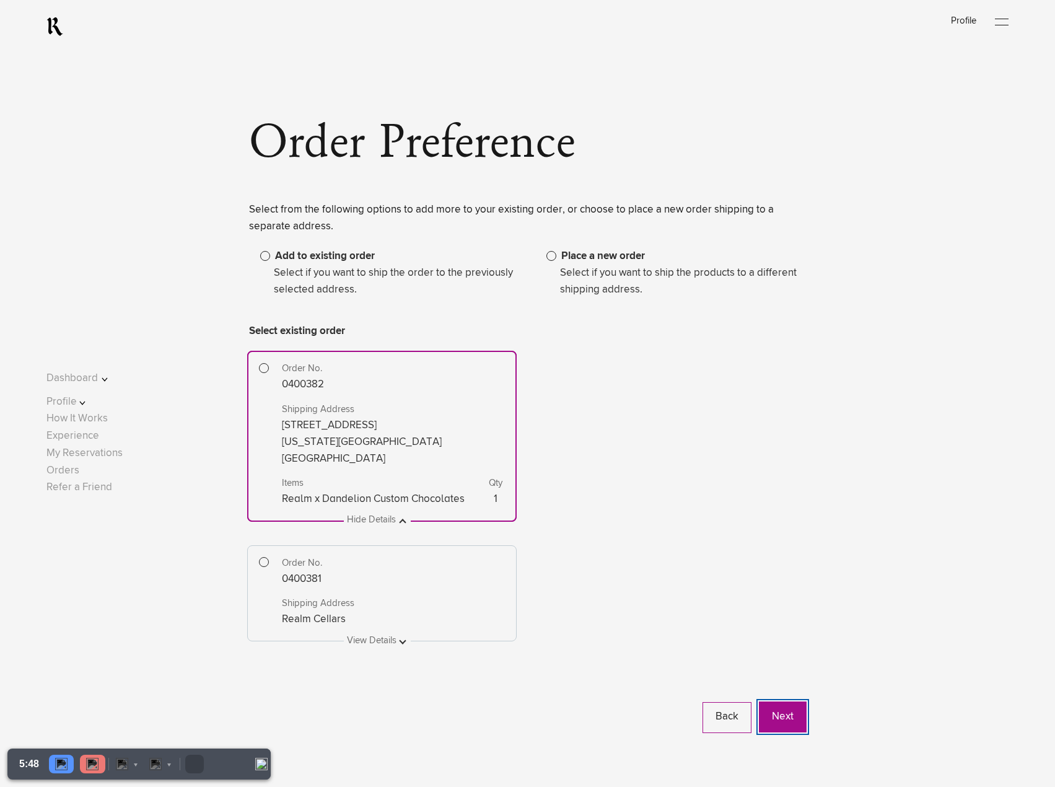
click at [789, 713] on button "Next" at bounding box center [783, 716] width 48 height 31
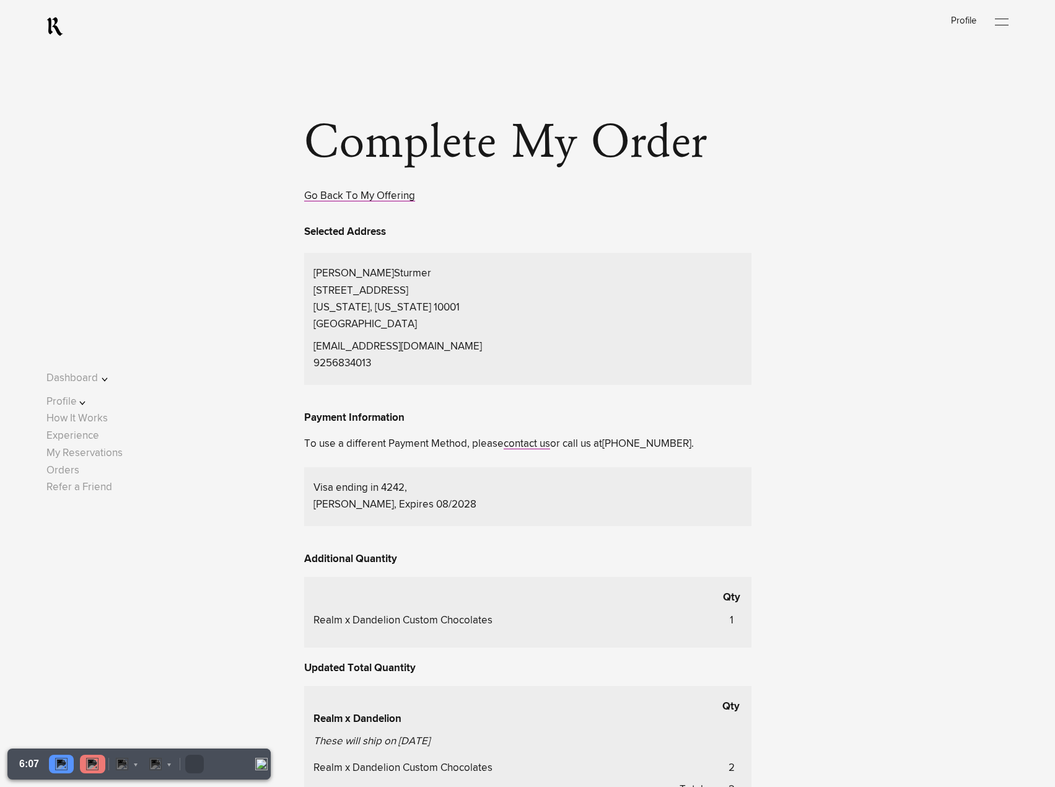
click at [405, 204] on span "Go Back To My Offering" at bounding box center [359, 196] width 111 height 17
click at [330, 196] on link "Go Back To My Offering" at bounding box center [359, 196] width 111 height 11
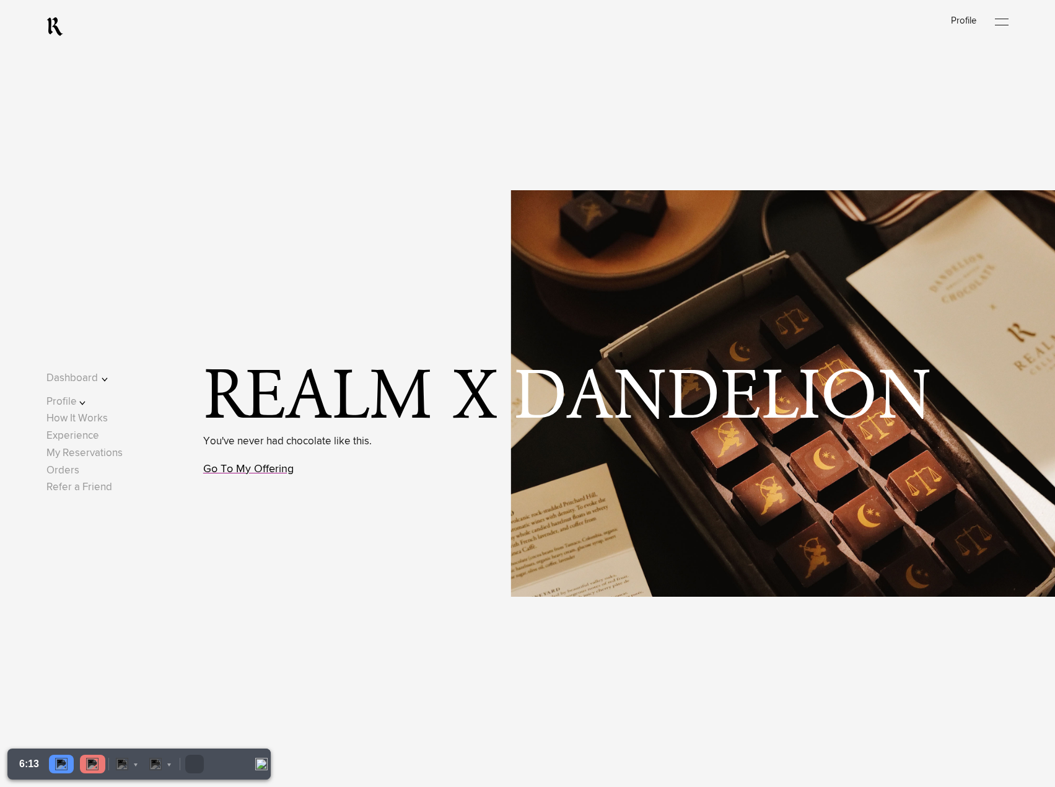
click at [264, 471] on link "Go To My Offering" at bounding box center [248, 469] width 90 height 11
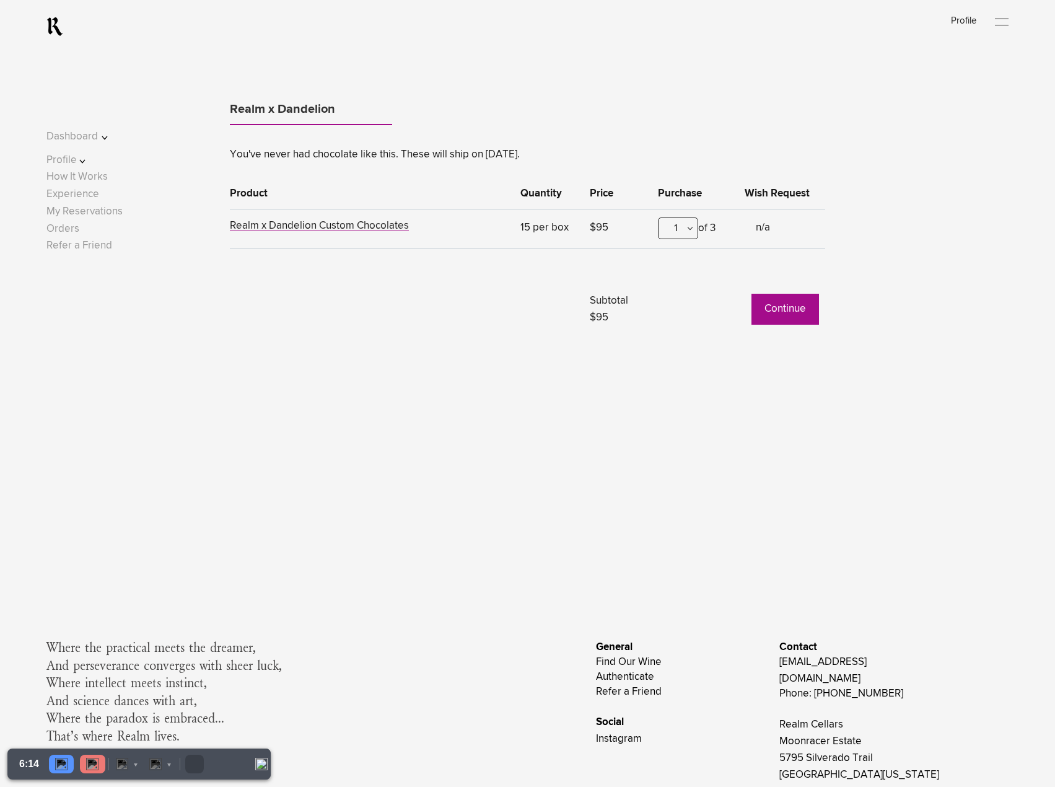
scroll to position [1080, 0]
click at [776, 307] on button "Continue" at bounding box center [786, 307] width 68 height 31
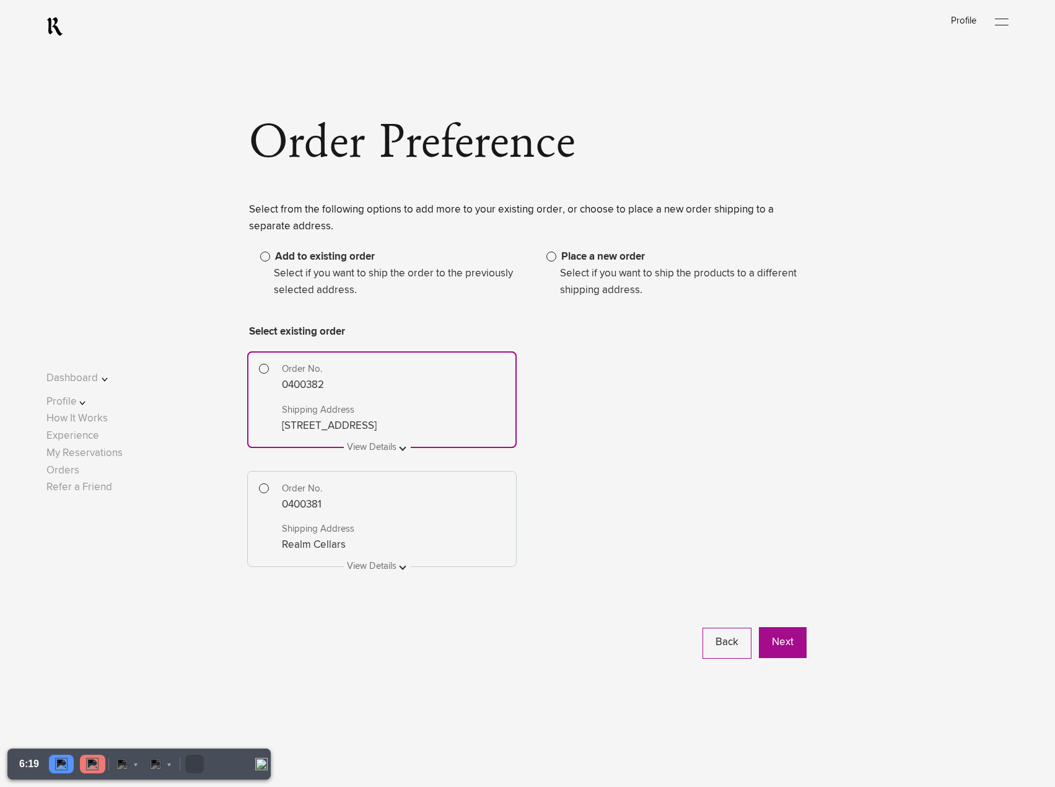
click at [265, 487] on span at bounding box center [264, 488] width 10 height 10
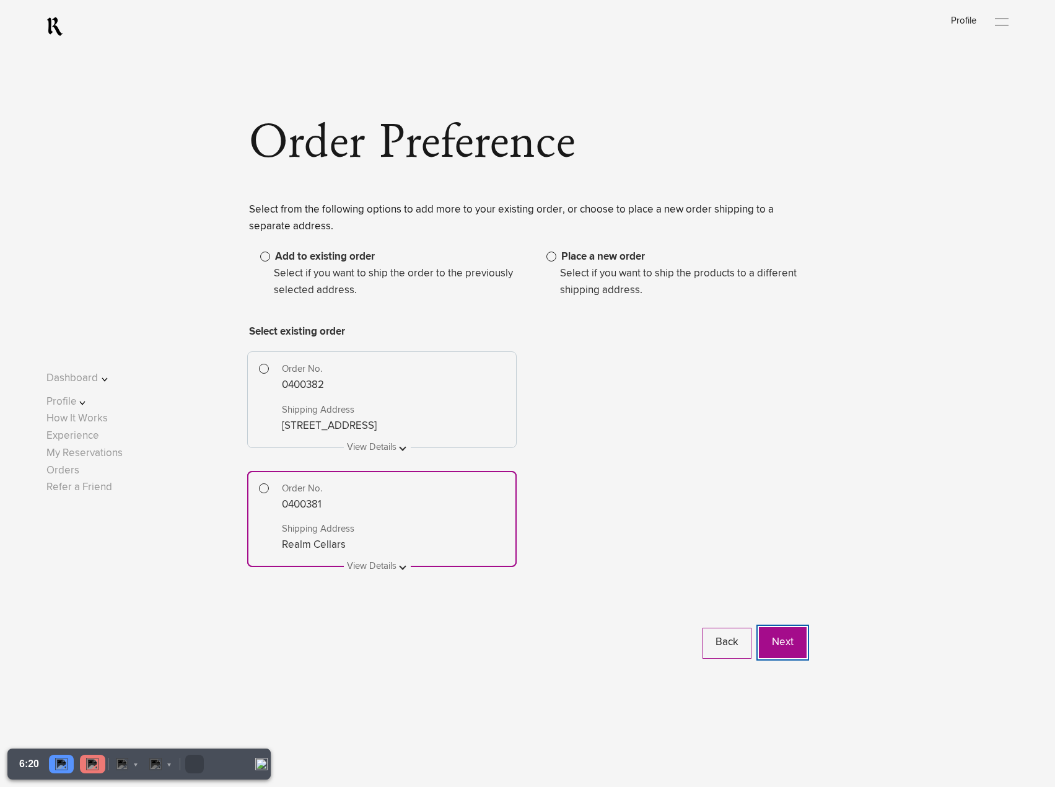
click at [783, 641] on button "Next" at bounding box center [783, 642] width 48 height 31
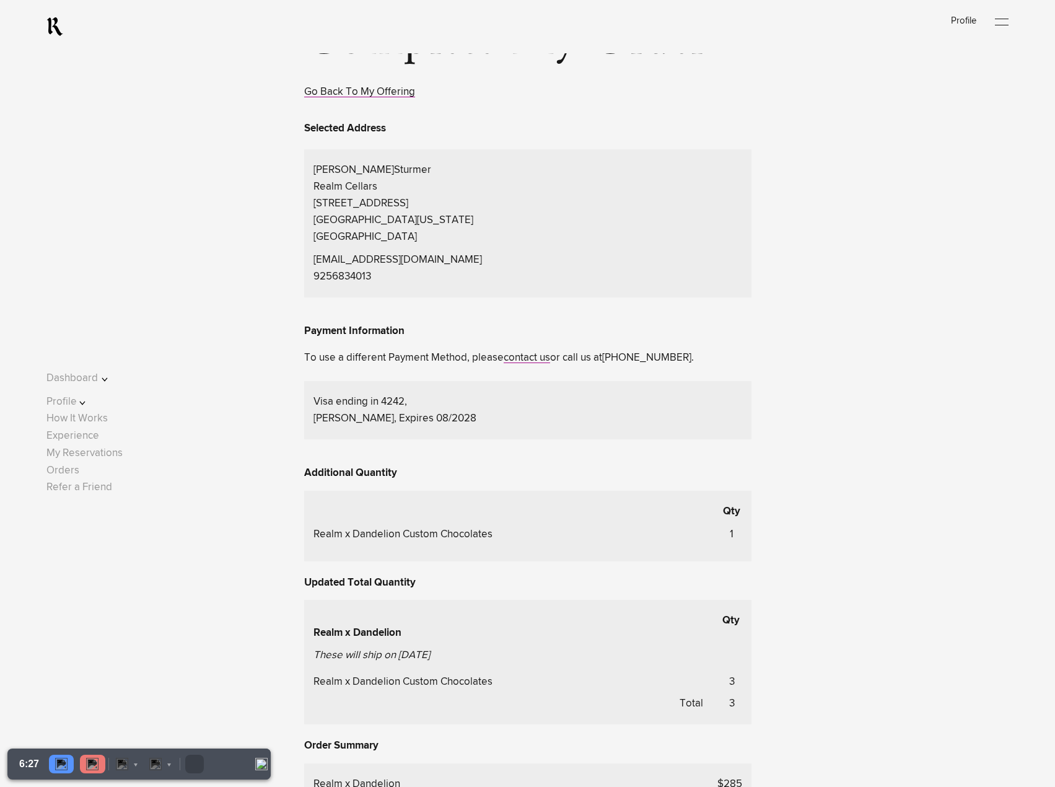
click at [739, 489] on div "Selected Address Bryan Sturmer Realm Cellars 2930 Piedmont Ave Napa, California…" at bounding box center [527, 569] width 447 height 898
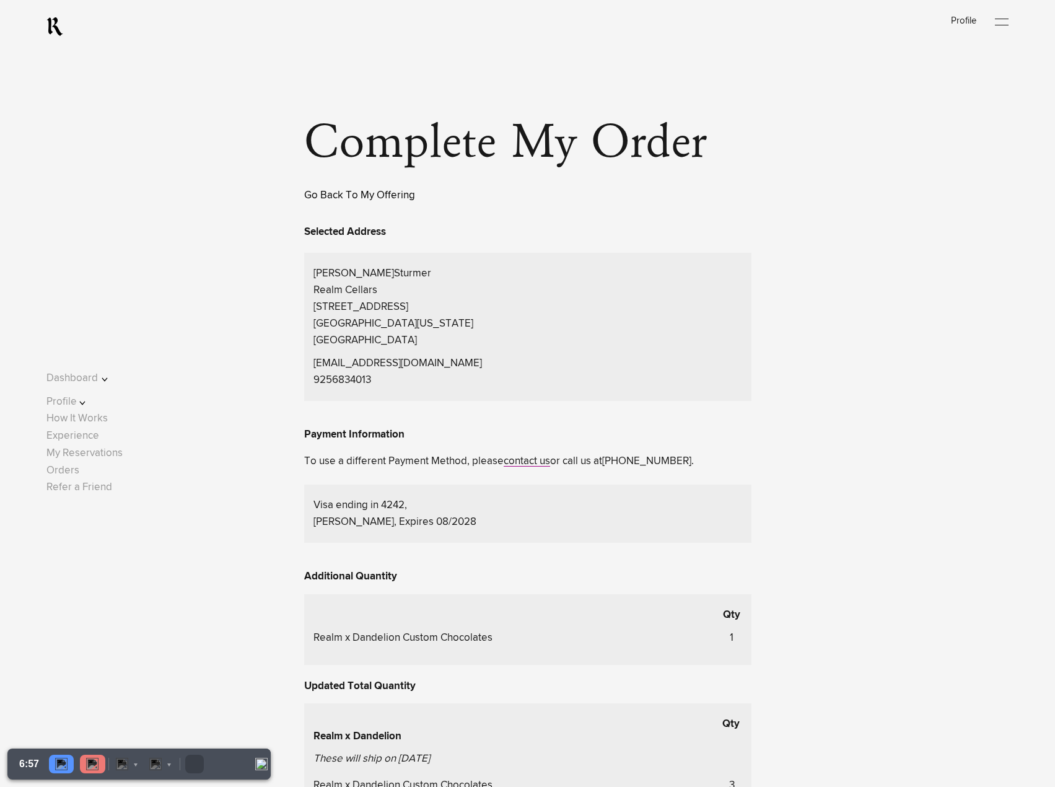
click at [362, 197] on link "Go Back To My Offering" at bounding box center [359, 195] width 111 height 11
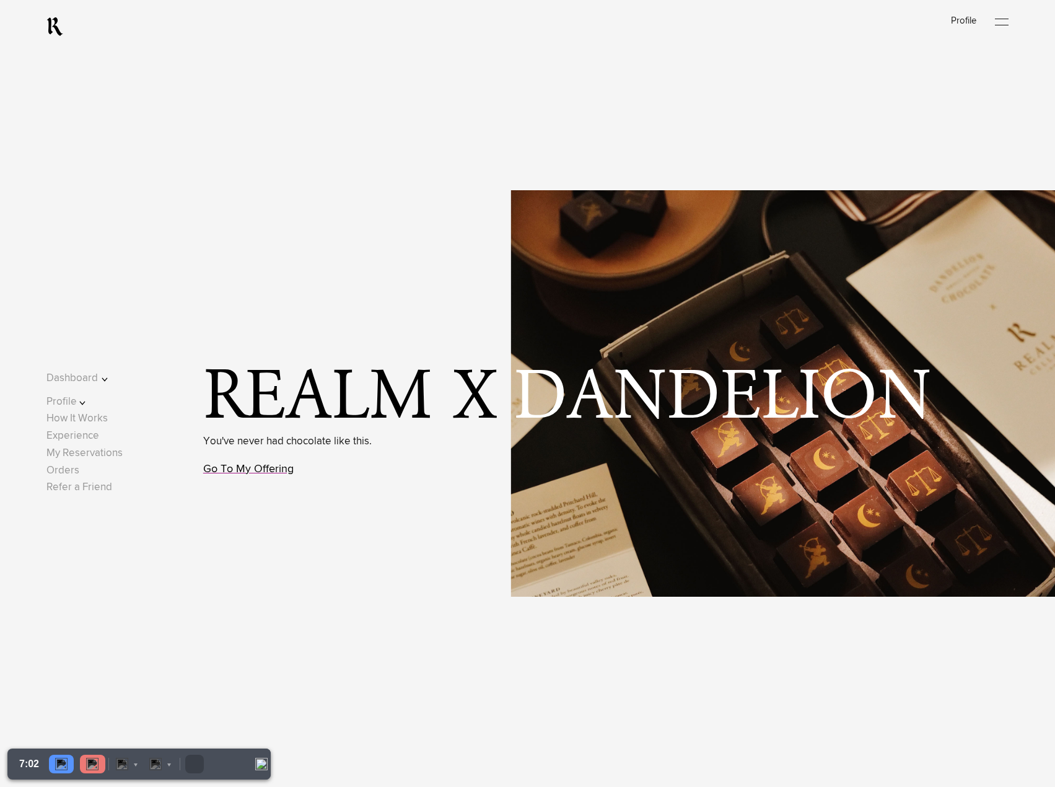
click at [258, 472] on link "Go To My Offering" at bounding box center [248, 469] width 90 height 11
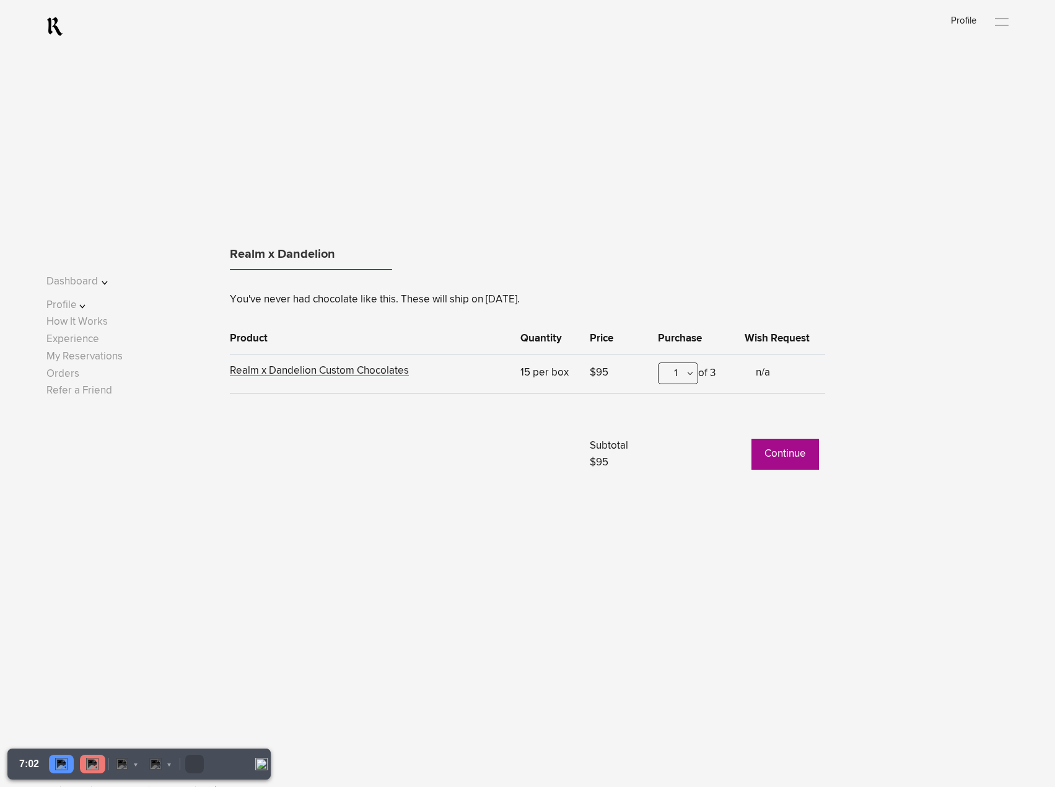
scroll to position [1080, 0]
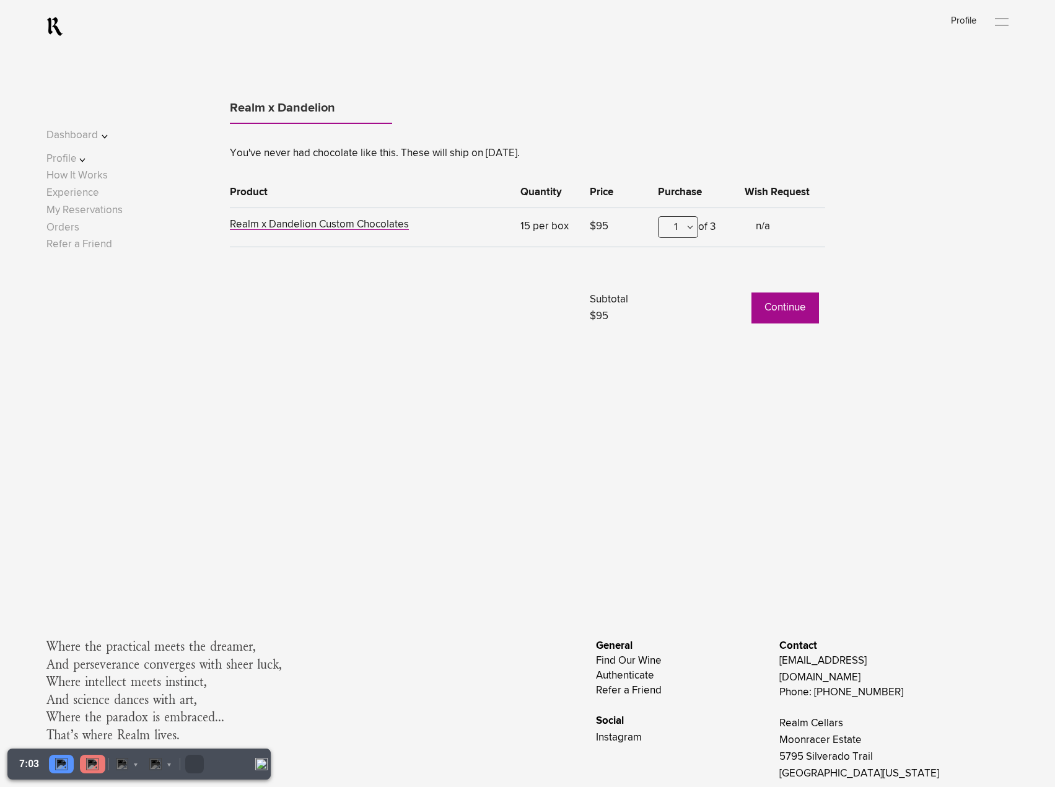
click at [783, 301] on button "Continue" at bounding box center [786, 307] width 68 height 31
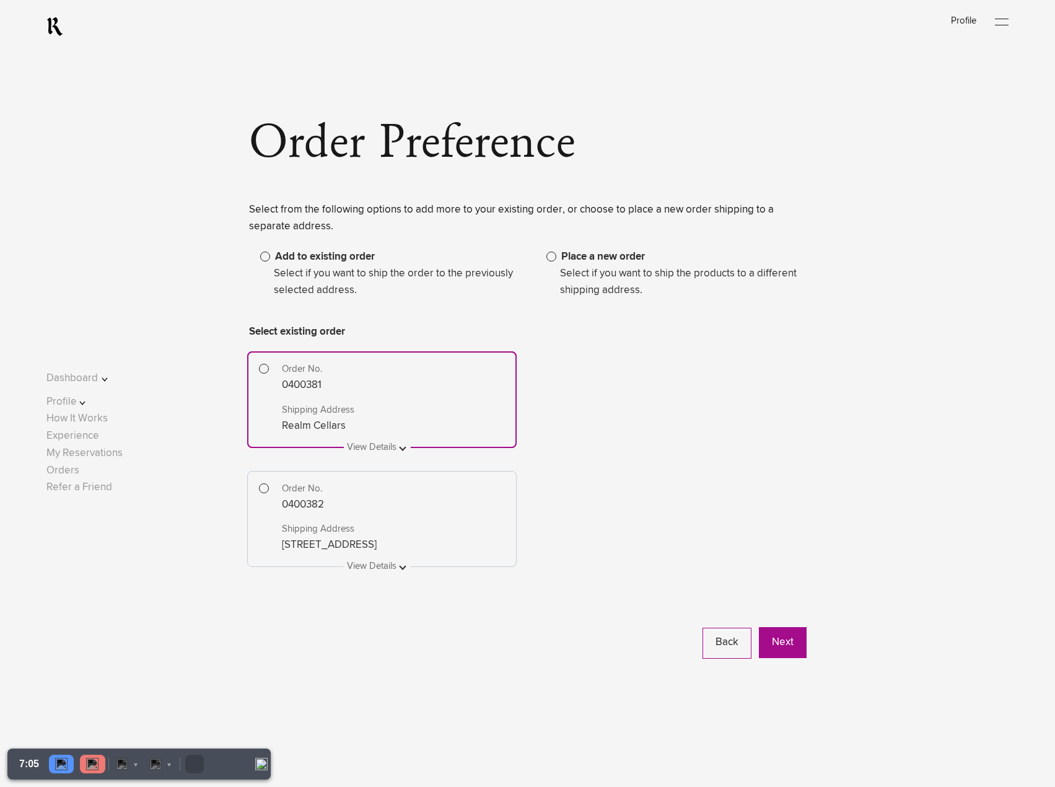
click at [360, 439] on button at bounding box center [382, 439] width 58 height 0
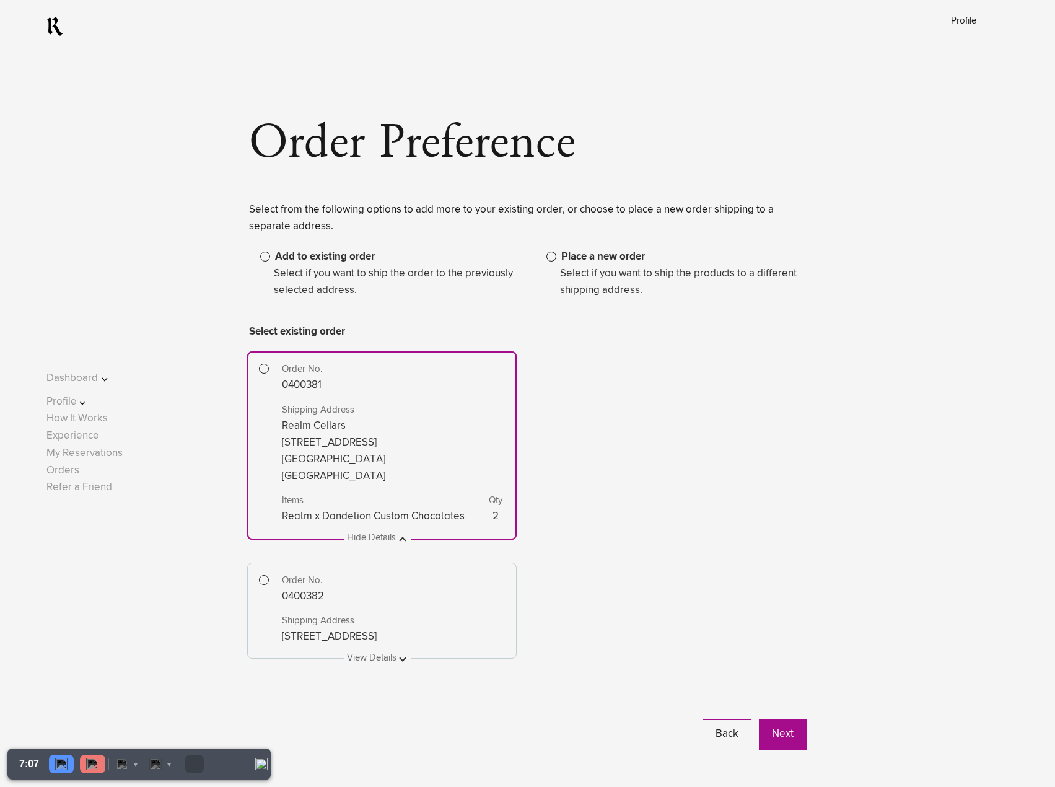
click at [374, 650] on button at bounding box center [382, 650] width 58 height 0
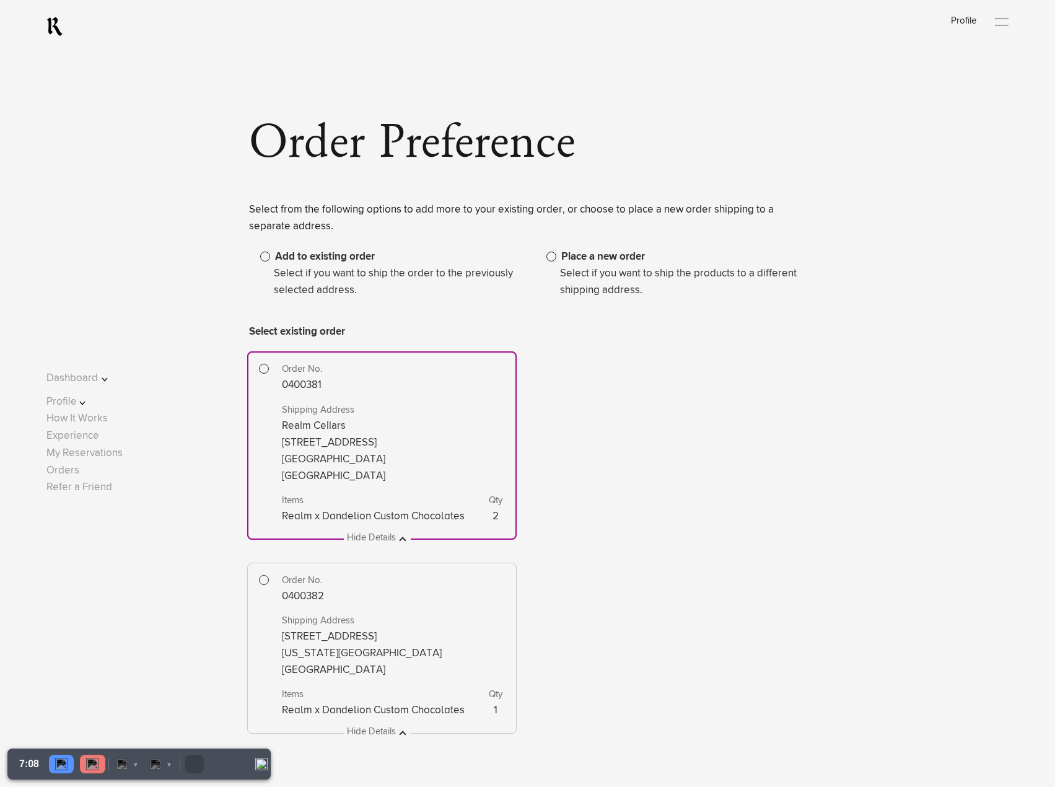
click at [260, 579] on span at bounding box center [264, 580] width 10 height 10
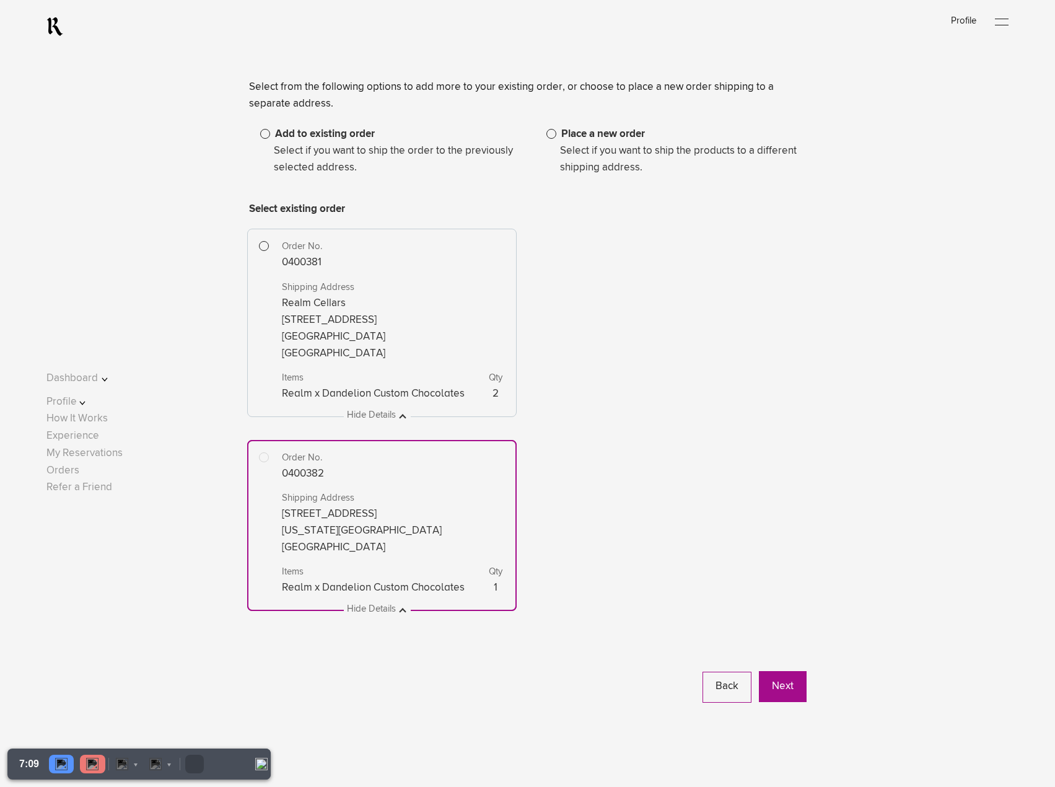
scroll to position [123, 0]
click at [789, 679] on button "Next" at bounding box center [783, 685] width 48 height 31
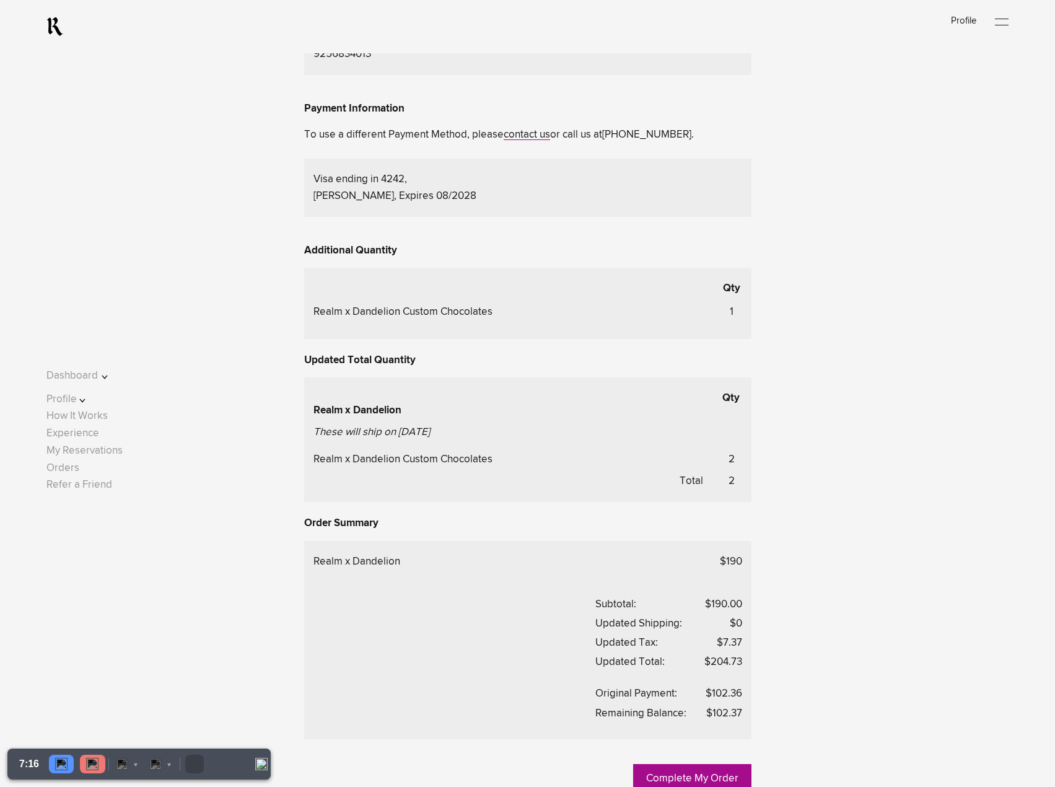
scroll to position [310, 0]
click at [683, 780] on link "Complete My Order" at bounding box center [692, 778] width 118 height 31
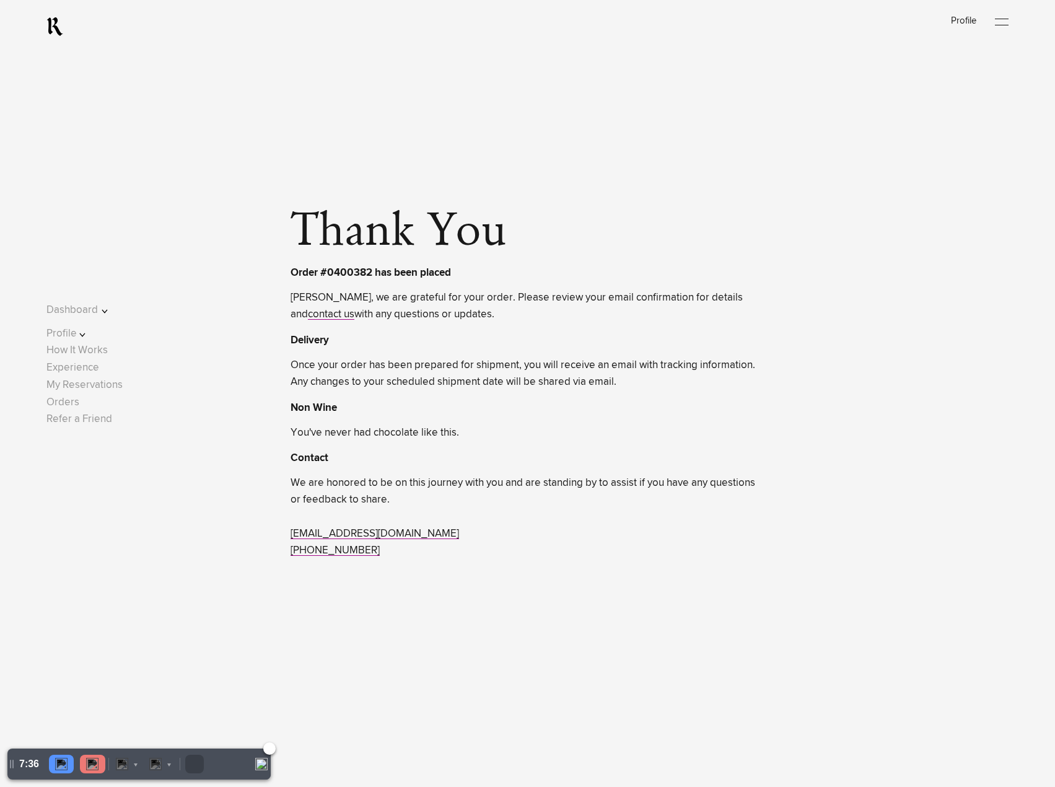
click at [92, 771] on div at bounding box center [92, 764] width 25 height 19
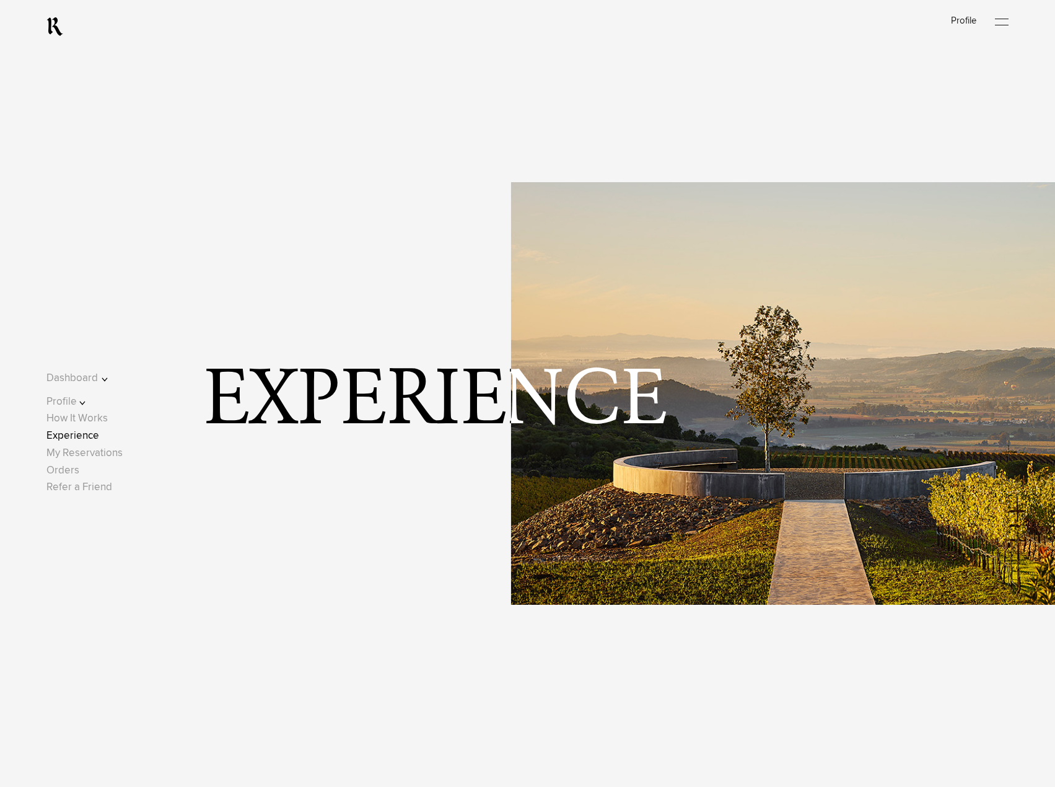
click at [1006, 26] on div at bounding box center [1002, 22] width 14 height 19
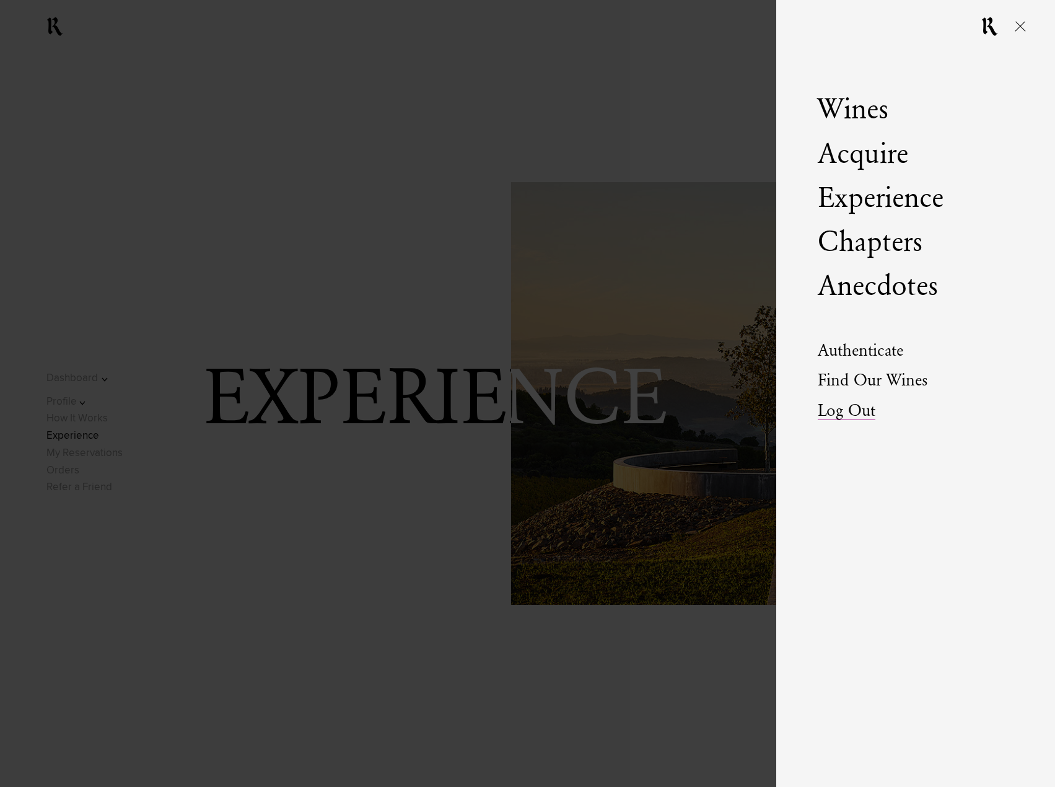
click at [863, 411] on link "Log Out" at bounding box center [847, 411] width 58 height 17
